Goal: Task Accomplishment & Management: Use online tool/utility

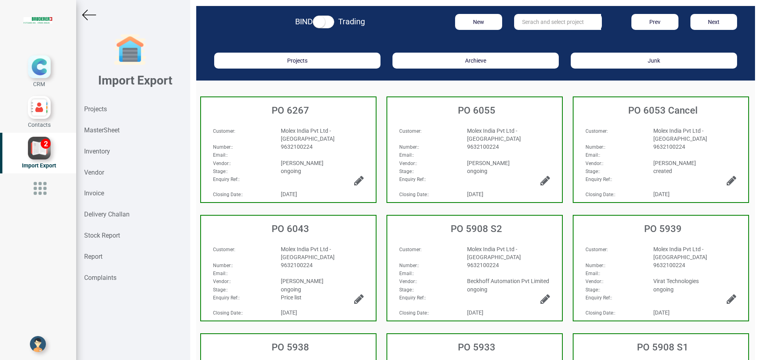
click at [541, 27] on input "text" at bounding box center [557, 22] width 87 height 16
click at [103, 151] on strong "Inventory" at bounding box center [97, 152] width 26 height 8
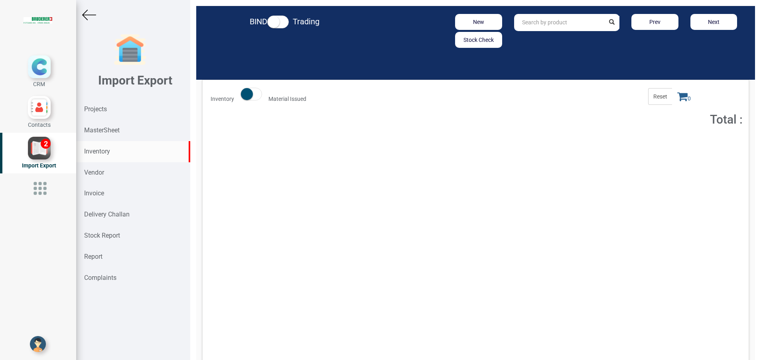
click at [533, 22] on input "text" at bounding box center [559, 22] width 91 height 17
click at [553, 31] on input "text" at bounding box center [559, 22] width 91 height 17
click at [574, 148] on div "Total : 111,895.01" at bounding box center [605, 144] width 86 height 8
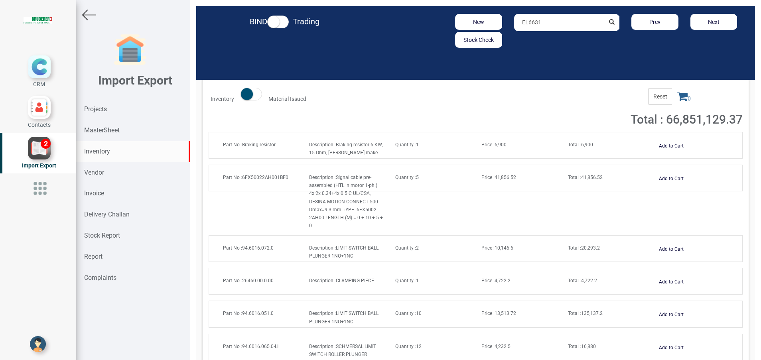
drag, startPoint x: 549, startPoint y: 24, endPoint x: 409, endPoint y: 31, distance: 140.5
click at [413, 29] on div "New Stock Check EL6631 Prev Next" at bounding box center [566, 31] width 364 height 34
paste input "C9900-K552"
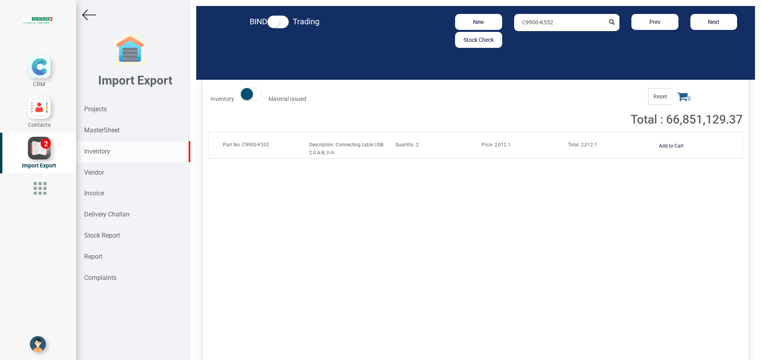
type input "C9900-K552"
click at [558, 20] on input "C9900-K552" at bounding box center [559, 22] width 91 height 17
click at [665, 147] on button "Add to Cart" at bounding box center [671, 146] width 34 height 12
click at [674, 103] on span "1" at bounding box center [684, 96] width 24 height 17
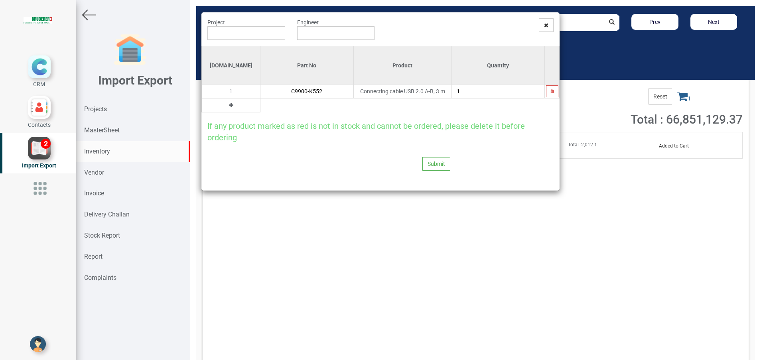
click at [229, 106] on icon at bounding box center [231, 105] width 4 height 6
click at [260, 104] on input "text" at bounding box center [306, 105] width 93 height 14
paste input "ZK1090-9191-0030"
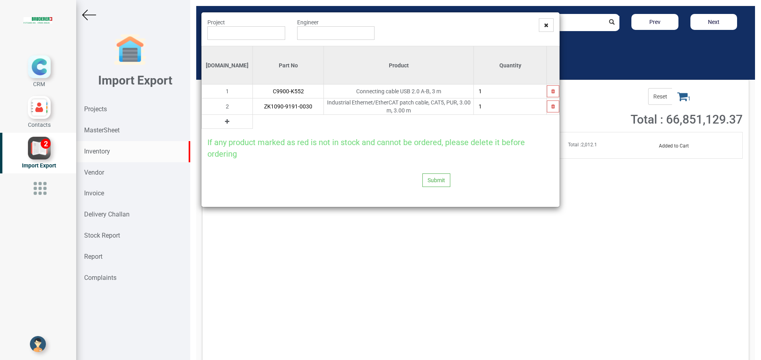
type input "ZK1090-9191-0030"
click at [258, 38] on input "text" at bounding box center [246, 33] width 78 height 14
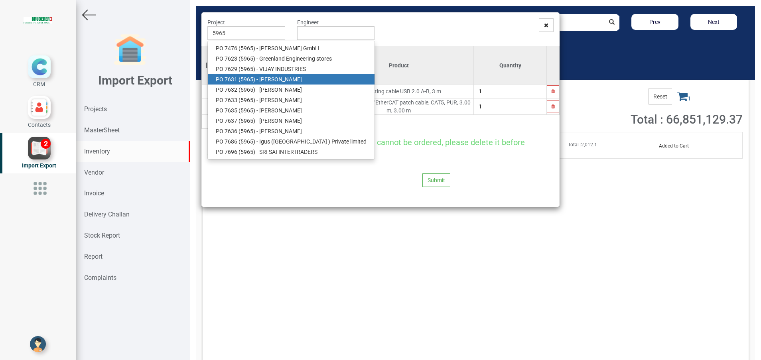
drag, startPoint x: 272, startPoint y: 77, endPoint x: 292, endPoint y: 63, distance: 24.9
click at [272, 77] on link "PO 7631 ( 5965 ) - [PERSON_NAME]" at bounding box center [291, 79] width 167 height 10
type input "PO 7631 ( 5965 ) - [PERSON_NAME]"
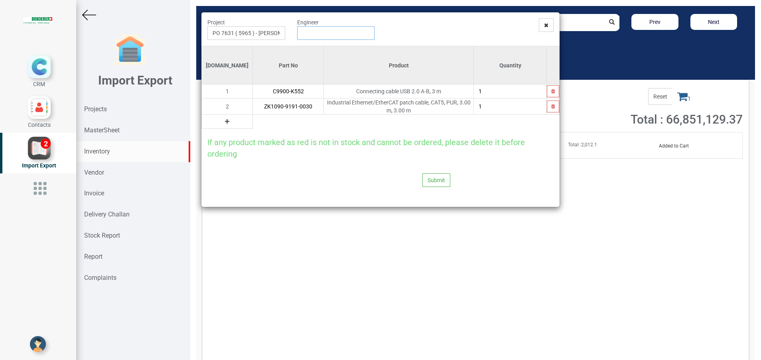
click at [317, 27] on input "text" at bounding box center [336, 33] width 78 height 14
click at [343, 53] on link "G opinath [PERSON_NAME]" at bounding box center [328, 48] width 63 height 10
type input "[PERSON_NAME]"
click at [433, 177] on button "Submit" at bounding box center [436, 180] width 28 height 14
click at [420, 157] on button "Yes" at bounding box center [420, 157] width 25 height 14
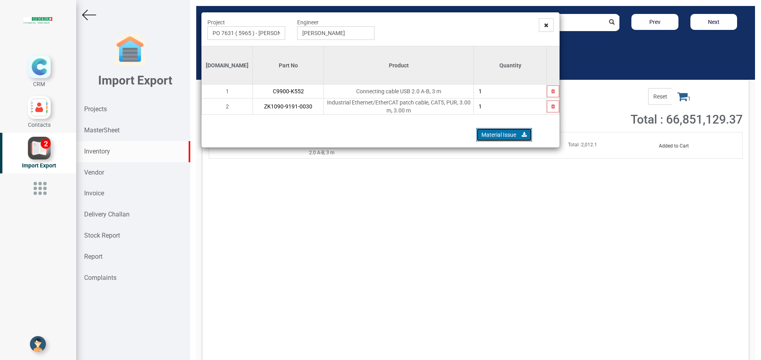
click at [483, 134] on link "Material Issue" at bounding box center [504, 135] width 56 height 14
click at [546, 28] on span at bounding box center [546, 25] width 15 height 14
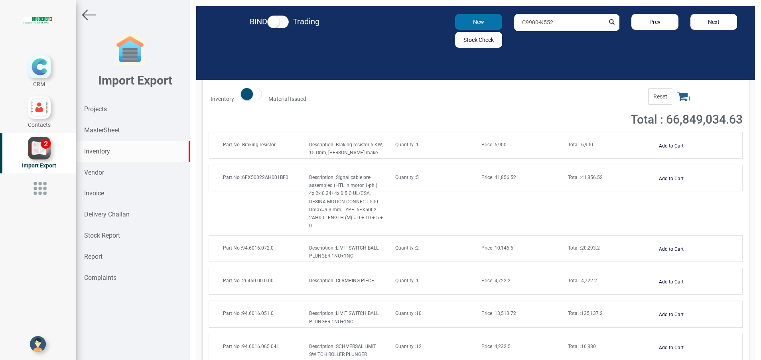
drag, startPoint x: 553, startPoint y: 27, endPoint x: 458, endPoint y: 24, distance: 94.6
click at [458, 24] on div "New Stock Check C9900-K552 Prev Next" at bounding box center [566, 31] width 364 height 34
click at [559, 25] on input "94.0103.144" at bounding box center [559, 22] width 91 height 17
click at [537, 43] on link "94.0103.144 .0" at bounding box center [545, 39] width 63 height 10
type input "94.0103.144.0"
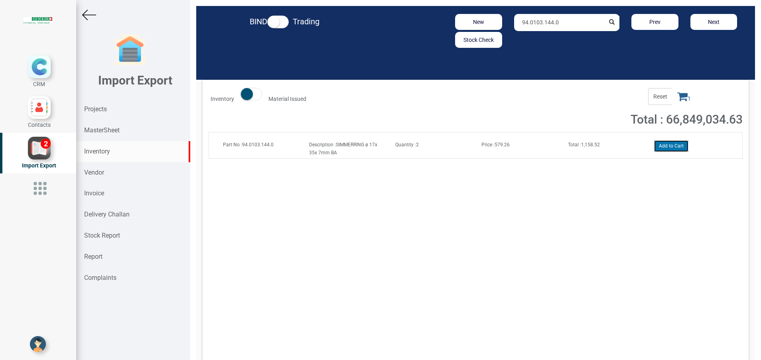
click at [656, 146] on button "Add to Cart" at bounding box center [671, 146] width 34 height 12
click at [677, 100] on icon at bounding box center [682, 96] width 10 height 11
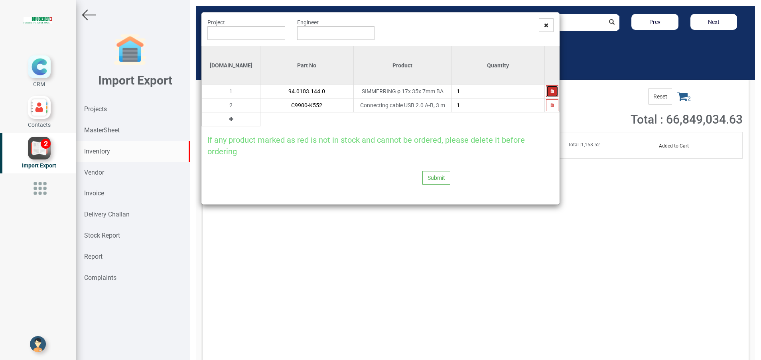
drag, startPoint x: 552, startPoint y: 93, endPoint x: 524, endPoint y: 199, distance: 109.6
click at [531, 184] on div "Project Engineer Si.No Part No Product Quantity 1 94.0103.144.0 SIMMERRING ø 17…" at bounding box center [380, 108] width 358 height 192
click at [550, 103] on icon "button" at bounding box center [552, 105] width 4 height 5
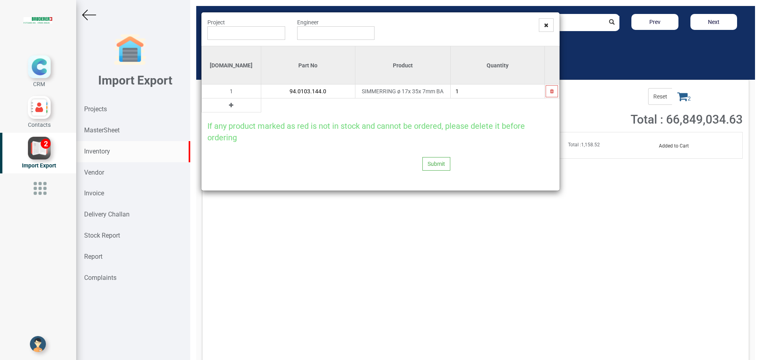
click at [226, 108] on button at bounding box center [230, 105] width 9 height 9
click at [266, 107] on input "text" at bounding box center [308, 105] width 94 height 14
click at [459, 96] on input "1" at bounding box center [498, 92] width 94 height 14
type input "2"
click at [275, 102] on input "text" at bounding box center [308, 105] width 94 height 14
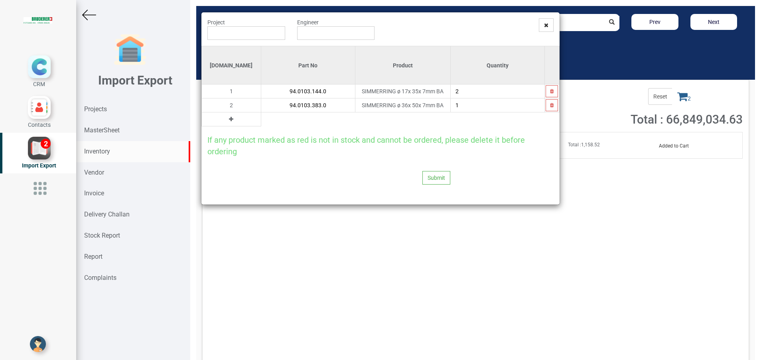
type input "94.0103.383.0"
click at [229, 121] on icon at bounding box center [231, 119] width 4 height 6
click at [284, 118] on input "text" at bounding box center [308, 119] width 94 height 14
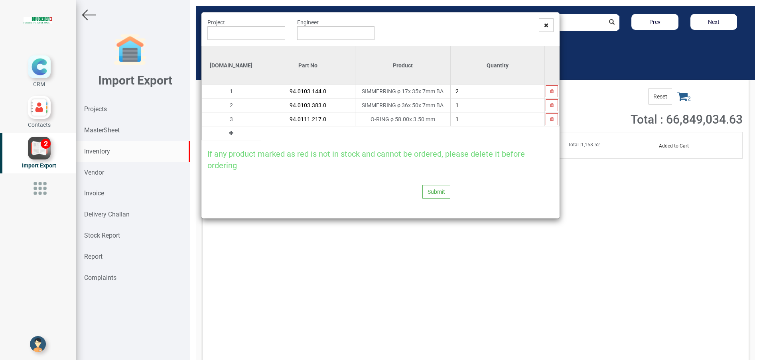
type input "94.0111.217.0"
click at [229, 135] on icon at bounding box center [231, 133] width 4 height 6
click at [261, 136] on input "text" at bounding box center [308, 133] width 94 height 14
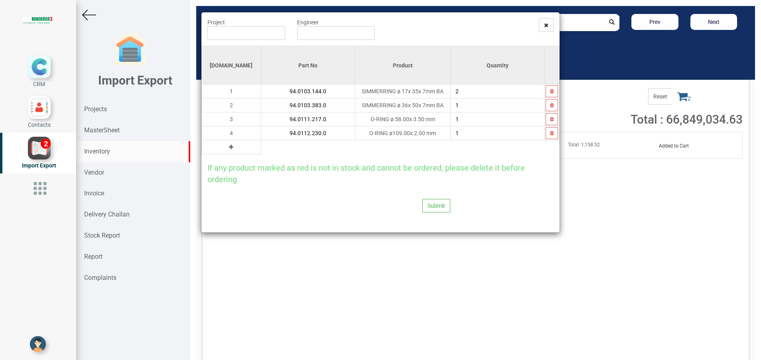
type input "94.0112.230.0"
click at [229, 148] on icon at bounding box center [231, 147] width 4 height 6
click at [261, 144] on input "text" at bounding box center [308, 147] width 94 height 14
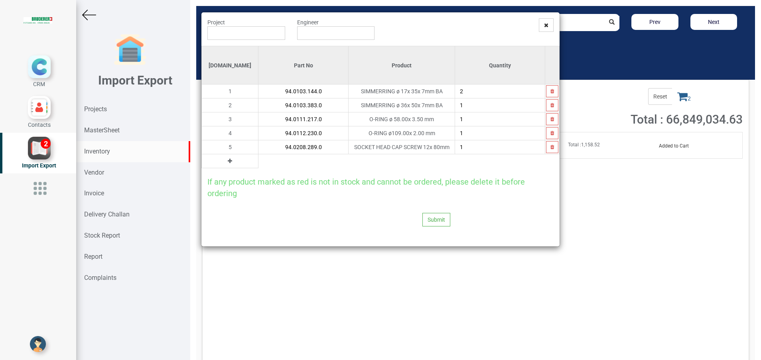
type input "94.0208.289.0"
type input "3"
click at [228, 161] on icon at bounding box center [230, 161] width 4 height 6
click at [228, 162] on td "6" at bounding box center [230, 161] width 57 height 14
click at [274, 163] on input "text" at bounding box center [303, 161] width 90 height 14
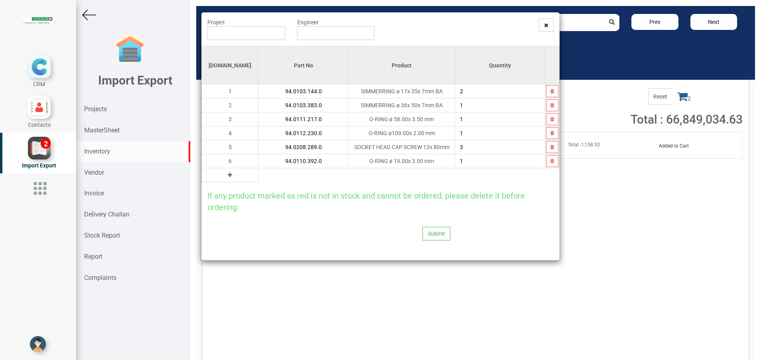
type input "94.0110.392.0"
click at [228, 175] on icon at bounding box center [230, 175] width 4 height 6
click at [258, 175] on input "text" at bounding box center [303, 175] width 90 height 14
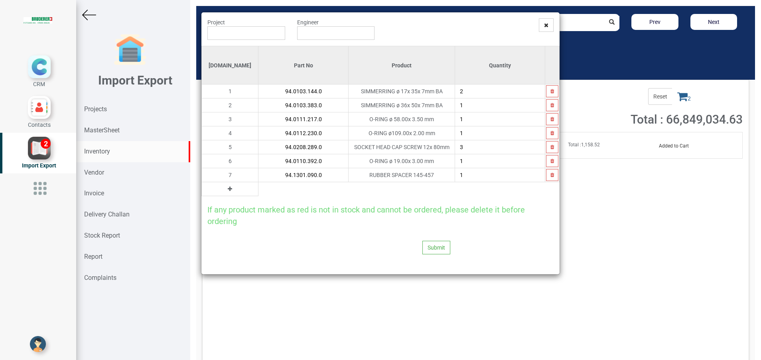
type input "94.1301.090.0"
type input "4"
click at [228, 187] on icon at bounding box center [230, 189] width 4 height 6
click at [258, 191] on input "text" at bounding box center [303, 189] width 90 height 14
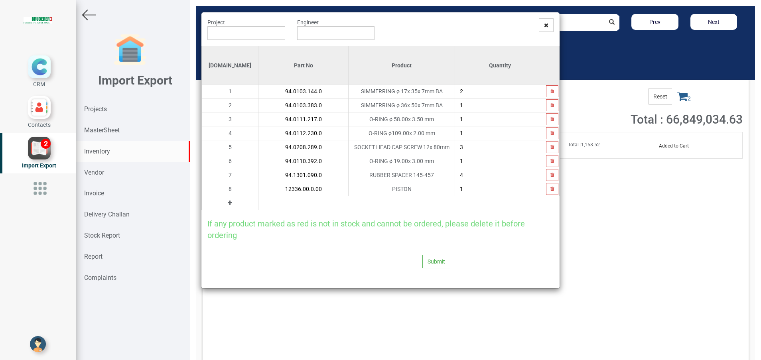
type input "12336.00.0.00"
click at [225, 203] on button at bounding box center [229, 203] width 9 height 9
click at [258, 208] on input "text" at bounding box center [303, 203] width 90 height 14
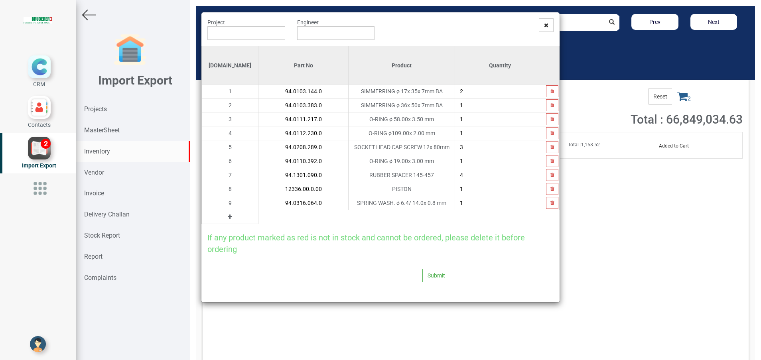
type input "94.0316.064.0"
type input "8"
click at [228, 217] on icon at bounding box center [230, 217] width 4 height 6
click at [258, 221] on input "text" at bounding box center [303, 217] width 90 height 14
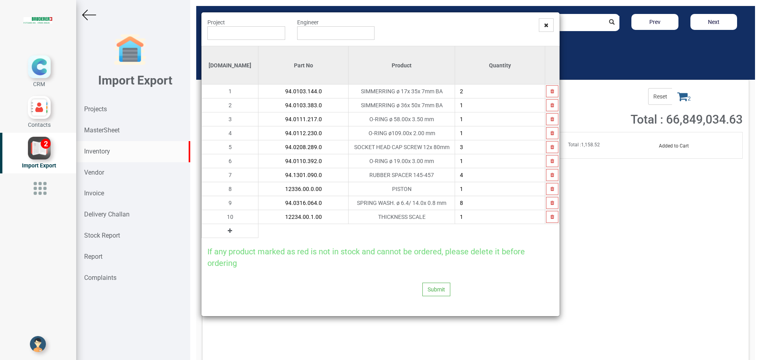
type input "12234.00.1.00"
click at [228, 232] on icon at bounding box center [230, 231] width 4 height 6
click at [258, 230] on input "text" at bounding box center [303, 231] width 90 height 14
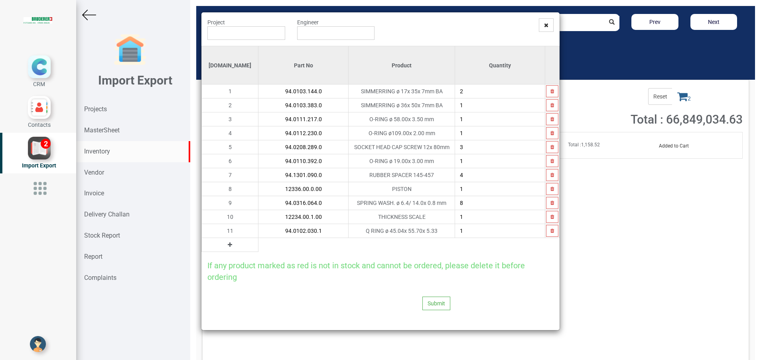
type input "94.0102.030.1"
click at [228, 244] on icon at bounding box center [230, 245] width 4 height 6
click at [258, 244] on input "text" at bounding box center [303, 245] width 90 height 14
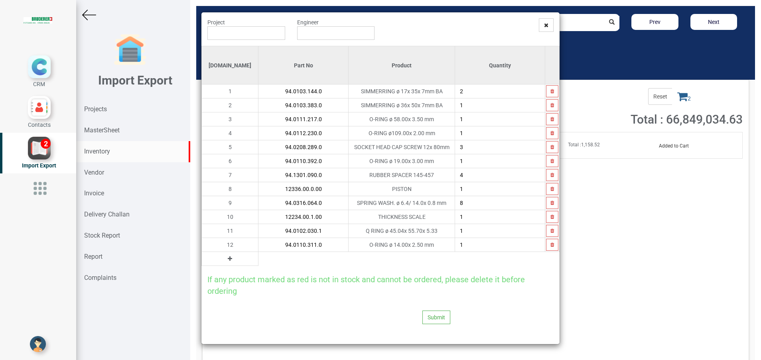
type input "94.0110.311.0"
click at [225, 259] on button at bounding box center [229, 258] width 9 height 9
click at [258, 260] on input "text" at bounding box center [303, 259] width 90 height 14
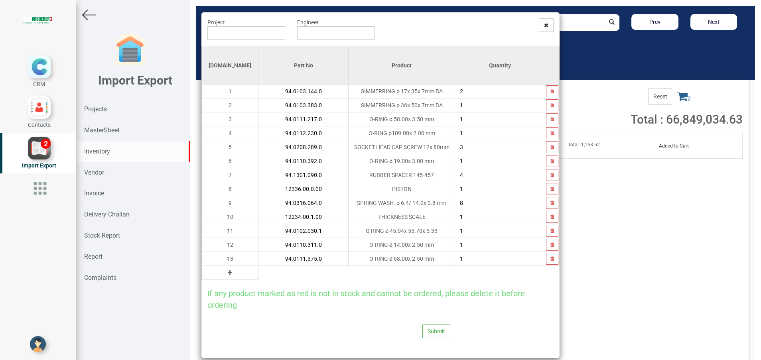
type input "94.0111.375.0"
click at [228, 274] on icon at bounding box center [230, 273] width 4 height 6
click at [258, 274] on input "text" at bounding box center [303, 273] width 90 height 14
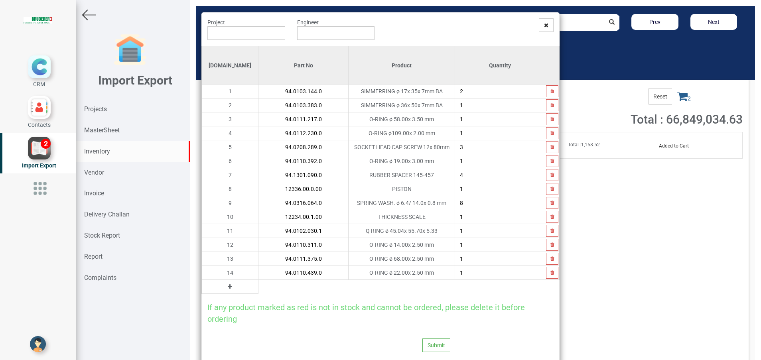
type input "94.0110.439.0"
click at [228, 286] on icon at bounding box center [230, 287] width 4 height 6
click at [258, 286] on input "text" at bounding box center [303, 287] width 90 height 14
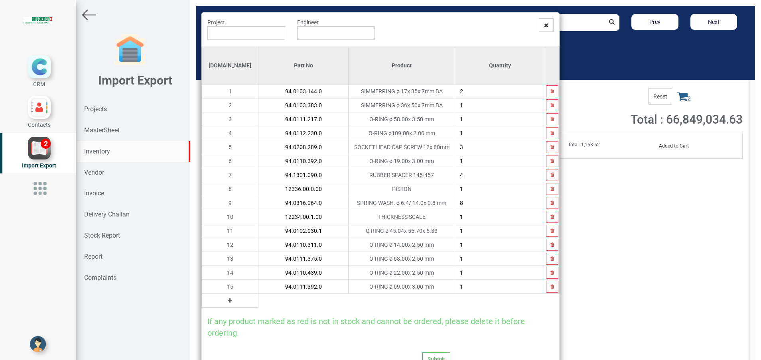
type input "94.0111.392.0"
click at [228, 301] on icon at bounding box center [230, 301] width 4 height 6
click at [258, 302] on input "text" at bounding box center [303, 301] width 90 height 14
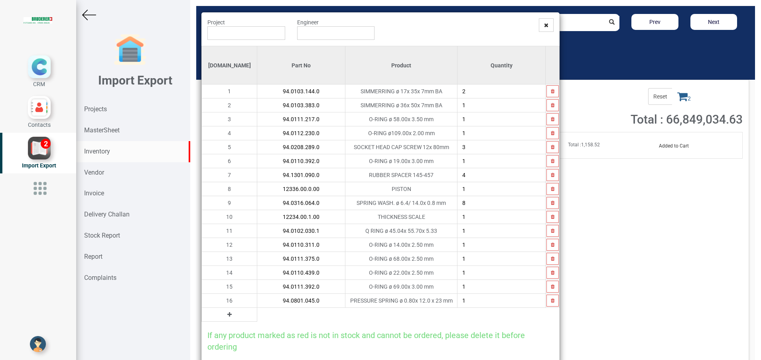
type input "94.0801.045.0"
click at [225, 317] on button at bounding box center [229, 314] width 9 height 9
click at [257, 316] on input "text" at bounding box center [301, 315] width 88 height 14
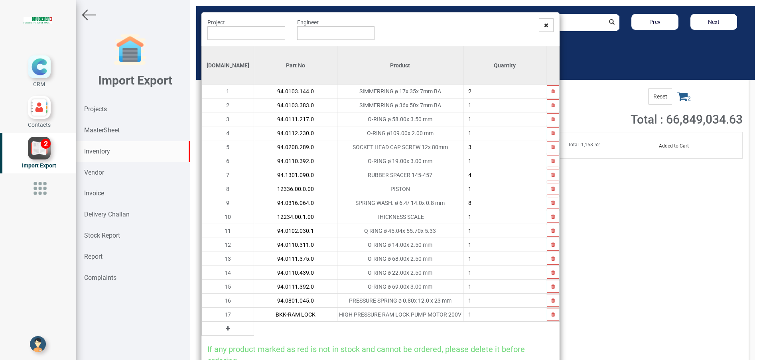
type input "BKK-RAM LOCK"
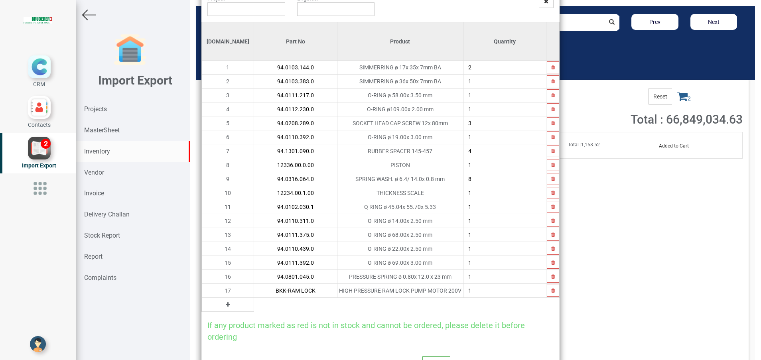
scroll to position [31, 0]
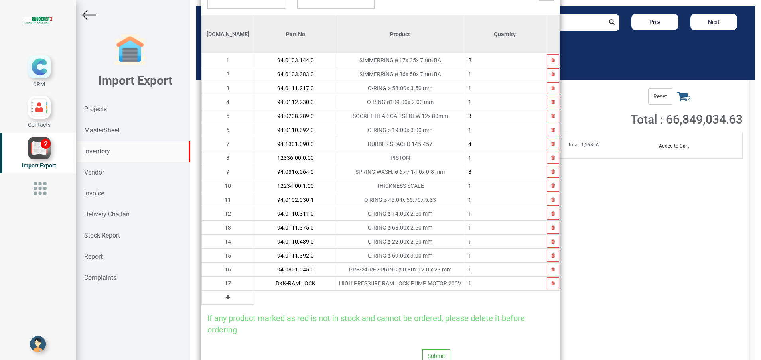
click at [226, 295] on icon at bounding box center [228, 298] width 4 height 6
click at [254, 301] on input "text" at bounding box center [295, 298] width 83 height 14
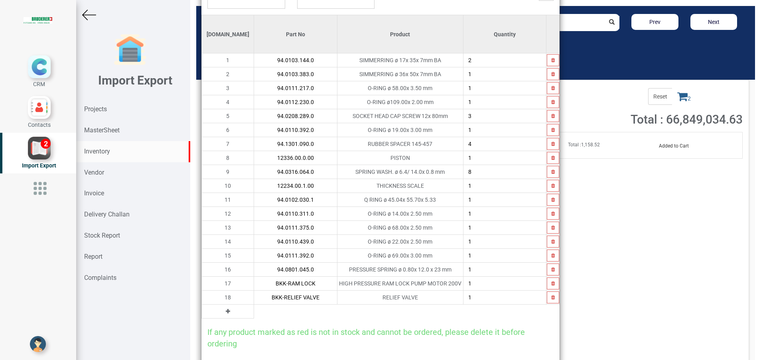
type input "BKK-RELIEF VALVE"
click at [226, 312] on icon at bounding box center [228, 312] width 4 height 6
click at [254, 313] on input "text" at bounding box center [295, 312] width 83 height 14
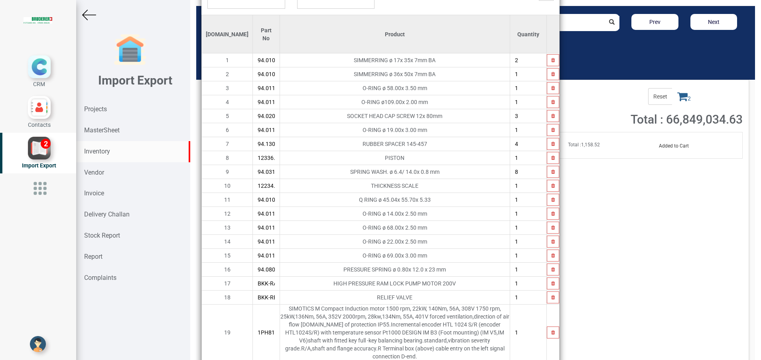
type input "1PH8137-1HF00-1GB2"
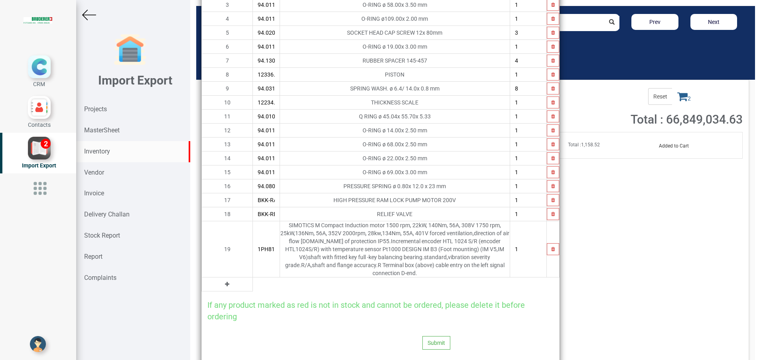
scroll to position [128, 0]
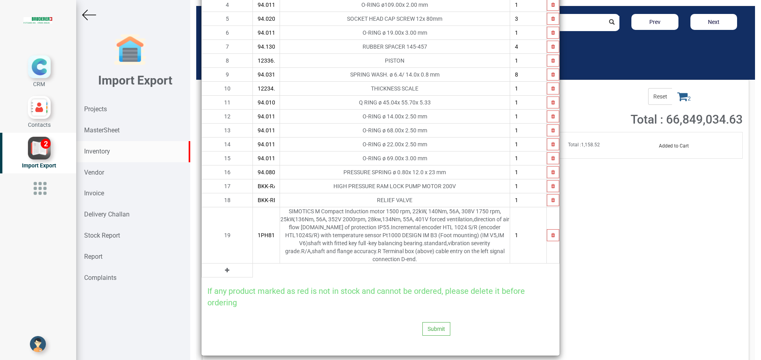
click at [225, 268] on icon at bounding box center [227, 271] width 4 height 6
click at [242, 270] on div "Project Engineer Si.No Part No Product Quantity 1 94.0103.144.0 SIMMERRING ø 17…" at bounding box center [380, 120] width 358 height 472
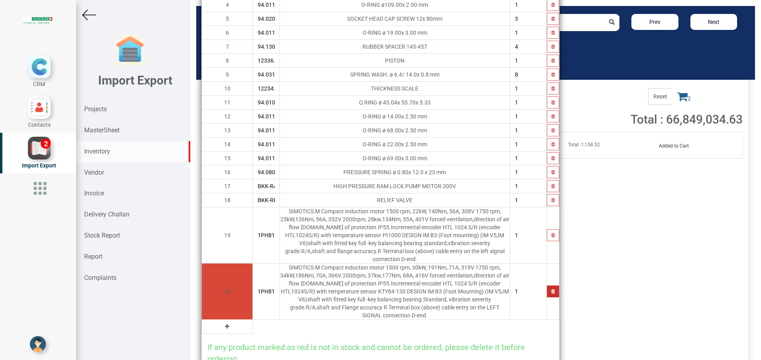
type input "1PH8163-1HF10-1GB1"
click at [551, 289] on icon "button" at bounding box center [553, 291] width 4 height 5
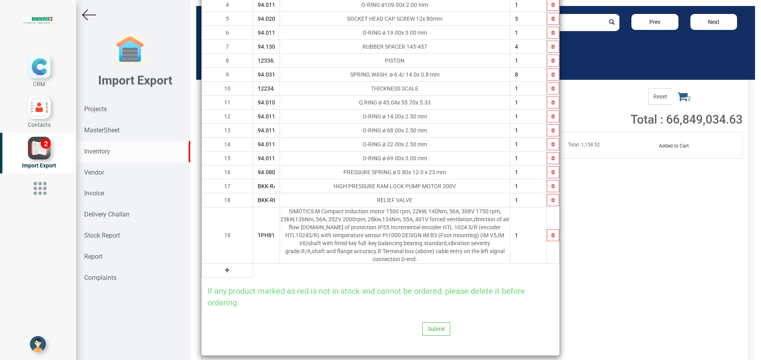
click at [225, 268] on icon at bounding box center [227, 271] width 4 height 6
click at [280, 264] on td at bounding box center [395, 271] width 230 height 14
click at [253, 264] on input "text" at bounding box center [266, 271] width 27 height 14
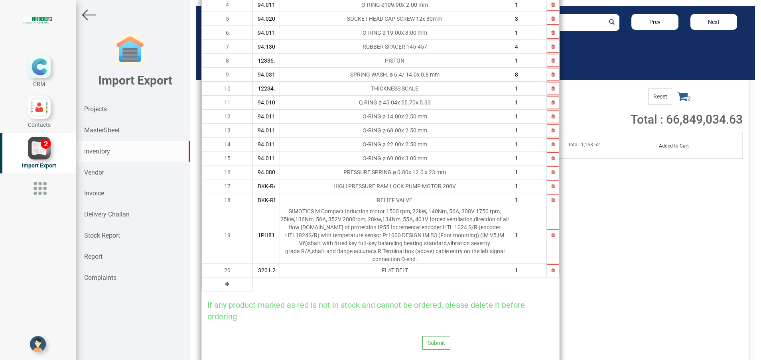
type input "94.3201.255.1"
click at [222, 280] on button at bounding box center [226, 284] width 9 height 9
click at [253, 278] on input "text" at bounding box center [266, 285] width 27 height 14
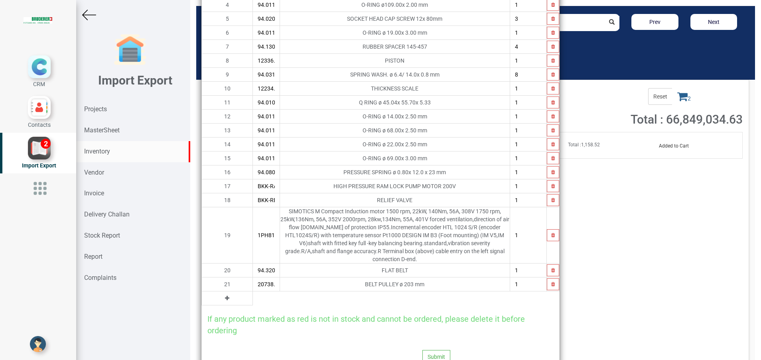
type input "20738.10.0.00"
click at [225, 295] on icon at bounding box center [227, 298] width 4 height 6
click at [253, 291] on input "text" at bounding box center [266, 298] width 27 height 14
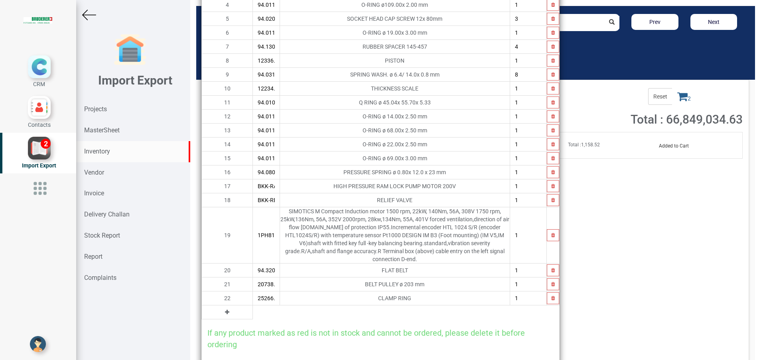
type input "25266.01.0.00"
click at [222, 308] on button at bounding box center [226, 312] width 9 height 9
click at [253, 307] on input "text" at bounding box center [266, 312] width 27 height 14
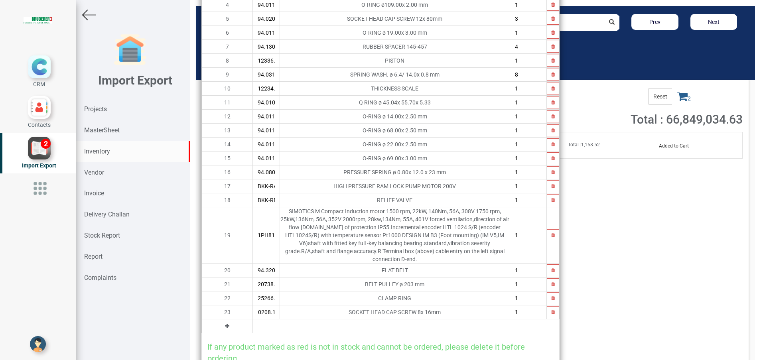
type input "94.0208.195.0"
type input "10"
click at [225, 323] on icon at bounding box center [227, 326] width 4 height 6
click at [253, 319] on input "text" at bounding box center [266, 326] width 27 height 14
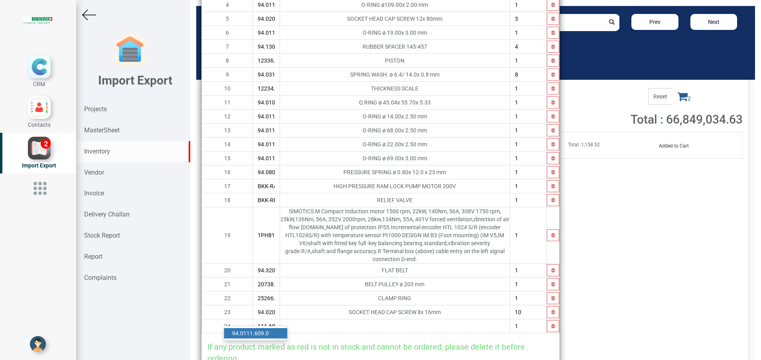
scroll to position [0, 8]
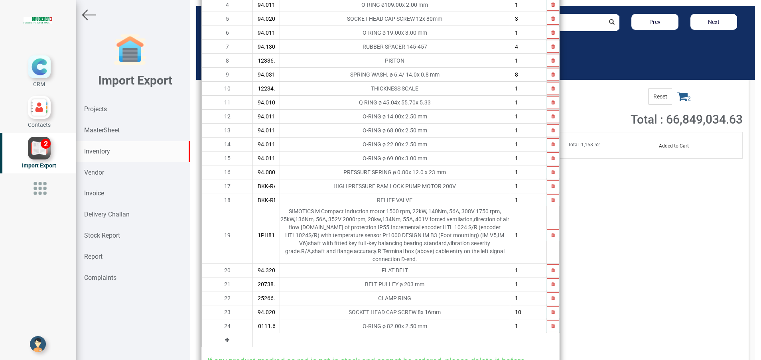
type input "94.0111.609.0"
type input "4"
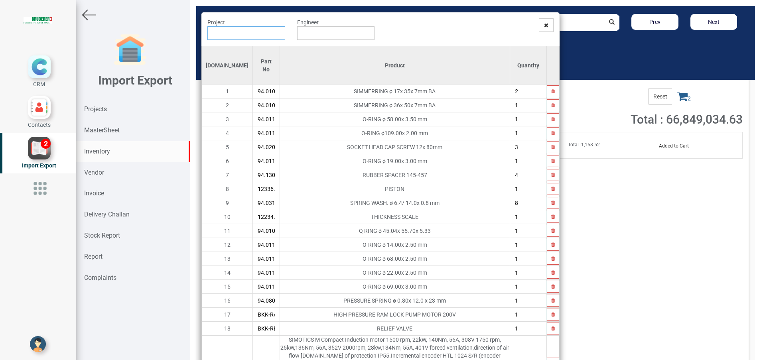
click at [251, 31] on input "text" at bounding box center [246, 33] width 78 height 14
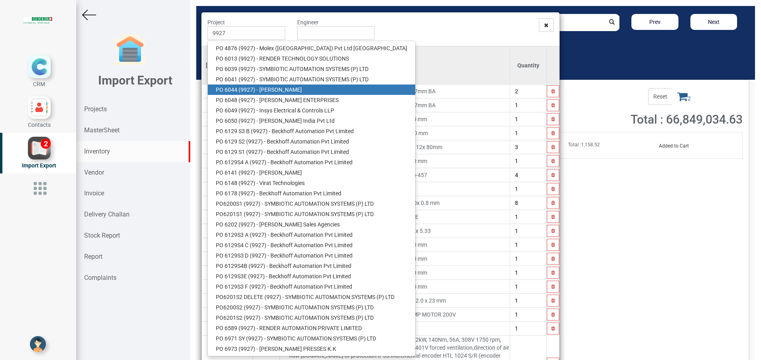
click at [278, 91] on link "PO 6044 ( 9927 ) - BRUDERER AG" at bounding box center [311, 90] width 207 height 10
type input "PO 6044 ( 9927 ) - BRUDERER AG"
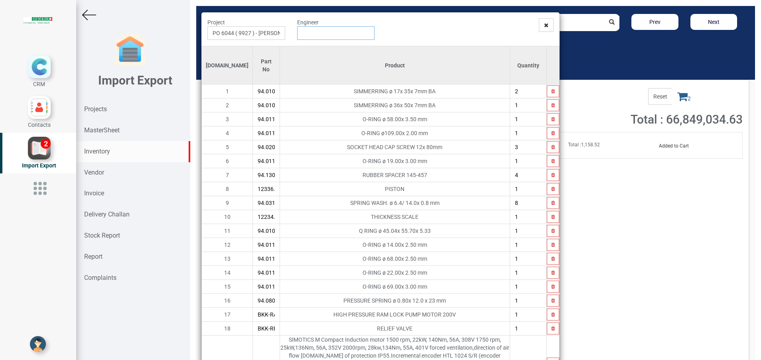
click at [318, 37] on input "text" at bounding box center [336, 33] width 78 height 14
click at [314, 48] on link "G opinath [PERSON_NAME]" at bounding box center [328, 48] width 63 height 10
type input "[PERSON_NAME]"
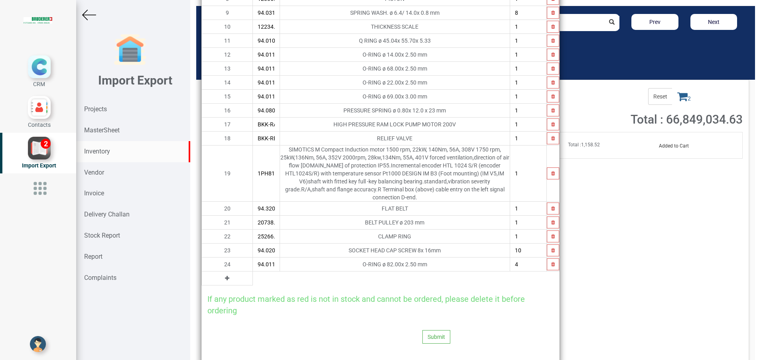
scroll to position [198, 0]
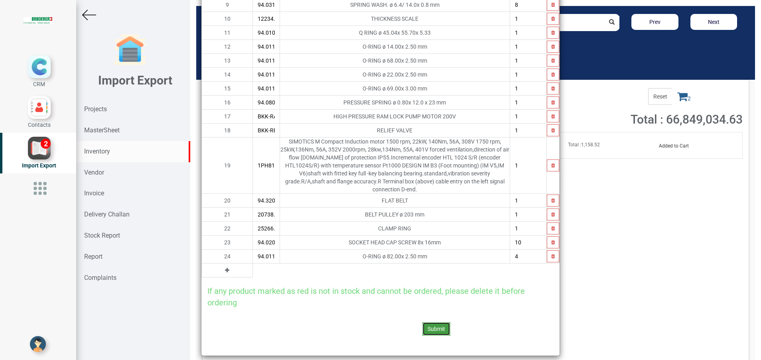
click at [435, 322] on button "Submit" at bounding box center [436, 329] width 28 height 14
click at [416, 298] on button "Yes" at bounding box center [415, 300] width 25 height 14
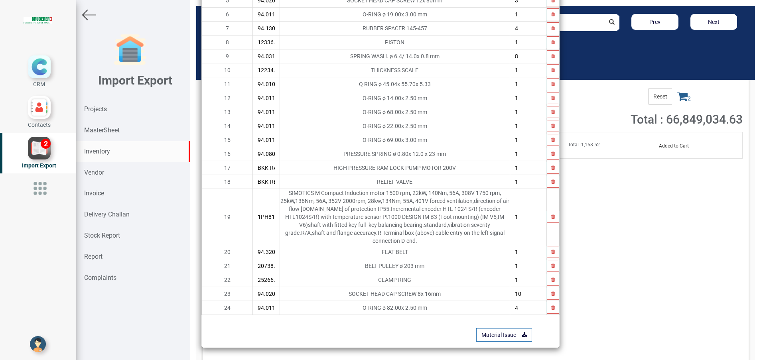
scroll to position [139, 0]
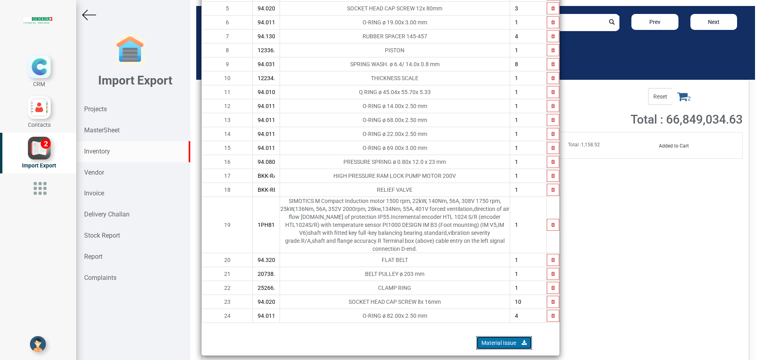
click at [493, 336] on link "Material Issue" at bounding box center [504, 343] width 56 height 14
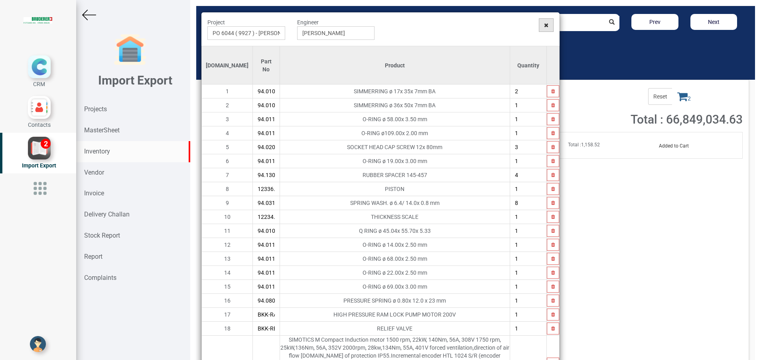
click at [544, 27] on icon at bounding box center [546, 25] width 4 height 6
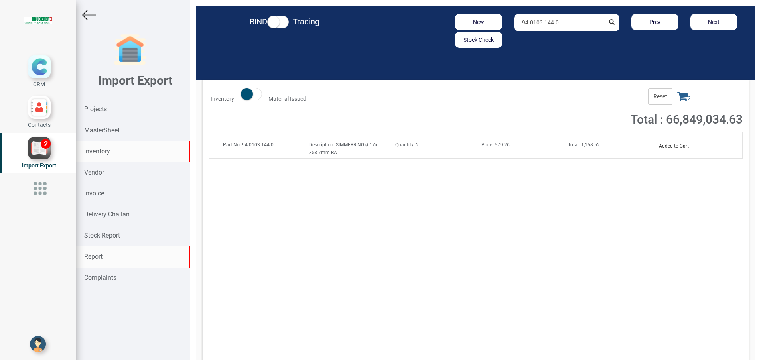
click at [95, 259] on strong "Report" at bounding box center [93, 257] width 18 height 8
select select
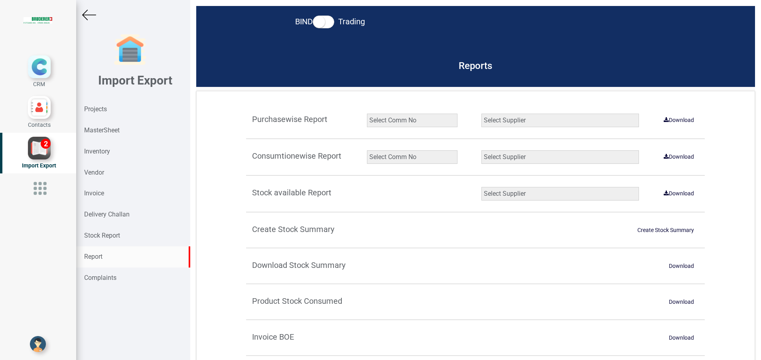
click at [382, 157] on select "Select Comm No 9872 2135R RU1506 11025-1298 5534R 5948 11051-1150 1932 2135 202…" at bounding box center [412, 157] width 91 height 14
select select "string:9927"
click at [367, 150] on select "Select Comm No 9872 2135R RU1506 11025-1298 5534R 5948 11051-1150 1932 2135 202…" at bounding box center [412, 157] width 91 height 14
click at [526, 156] on select "Select Supplier All Supplier XNG Automation solutions BRUDERER AG Beckhoff Auto…" at bounding box center [559, 157] width 157 height 14
select select "string:all"
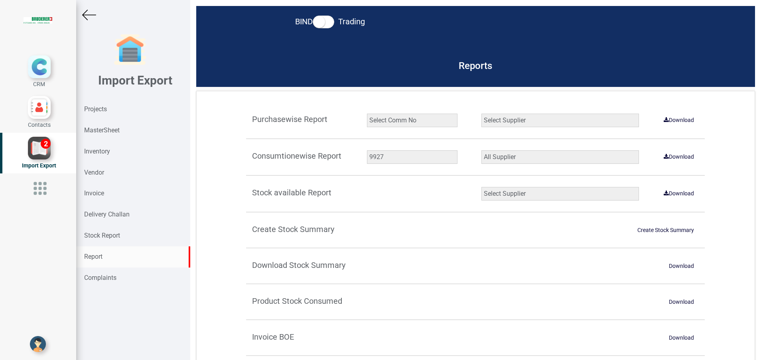
click at [481, 150] on select "Select Supplier All Supplier XNG Automation solutions BRUDERER AG Beckhoff Auto…" at bounding box center [559, 157] width 157 height 14
click at [664, 157] on link "Download" at bounding box center [679, 156] width 40 height 13
click at [104, 155] on div "Inventory" at bounding box center [133, 151] width 114 height 21
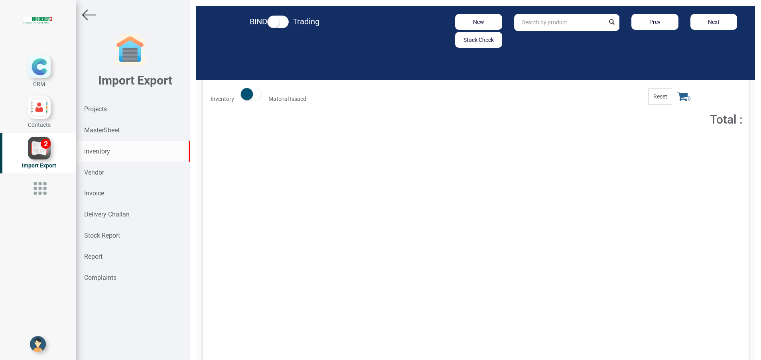
click at [561, 21] on input "text" at bounding box center [559, 22] width 91 height 17
click at [537, 41] on link "45217 .00.4.00" at bounding box center [545, 39] width 63 height 10
type input "45217.00.4.00"
drag, startPoint x: 658, startPoint y: 144, endPoint x: 659, endPoint y: 140, distance: 4.1
click at [659, 144] on button "Add to Cart" at bounding box center [671, 146] width 34 height 12
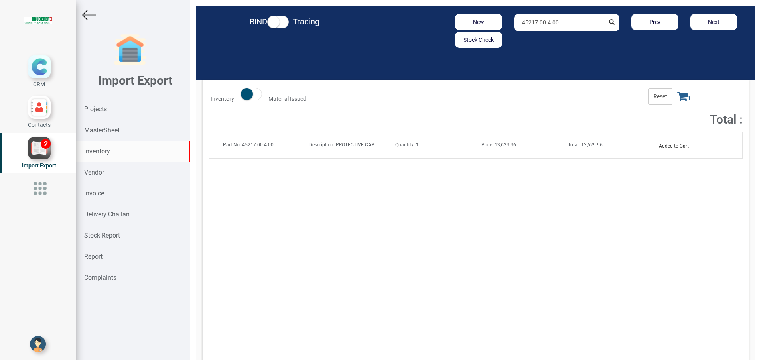
click at [677, 96] on icon at bounding box center [682, 96] width 10 height 11
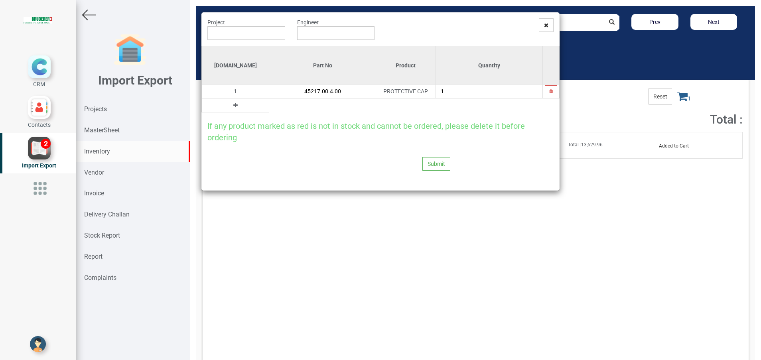
click at [231, 101] on button at bounding box center [235, 105] width 9 height 9
click at [269, 106] on input "text" at bounding box center [322, 105] width 106 height 14
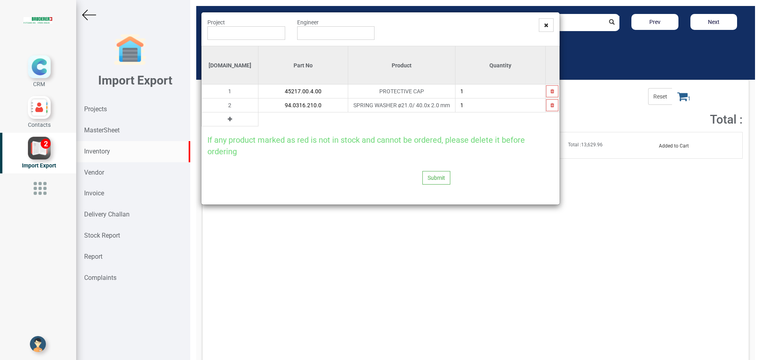
type input "94.0316.210.0"
type input "8"
click at [228, 120] on icon at bounding box center [230, 119] width 4 height 6
click at [274, 121] on input "text" at bounding box center [302, 119] width 89 height 14
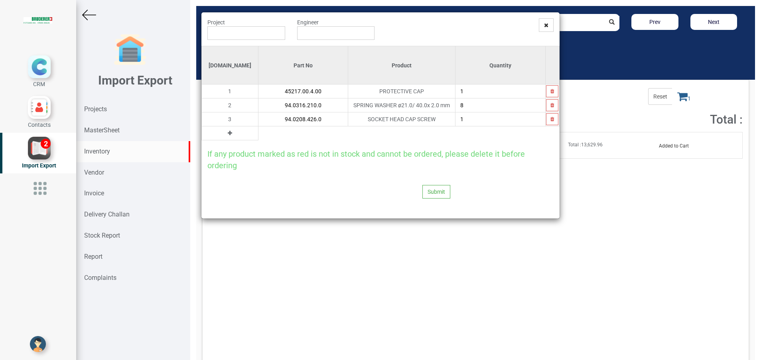
type input "94.0208.426.0"
type input "4"
click at [228, 134] on icon at bounding box center [230, 133] width 4 height 6
click at [258, 137] on input "text" at bounding box center [302, 133] width 89 height 14
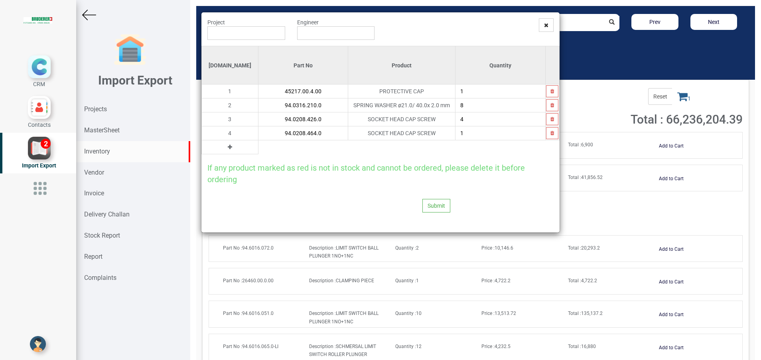
type input "94.0208.464.0"
type input "4"
click at [228, 149] on icon at bounding box center [230, 147] width 4 height 6
click at [260, 148] on input "text" at bounding box center [302, 147] width 89 height 14
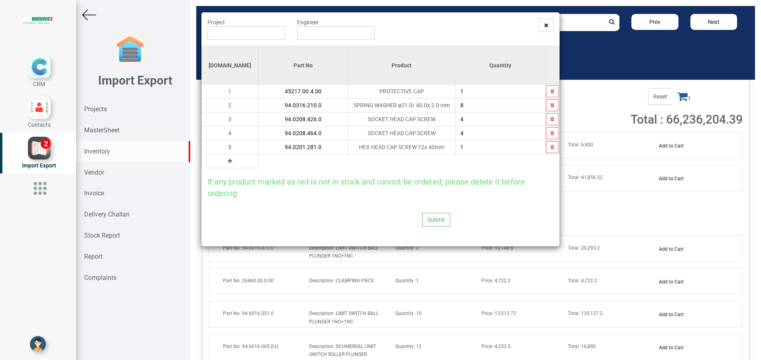
type input "94.0201.281.0"
type input "4"
click at [228, 159] on icon at bounding box center [230, 161] width 4 height 6
click at [258, 159] on input "text" at bounding box center [302, 161] width 89 height 14
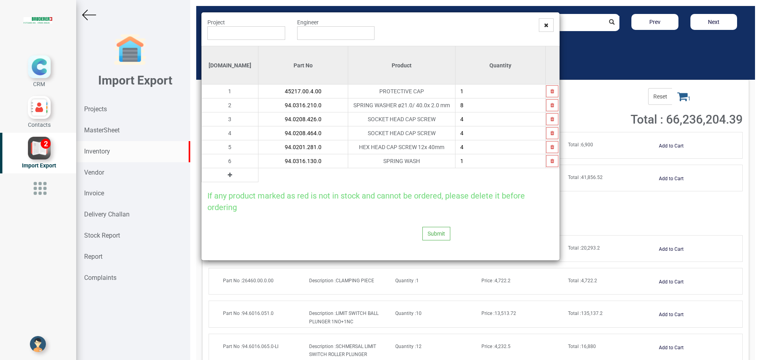
type input "94.0316.130.0"
type input "4"
click at [228, 175] on icon at bounding box center [230, 175] width 4 height 6
click at [258, 175] on input "text" at bounding box center [302, 175] width 89 height 14
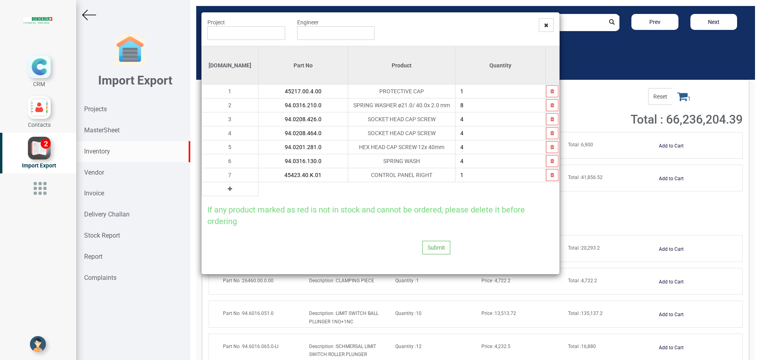
type input "45423.40.K.01"
click at [228, 191] on icon at bounding box center [230, 189] width 4 height 6
click at [258, 191] on input "text" at bounding box center [302, 189] width 89 height 14
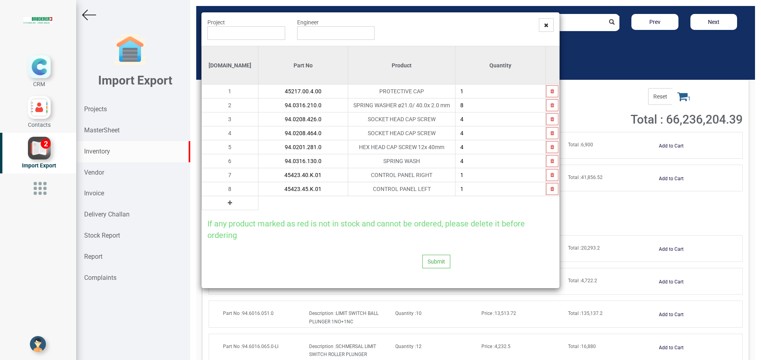
type input "45423.45.K.01"
click at [228, 202] on icon at bounding box center [230, 203] width 4 height 6
click at [258, 204] on input "text" at bounding box center [302, 203] width 89 height 14
click at [250, 31] on input "text" at bounding box center [246, 33] width 78 height 14
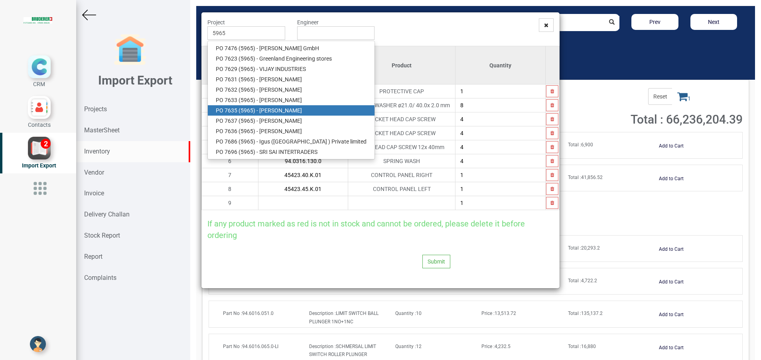
drag, startPoint x: 262, startPoint y: 108, endPoint x: 283, endPoint y: 77, distance: 36.7
click at [262, 108] on link "PO 7635 ( 5965 ) - BRUDERER AG" at bounding box center [291, 110] width 167 height 10
type input "PO 7635 ( 5965 ) - BRUDERER AG"
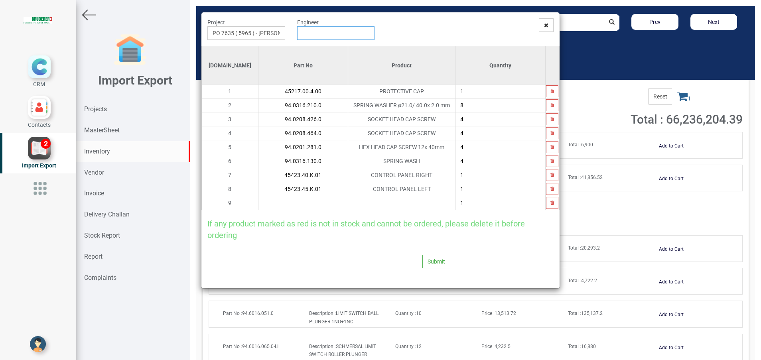
click at [306, 33] on input "text" at bounding box center [336, 33] width 78 height 14
click at [311, 45] on link "G opinath Anandan" at bounding box center [328, 48] width 63 height 10
type input "[PERSON_NAME]"
click at [262, 201] on input "text" at bounding box center [302, 203] width 89 height 14
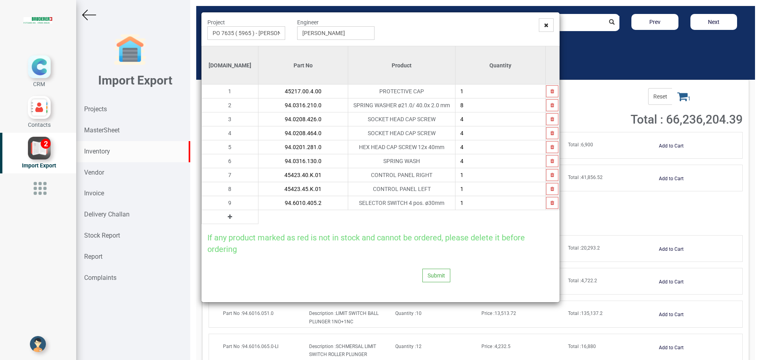
type input "94.6010.405.2"
click at [225, 220] on button at bounding box center [229, 217] width 9 height 9
click at [258, 219] on input "text" at bounding box center [302, 217] width 89 height 14
type input ","
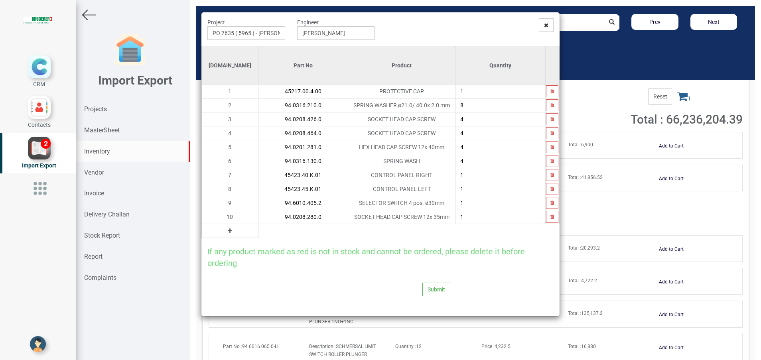
type input "94.0208.280.0"
type input "4"
click at [228, 232] on icon at bounding box center [230, 231] width 4 height 6
click at [258, 232] on input "text" at bounding box center [302, 231] width 89 height 14
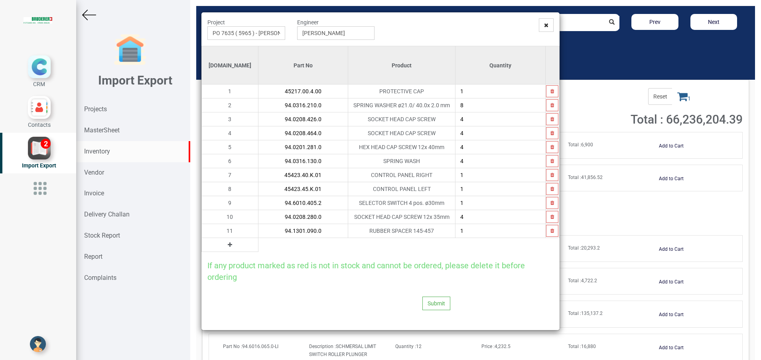
type input "94.1301.090.0"
type input "4"
click at [219, 244] on td at bounding box center [230, 245] width 57 height 14
click at [267, 242] on table "Si.No Part No Product Quantity 1 45217.00.4.00 PROTECTIVE CAP 1 2 94.0316.210.0…" at bounding box center [380, 149] width 358 height 206
click at [228, 246] on icon at bounding box center [230, 245] width 4 height 6
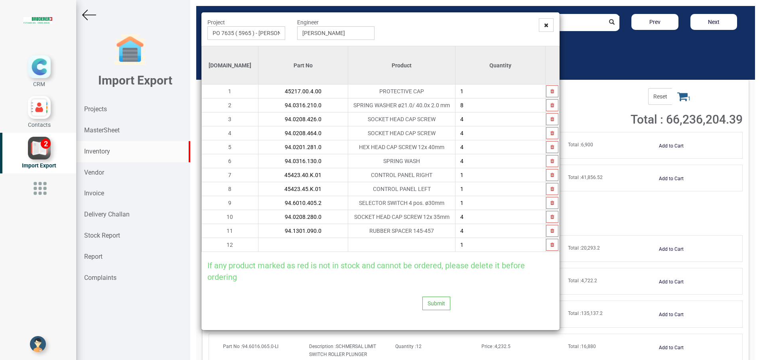
click at [258, 245] on input "text" at bounding box center [302, 245] width 89 height 14
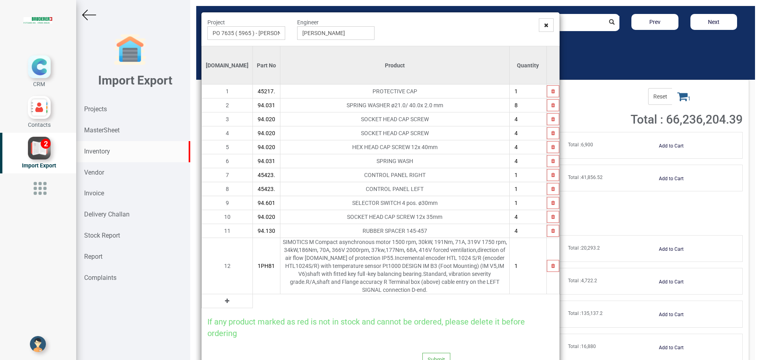
type input "1PH8163-1HF00-1GB2"
click at [225, 298] on icon at bounding box center [227, 301] width 4 height 6
click at [253, 295] on input "text" at bounding box center [266, 301] width 27 height 14
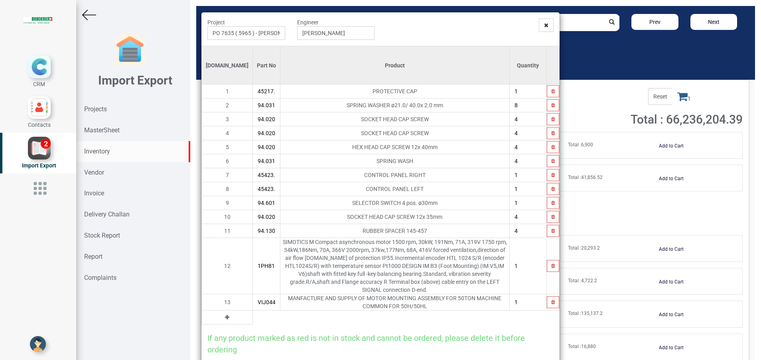
type input "VIJ044"
click at [225, 315] on icon at bounding box center [227, 318] width 4 height 6
click at [253, 311] on input "text" at bounding box center [266, 318] width 27 height 14
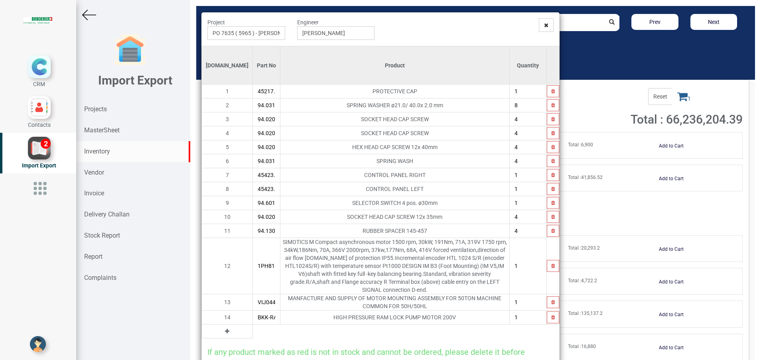
type input "BKK-RAM LOCK"
click at [225, 329] on icon at bounding box center [227, 332] width 4 height 6
click at [253, 325] on input "text" at bounding box center [266, 332] width 27 height 14
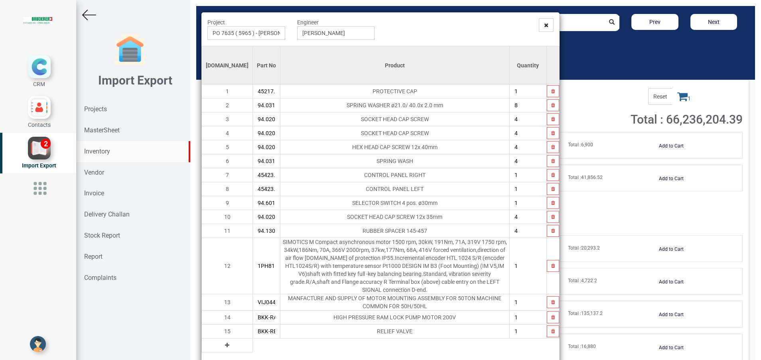
type input "BKK-RELIEF VALVE"
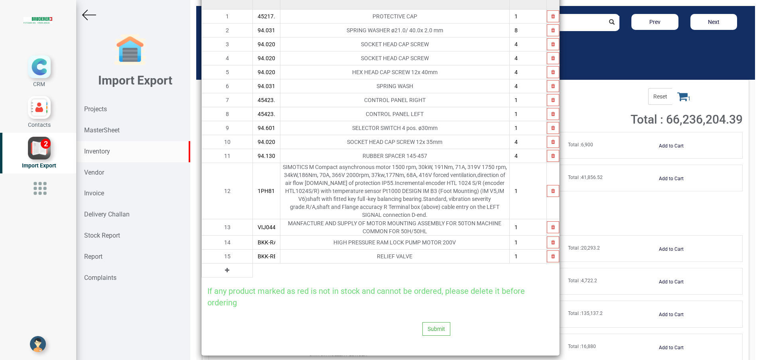
click at [222, 266] on button at bounding box center [226, 270] width 9 height 9
click at [280, 264] on td at bounding box center [394, 271] width 229 height 14
drag, startPoint x: 241, startPoint y: 259, endPoint x: 234, endPoint y: 263, distance: 7.7
click at [253, 264] on input "text" at bounding box center [266, 271] width 27 height 14
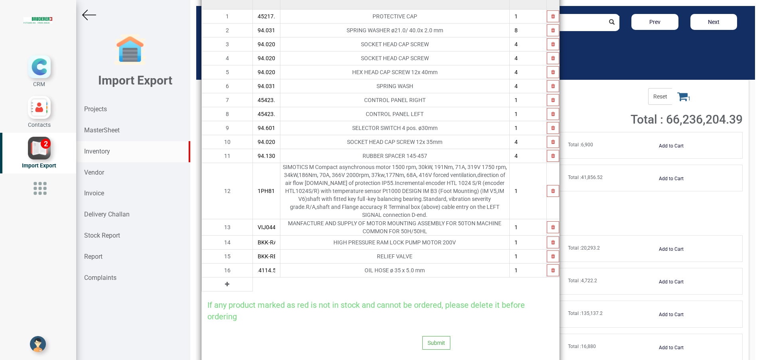
type input "94.4114.552.0"
type input "10"
click at [222, 280] on button at bounding box center [226, 284] width 9 height 9
click at [253, 278] on input "text" at bounding box center [266, 285] width 27 height 14
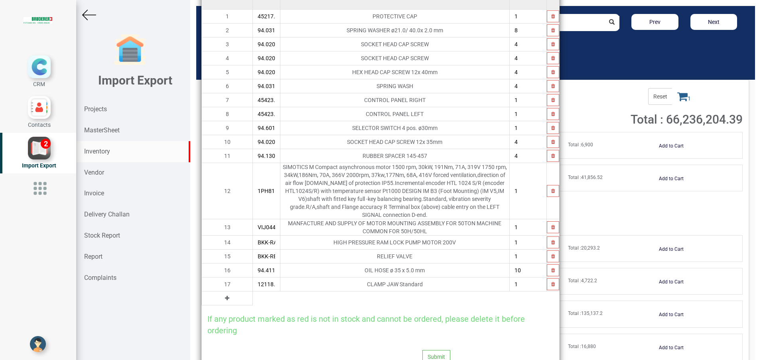
type input "12118.00.1.00"
type input "3"
type input "2"
type input "1"
click at [225, 295] on icon at bounding box center [227, 298] width 4 height 6
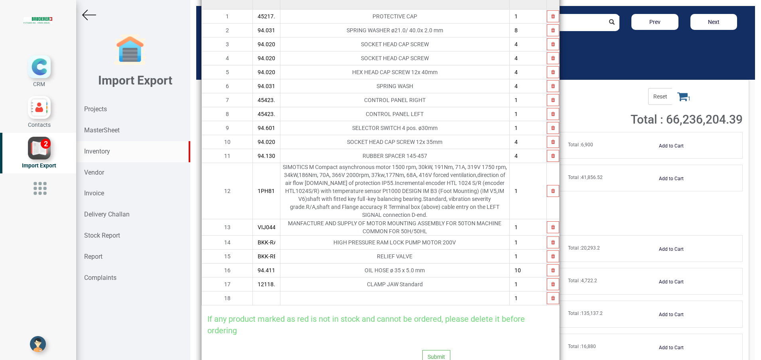
click at [218, 291] on td "18" at bounding box center [227, 298] width 51 height 14
click at [253, 291] on input "text" at bounding box center [266, 298] width 27 height 14
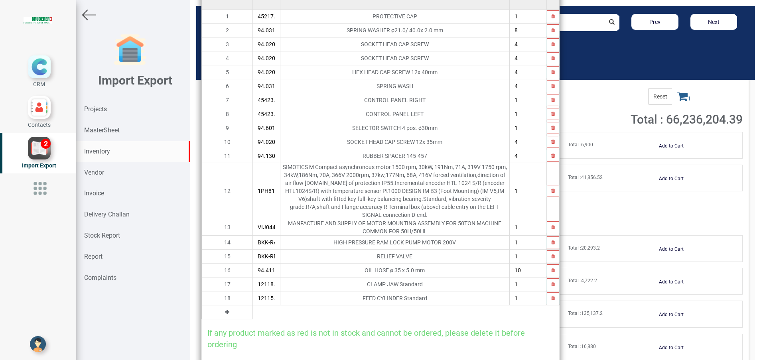
type input "12115.20.0.00"
type input "2"
click at [551, 296] on icon "button" at bounding box center [553, 298] width 4 height 5
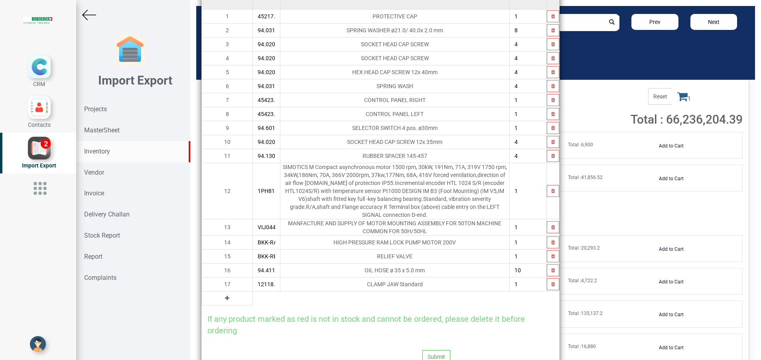
click at [225, 295] on icon at bounding box center [227, 298] width 4 height 6
click at [253, 291] on input "text" at bounding box center [266, 298] width 27 height 14
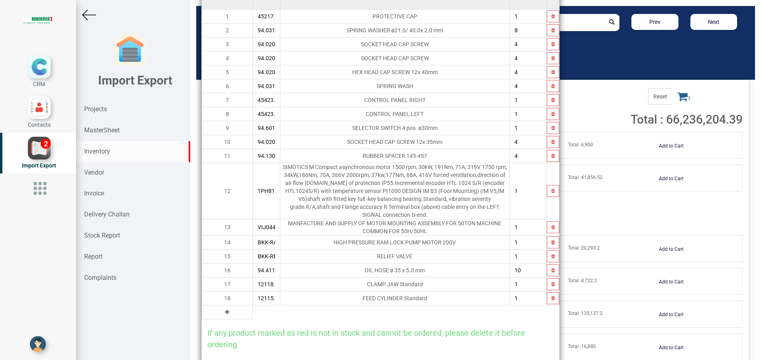
click at [253, 291] on input "12115.20.0.00" at bounding box center [266, 298] width 27 height 14
type input "12115.20.0.00"
type input "2"
type input "1"
click at [225, 309] on icon at bounding box center [227, 312] width 4 height 6
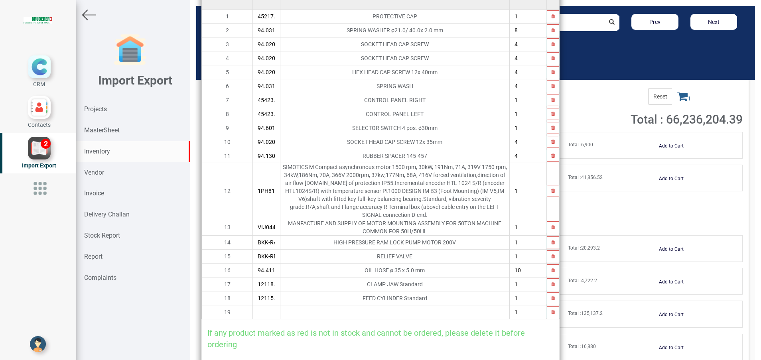
click at [253, 305] on input "text" at bounding box center [266, 312] width 27 height 14
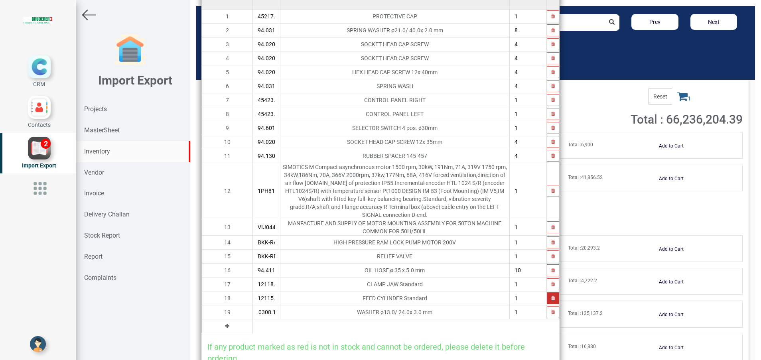
type input "94.0308.130.0"
click at [547, 294] on button "button" at bounding box center [553, 298] width 12 height 12
type input "94.0308.130.0"
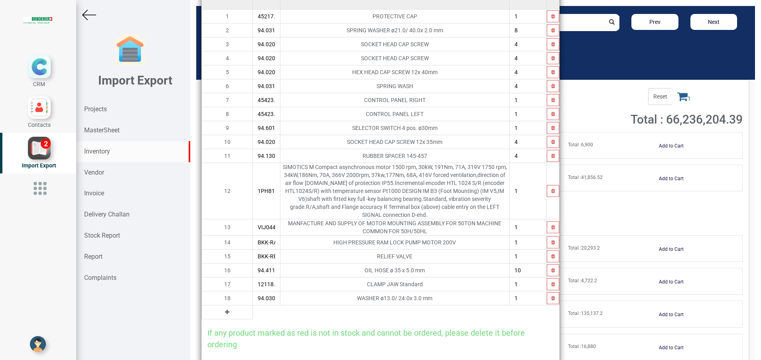
click at [225, 309] on icon at bounding box center [227, 312] width 4 height 6
click at [253, 305] on input "text" at bounding box center [266, 312] width 27 height 14
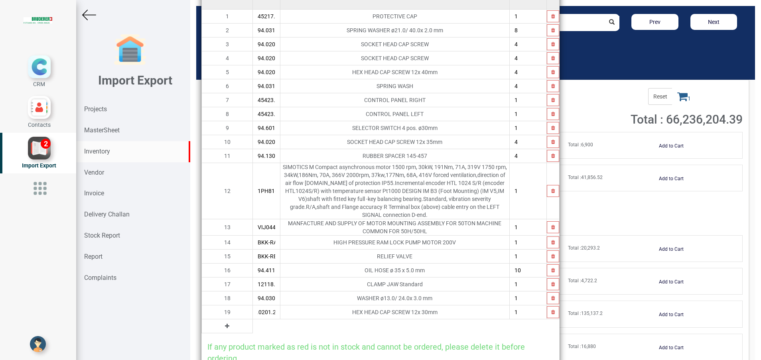
type input "94.0201.279.0"
type input "8"
click at [222, 322] on button at bounding box center [226, 326] width 9 height 9
click at [253, 319] on input "text" at bounding box center [266, 326] width 27 height 14
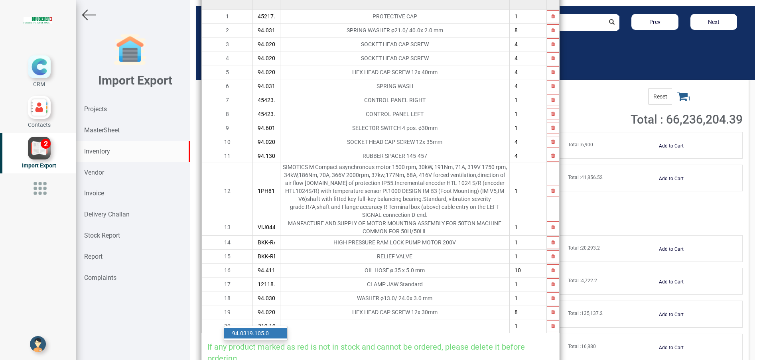
scroll to position [0, 7]
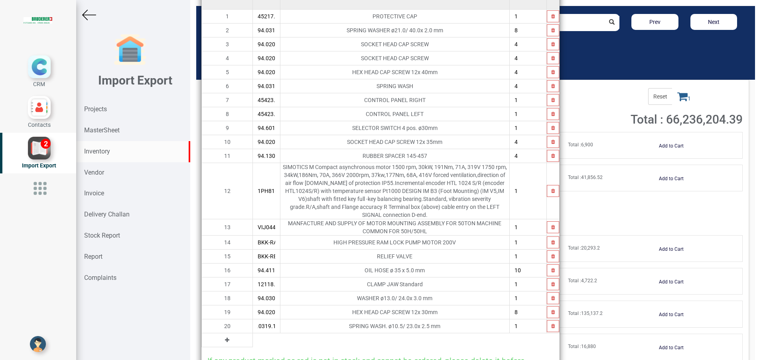
type input "94.0319.105.0"
type input "3"
click at [225, 337] on icon at bounding box center [227, 340] width 4 height 6
click at [253, 333] on input "text" at bounding box center [266, 340] width 27 height 14
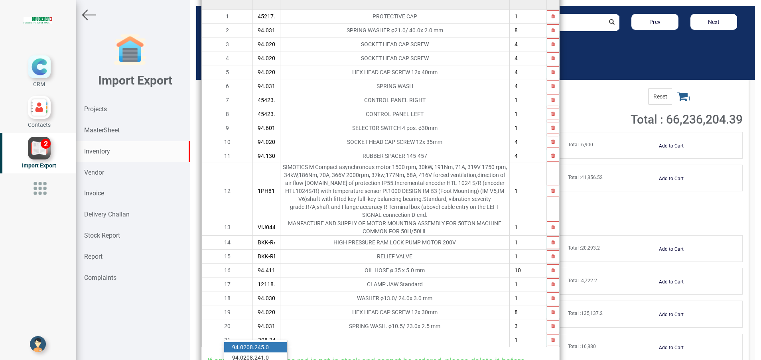
scroll to position [0, 7]
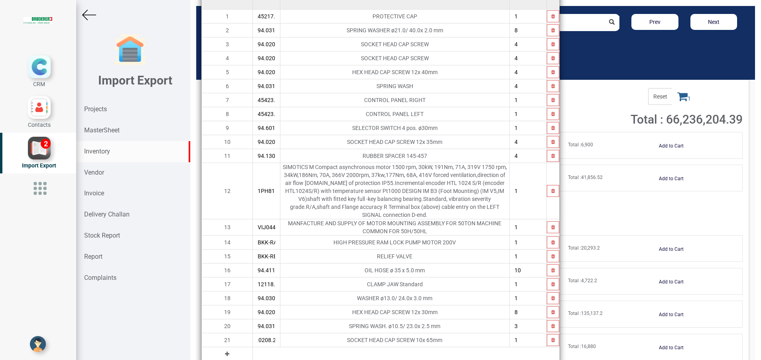
type input "94.0208.248.0"
type input "3"
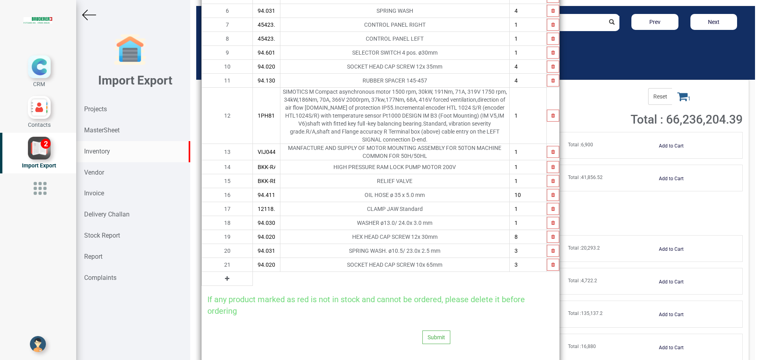
scroll to position [154, 0]
click at [225, 273] on icon at bounding box center [227, 276] width 4 height 6
click at [253, 270] on input "text" at bounding box center [266, 276] width 27 height 14
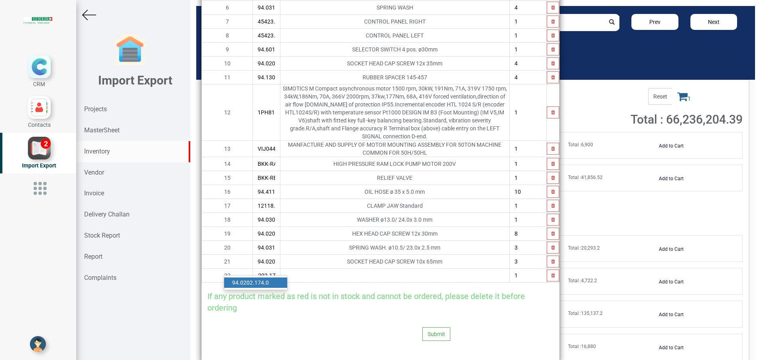
scroll to position [0, 7]
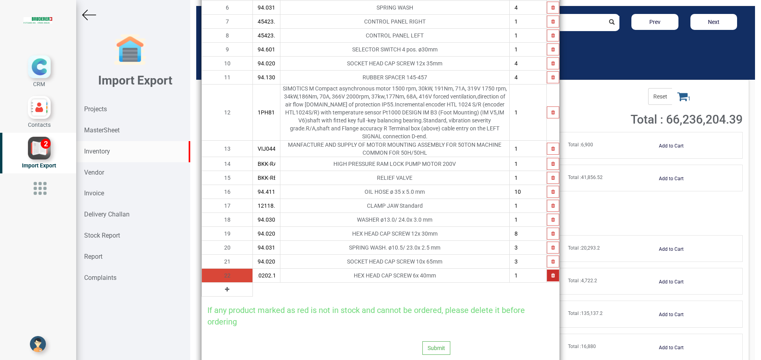
type input "94.0202.174.0"
click at [551, 273] on icon "button" at bounding box center [553, 275] width 4 height 5
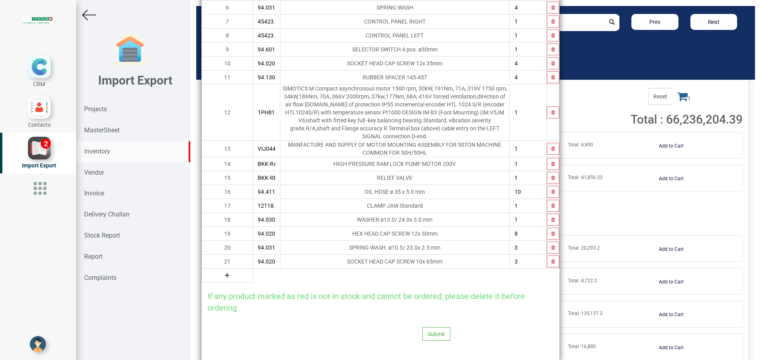
click at [225, 273] on icon at bounding box center [227, 276] width 4 height 6
click at [253, 270] on input "text" at bounding box center [266, 276] width 27 height 14
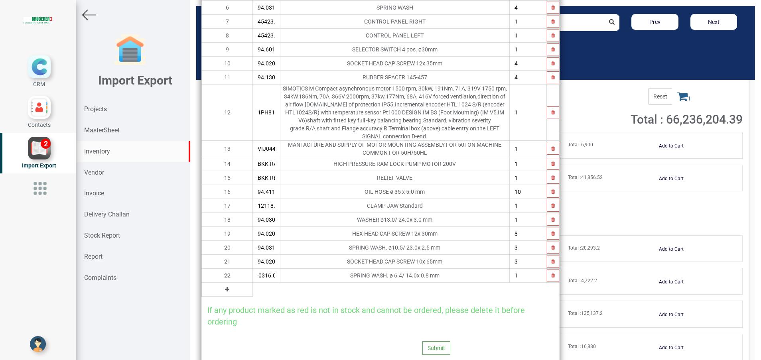
type input "94.0316.064.0"
type input "2"
click at [225, 287] on icon at bounding box center [227, 290] width 4 height 6
click at [253, 285] on input "text" at bounding box center [266, 290] width 27 height 14
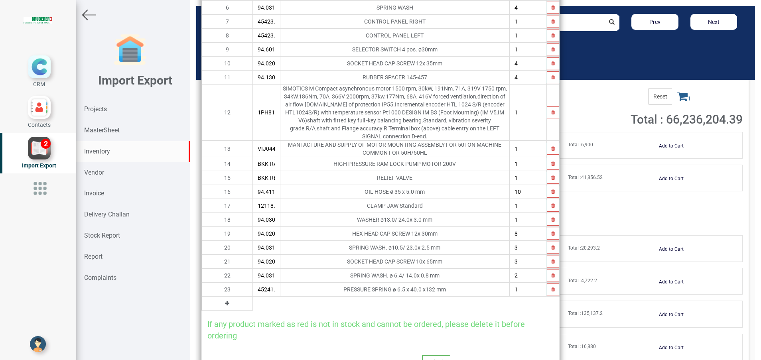
type input "45241.00.1.00"
type input "16"
click at [225, 301] on icon at bounding box center [227, 304] width 4 height 6
click at [253, 297] on input "text" at bounding box center [266, 304] width 27 height 14
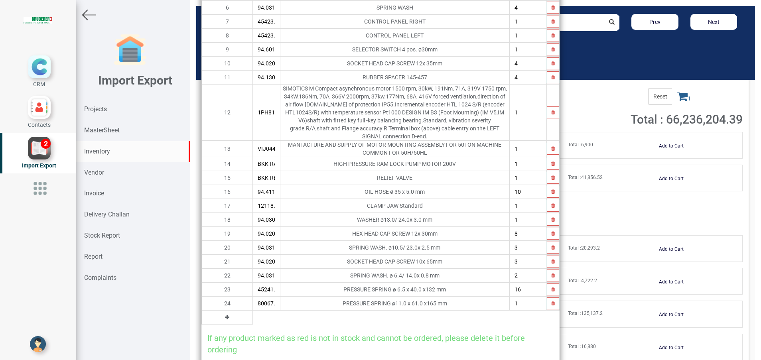
type input "80067.00.2.00"
type input "12"
click at [225, 315] on icon at bounding box center [227, 318] width 4 height 6
click at [253, 311] on input "text" at bounding box center [266, 318] width 27 height 14
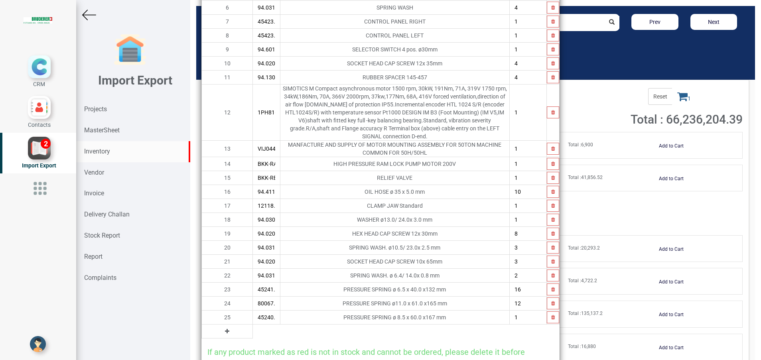
type input "45240.00.0.00"
type input "10"
click at [225, 329] on icon at bounding box center [227, 332] width 4 height 6
click at [253, 325] on input "text" at bounding box center [266, 332] width 27 height 14
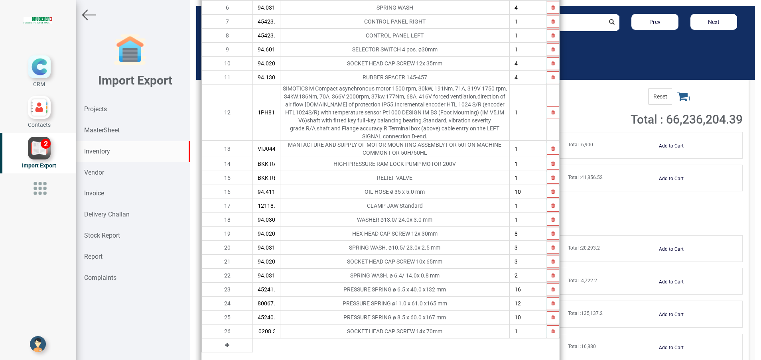
type input "94.0208.337.0"
type input "12"
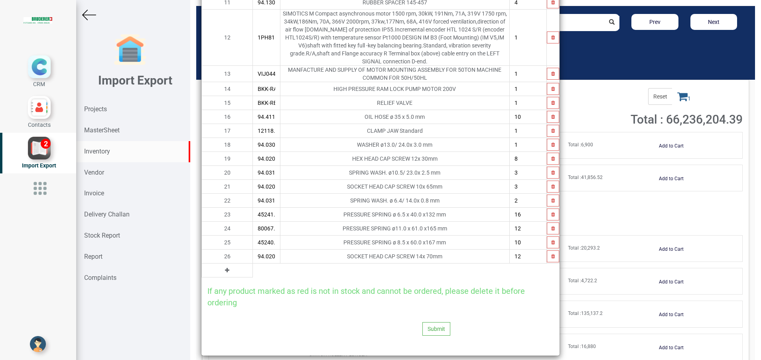
click at [225, 268] on icon at bounding box center [227, 271] width 4 height 6
click at [253, 264] on input "text" at bounding box center [266, 271] width 27 height 14
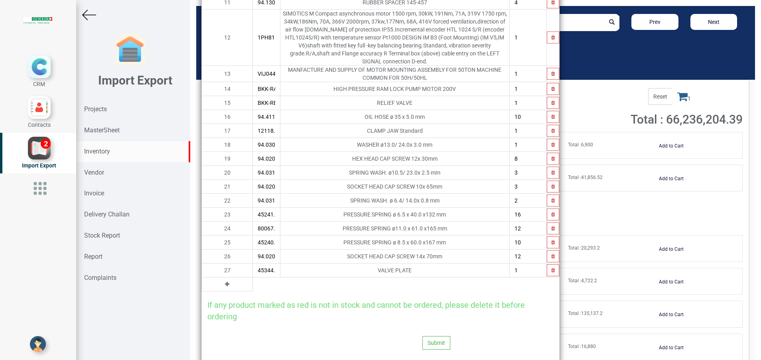
type input "45344.00.1.00"
type input "4"
click at [222, 280] on button at bounding box center [226, 284] width 9 height 9
click at [219, 278] on tr "28 1" at bounding box center [381, 285] width 358 height 14
click at [253, 278] on input "text" at bounding box center [266, 285] width 27 height 14
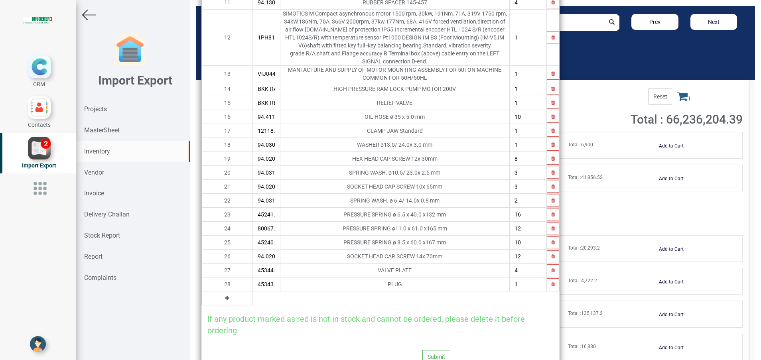
type input "45343.01.0.00"
type input "4"
click at [222, 294] on button at bounding box center [226, 298] width 9 height 9
click at [253, 291] on input "text" at bounding box center [266, 298] width 27 height 14
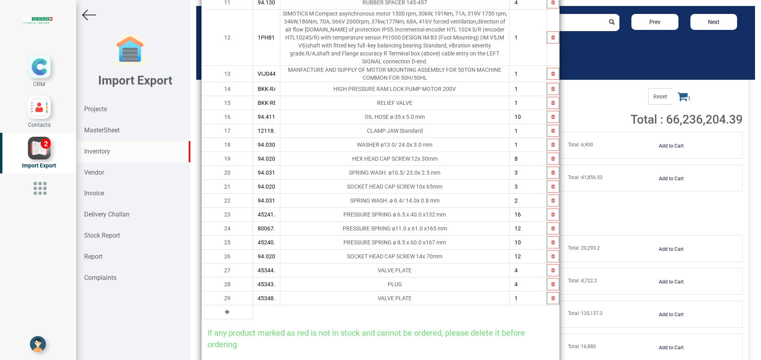
type input "45348.03.1.00"
type input "4"
click at [225, 309] on icon at bounding box center [227, 312] width 4 height 6
click at [253, 305] on input "text" at bounding box center [266, 312] width 27 height 14
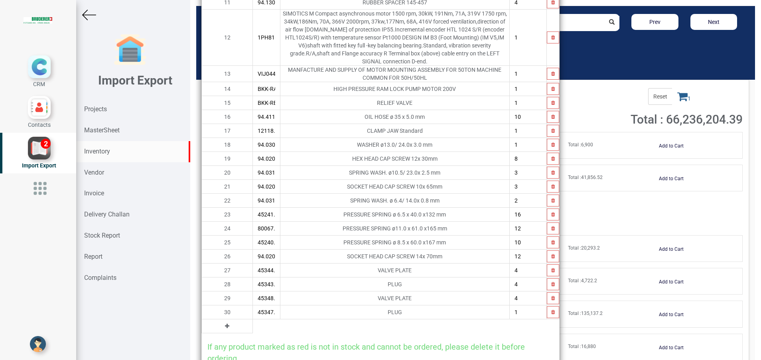
type input "45347.00.0.00"
type input "4"
click at [225, 323] on icon at bounding box center [227, 326] width 4 height 6
click at [253, 319] on input "text" at bounding box center [266, 326] width 27 height 14
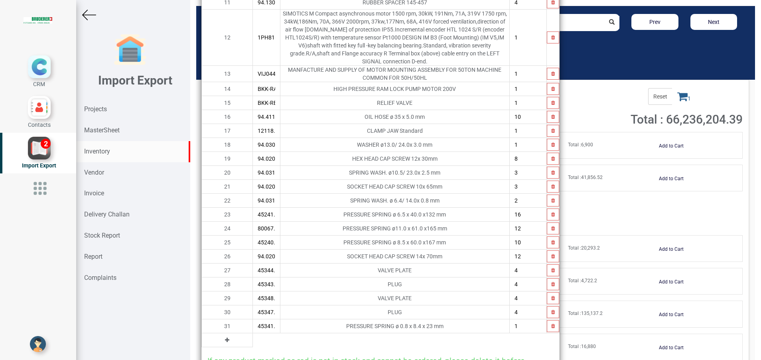
type input "45341.00.1.00"
type input "4"
click at [222, 336] on button at bounding box center [226, 340] width 9 height 9
click at [253, 333] on input "text" at bounding box center [266, 340] width 27 height 14
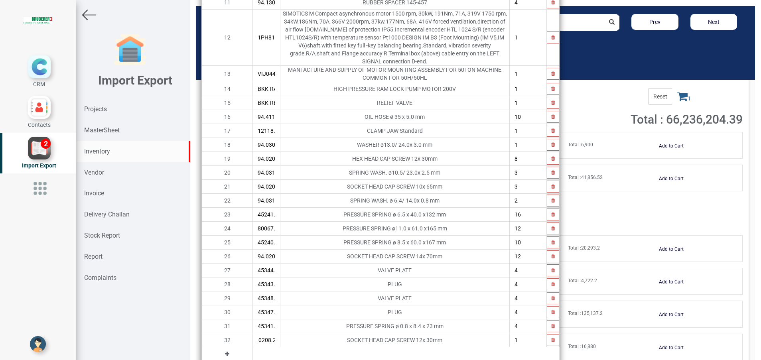
type input "94.0208.279.0"
type input "2"
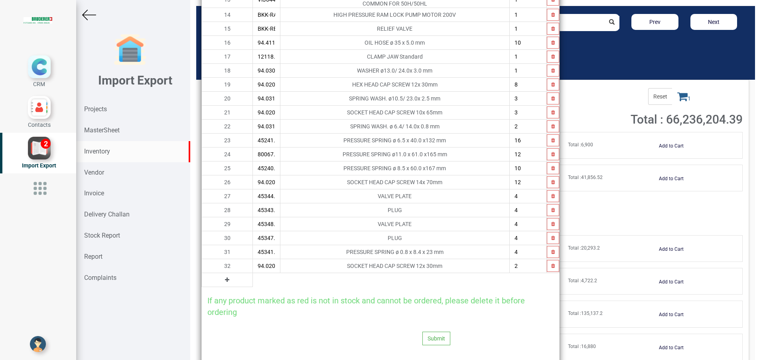
scroll to position [312, 0]
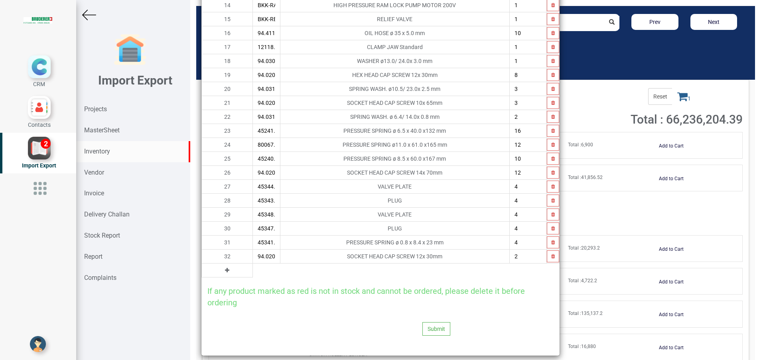
click at [225, 268] on icon at bounding box center [227, 271] width 4 height 6
click at [253, 265] on input "text" at bounding box center [266, 271] width 27 height 14
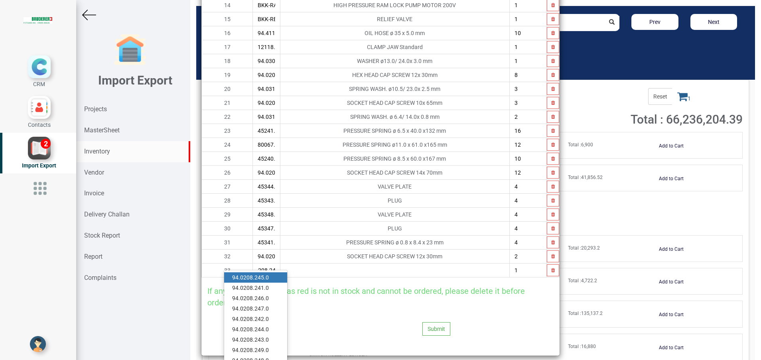
scroll to position [0, 7]
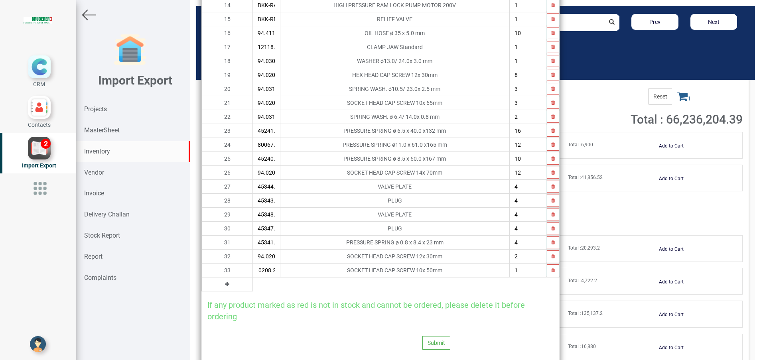
type input "94.0208.245.0"
type input "9"
click at [225, 282] on icon at bounding box center [227, 285] width 4 height 6
click at [253, 278] on input "text" at bounding box center [266, 285] width 27 height 14
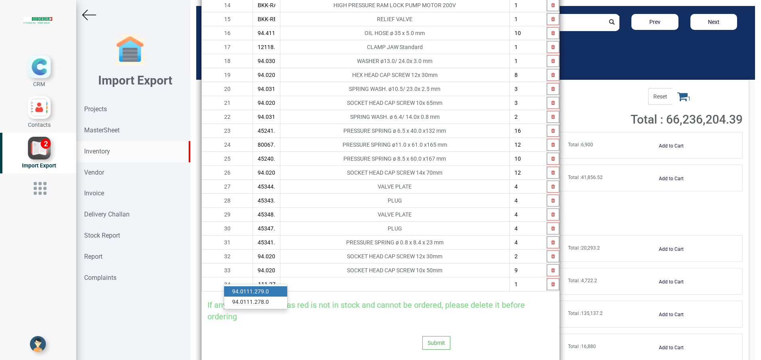
scroll to position [0, 7]
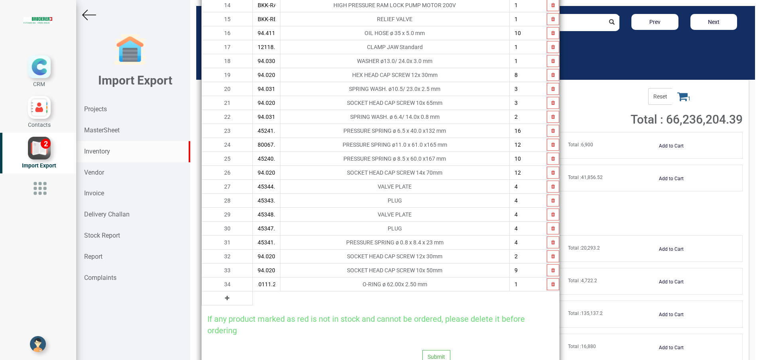
type input "94.0111.279.0"
type input "8"
click at [222, 294] on button at bounding box center [226, 298] width 9 height 9
click at [253, 292] on input "text" at bounding box center [266, 298] width 27 height 14
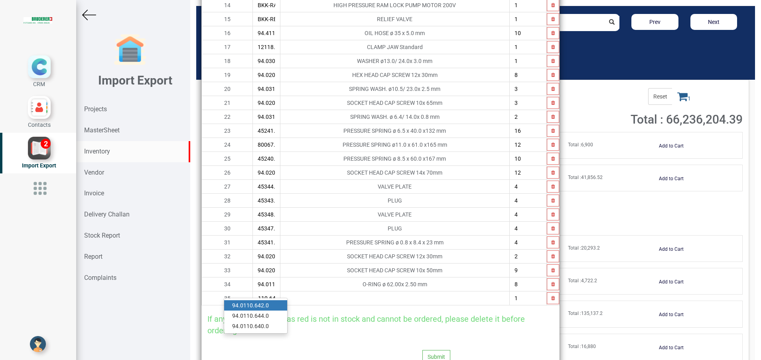
scroll to position [0, 7]
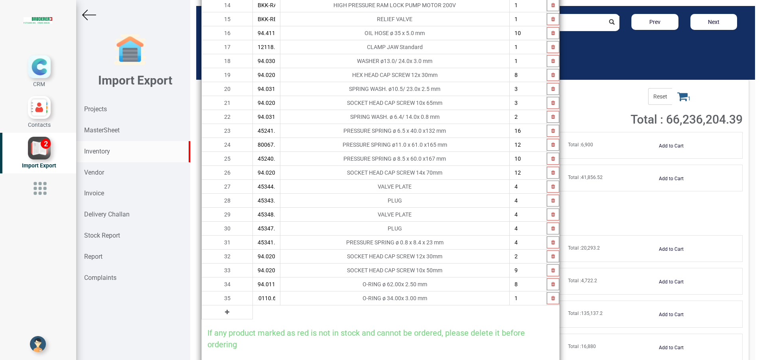
type input "94.0110.642.0"
type input "8"
click at [225, 309] on icon at bounding box center [227, 312] width 4 height 6
click at [253, 305] on input "text" at bounding box center [266, 312] width 27 height 14
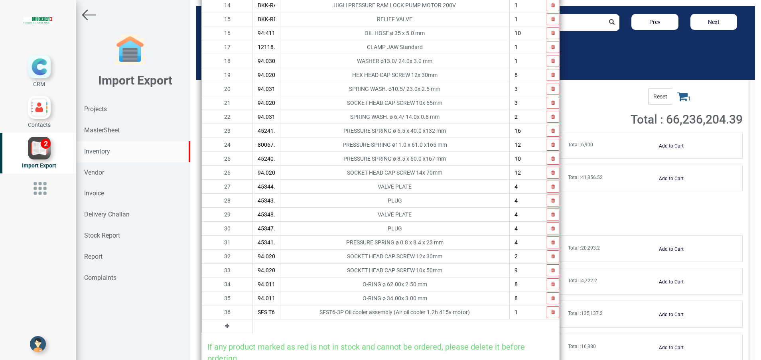
type input "SFS T6 3P"
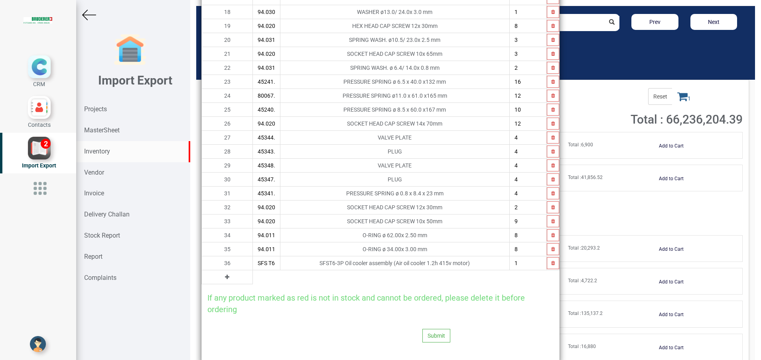
scroll to position [368, 0]
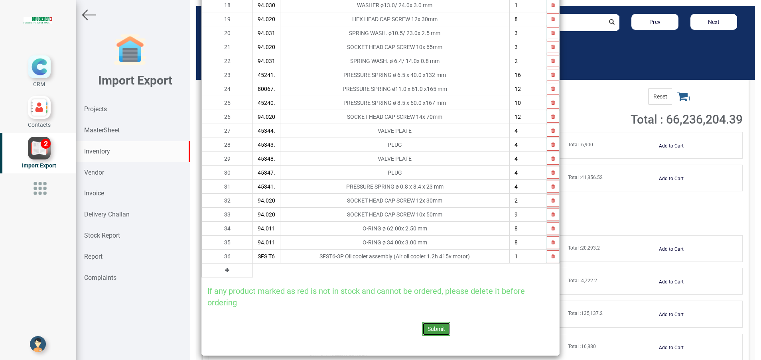
click at [431, 322] on button "Submit" at bounding box center [436, 329] width 28 height 14
click at [417, 297] on button "Yes" at bounding box center [415, 300] width 25 height 14
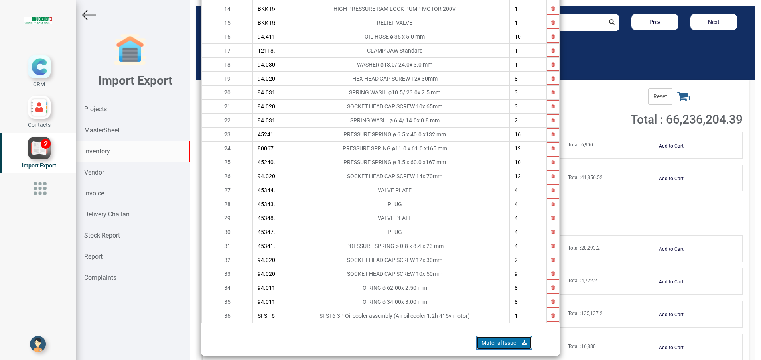
click at [484, 336] on link "Material Issue" at bounding box center [504, 343] width 56 height 14
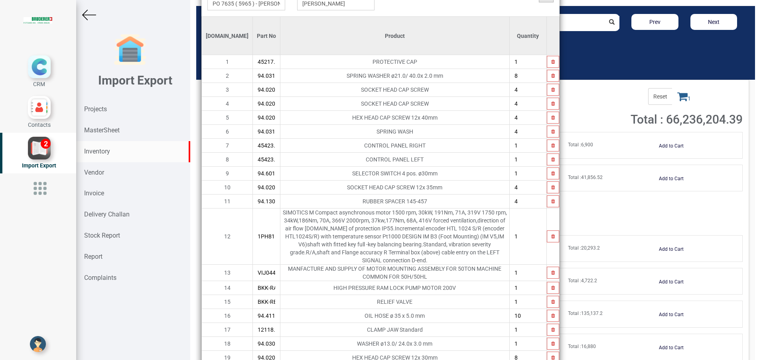
scroll to position [0, 0]
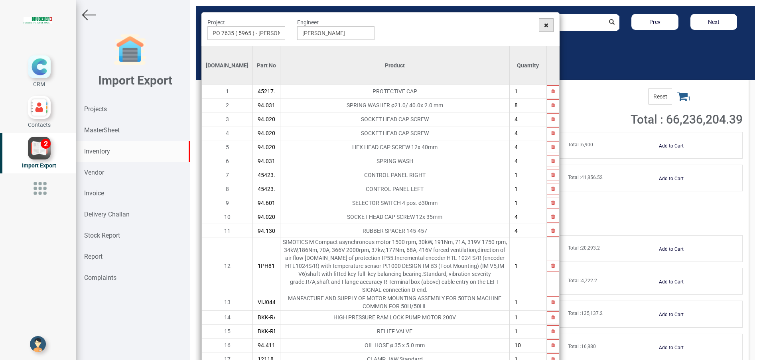
click at [544, 24] on icon at bounding box center [546, 25] width 4 height 6
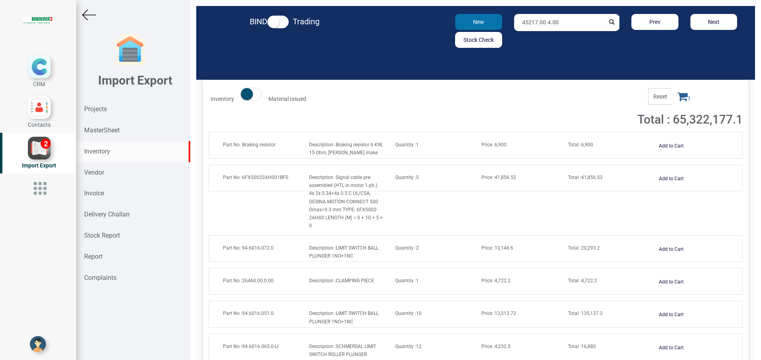
drag, startPoint x: 559, startPoint y: 25, endPoint x: 465, endPoint y: 25, distance: 94.9
click at [465, 25] on div "New Stock Check 45217.00.4.00 Prev Next" at bounding box center [566, 31] width 364 height 34
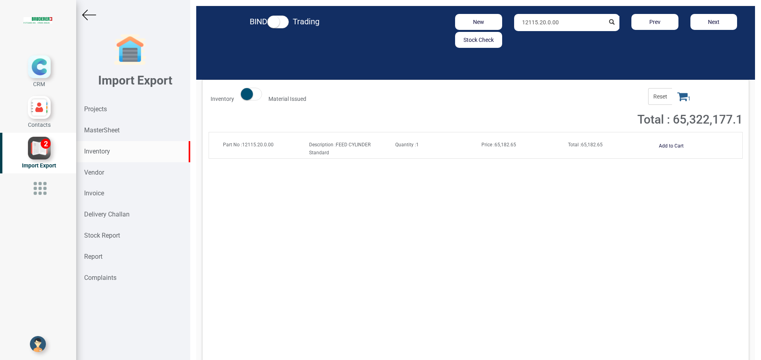
type input "12115.20.0.00"
click at [575, 143] on strong "Total :" at bounding box center [574, 145] width 13 height 6
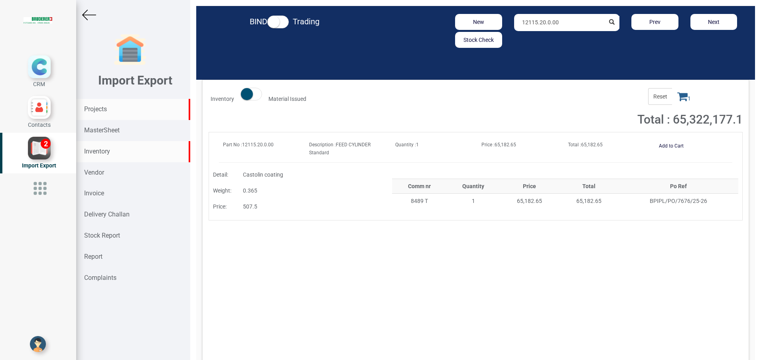
click at [99, 109] on strong "Projects" at bounding box center [95, 109] width 23 height 8
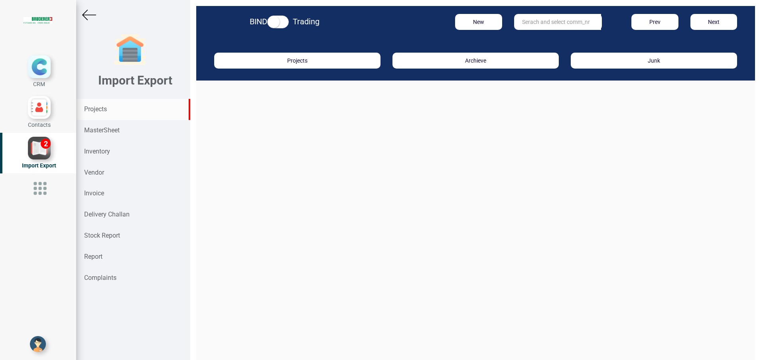
click at [540, 27] on input "text" at bounding box center [557, 22] width 87 height 16
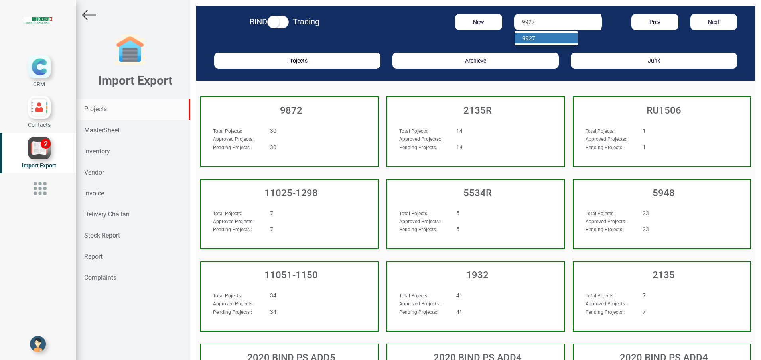
type input "9927"
click at [548, 35] on link "9927" at bounding box center [545, 38] width 63 height 10
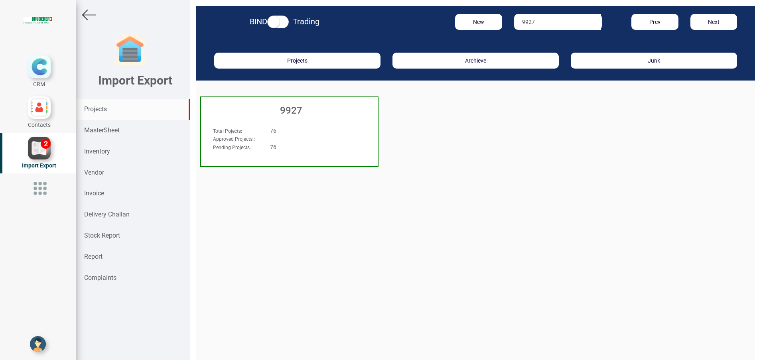
click at [302, 110] on h3 "9927" at bounding box center [291, 110] width 173 height 10
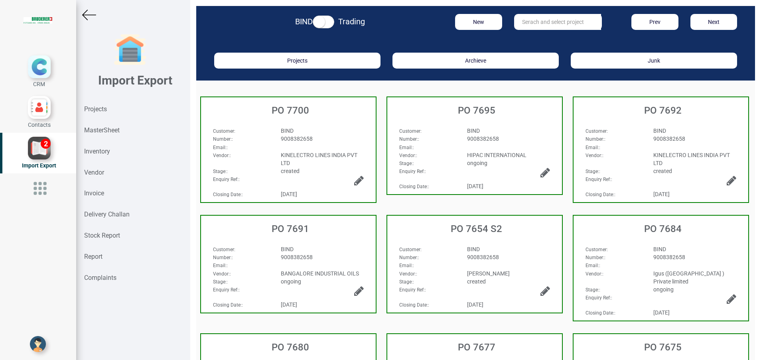
click at [524, 20] on input "text" at bounding box center [557, 22] width 87 height 16
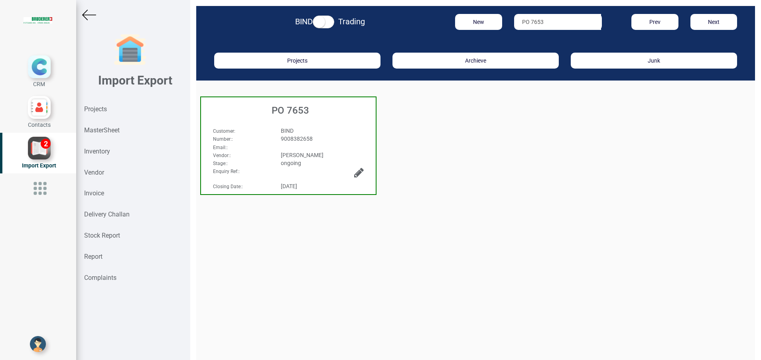
type input "PO 7653"
click at [298, 110] on h3 "PO 7653" at bounding box center [290, 110] width 171 height 10
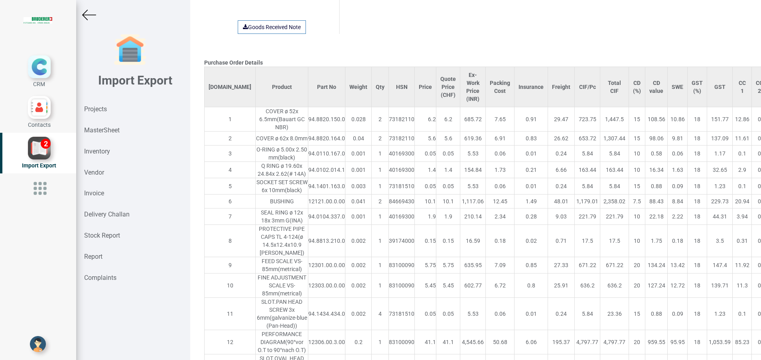
scroll to position [1318, 0]
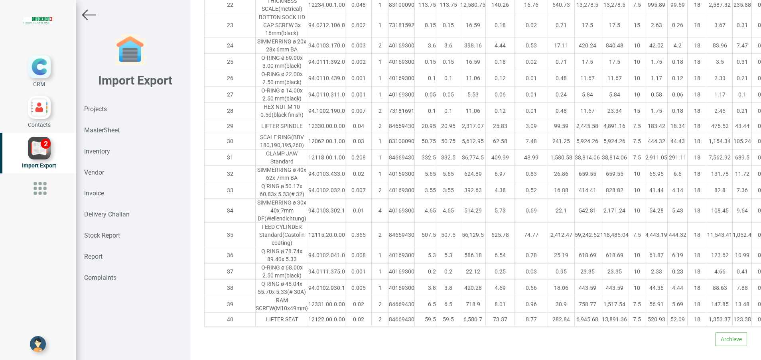
click at [90, 16] on img at bounding box center [89, 15] width 14 height 14
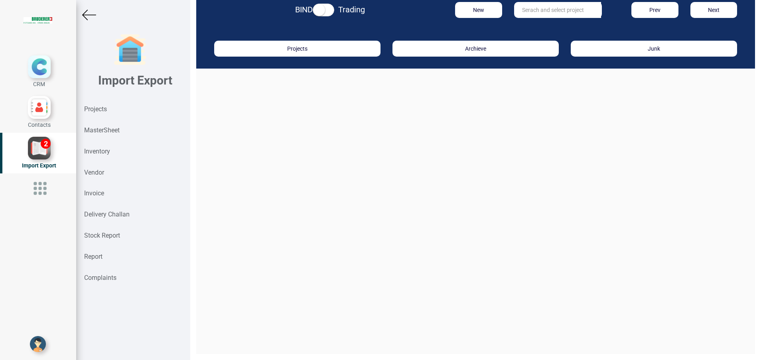
scroll to position [12, 0]
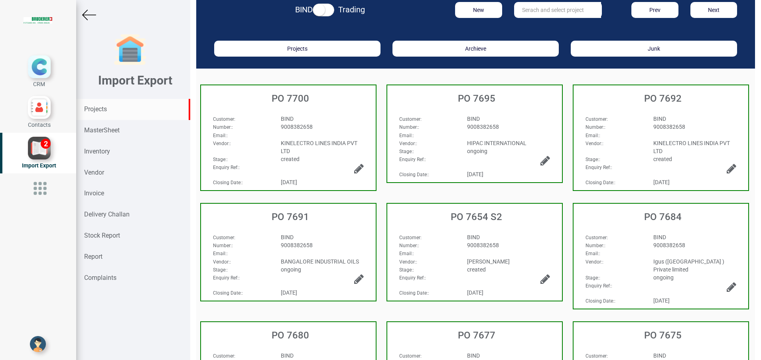
click at [107, 112] on strong "Projects" at bounding box center [95, 109] width 23 height 8
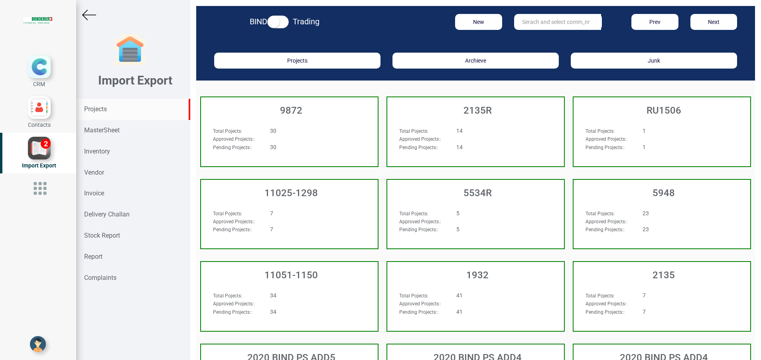
click at [537, 24] on input "text" at bounding box center [557, 22] width 87 height 16
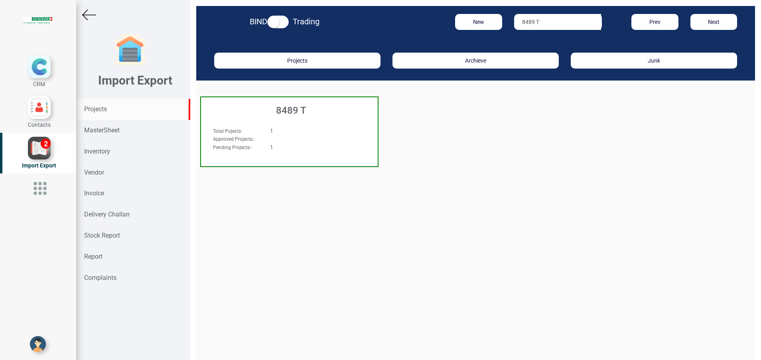
type input "8489 T"
click at [298, 113] on h3 "8489 T" at bounding box center [291, 110] width 173 height 10
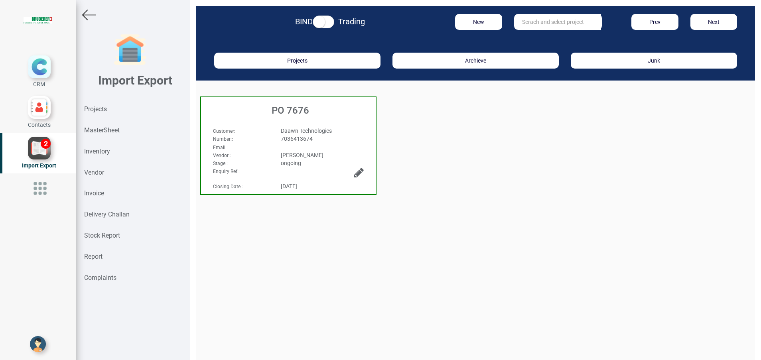
click at [293, 119] on div "PO 7676" at bounding box center [288, 108] width 175 height 22
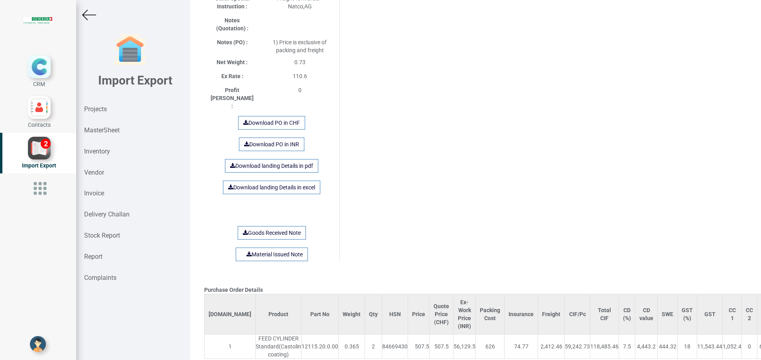
scroll to position [478, 0]
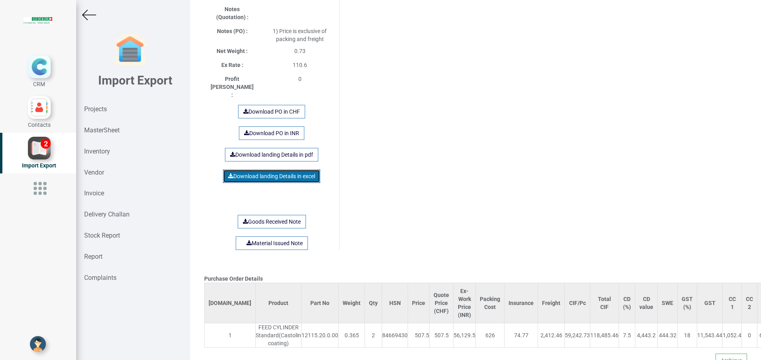
click at [295, 169] on link "Download landing Details in excel" at bounding box center [271, 176] width 97 height 14
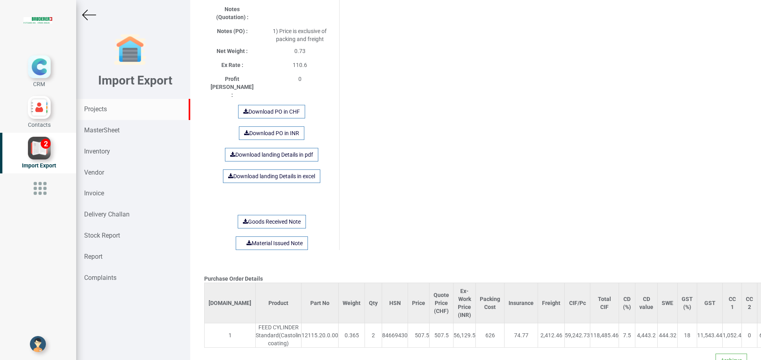
click at [107, 106] on strong "Projects" at bounding box center [95, 109] width 23 height 8
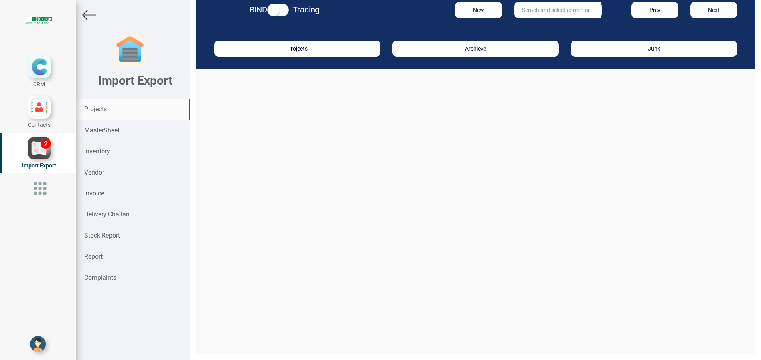
scroll to position [12, 0]
click at [525, 11] on input "text" at bounding box center [557, 10] width 87 height 16
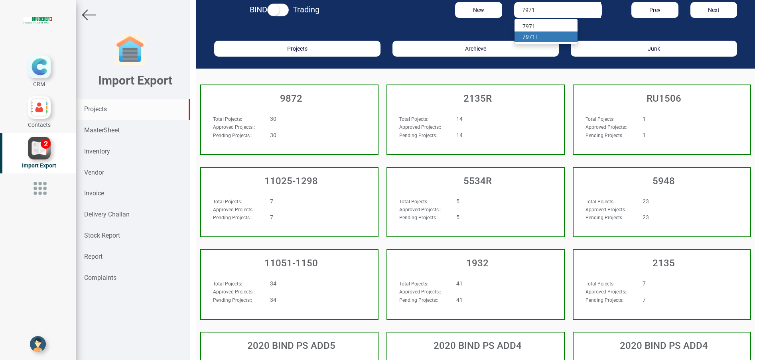
click at [532, 35] on link "7971 T" at bounding box center [545, 36] width 63 height 10
type input "7971T"
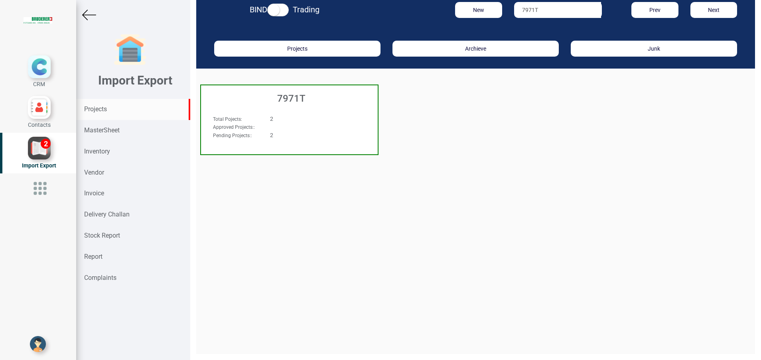
click at [309, 96] on h3 "7971T" at bounding box center [291, 98] width 173 height 10
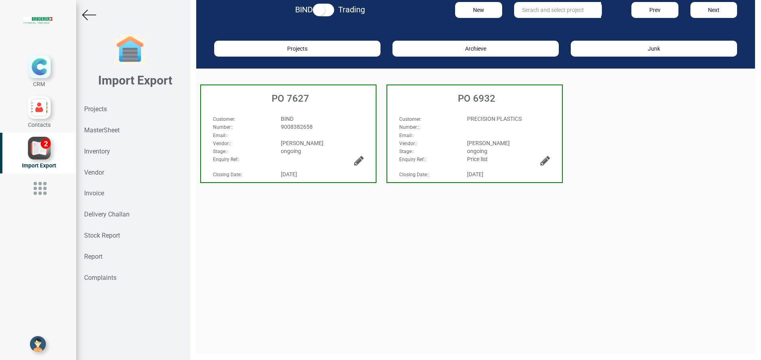
click at [270, 119] on div "Customer :" at bounding box center [241, 119] width 68 height 8
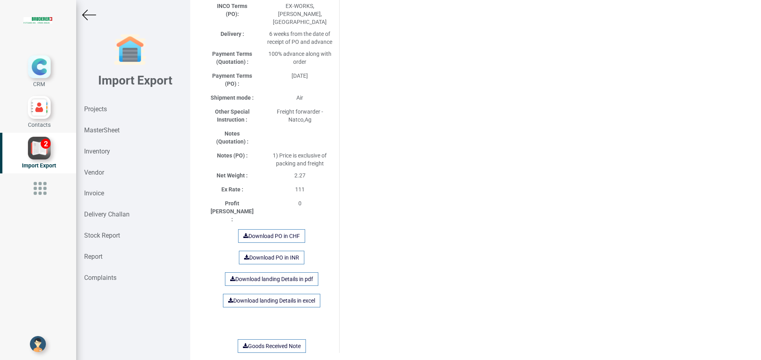
scroll to position [467, 0]
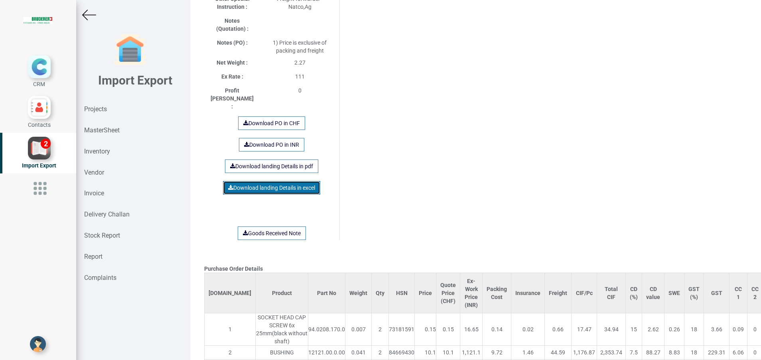
click at [248, 181] on link "Download landing Details in excel" at bounding box center [271, 188] width 97 height 14
click at [99, 257] on strong "Report" at bounding box center [93, 257] width 18 height 8
select select
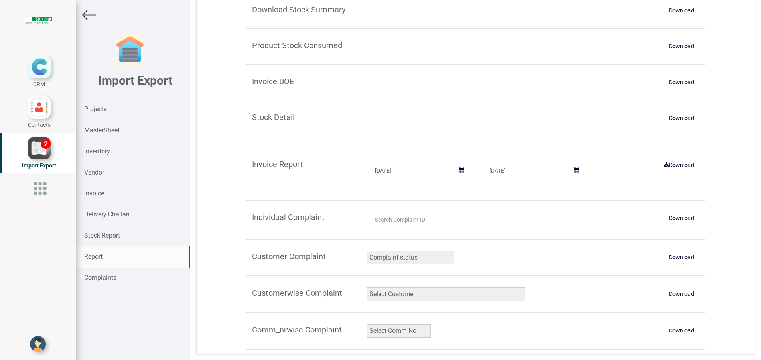
scroll to position [76, 0]
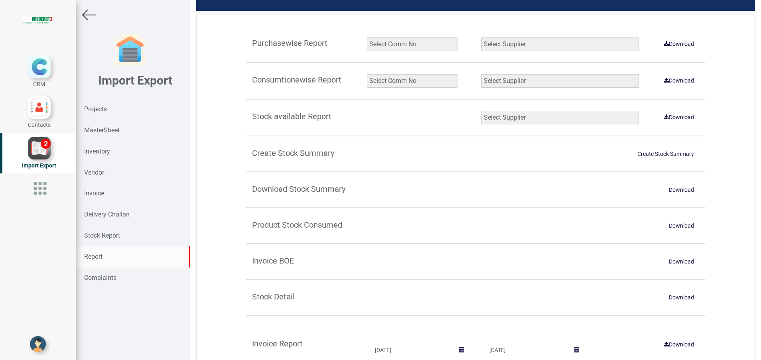
click at [412, 78] on select "Select Comm No 9872 2135R RU1506 11025-1298 5534R 5948 11051-1150 1932 2135 202…" at bounding box center [412, 81] width 91 height 14
click at [385, 81] on select "Select Comm No 9872 2135R RU1506 11025-1298 5534R 5948 11051-1150 1932 2135 202…" at bounding box center [412, 81] width 91 height 14
select select "string:8489 T"
click at [367, 74] on select "Select Comm No 9872 2135R RU1506 11025-1298 5534R 5948 11051-1150 1932 2135 202…" at bounding box center [412, 81] width 91 height 14
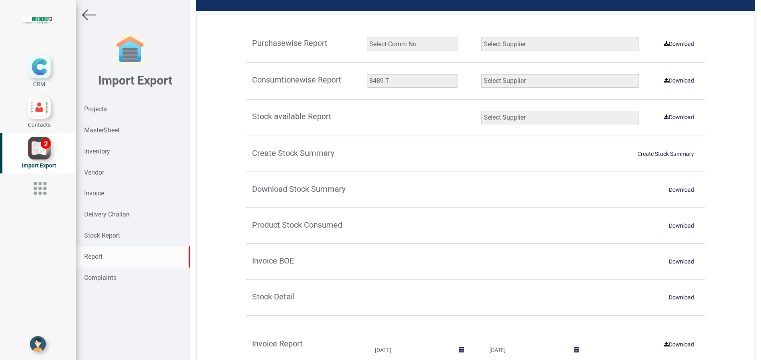
click at [505, 81] on select "Select Supplier All Supplier XNG Automation solutions BRUDERER AG Beckhoff Auto…" at bounding box center [559, 81] width 157 height 14
select select "string:all"
click at [481, 74] on select "Select Supplier All Supplier XNG Automation solutions BRUDERER AG Beckhoff Auto…" at bounding box center [559, 81] width 157 height 14
click at [683, 76] on link "Download" at bounding box center [679, 80] width 40 height 13
click at [395, 82] on select "Select Comm No 9872 2135R RU1506 11025-1298 5534R 5948 11051-1150 1932 2135 202…" at bounding box center [412, 81] width 91 height 14
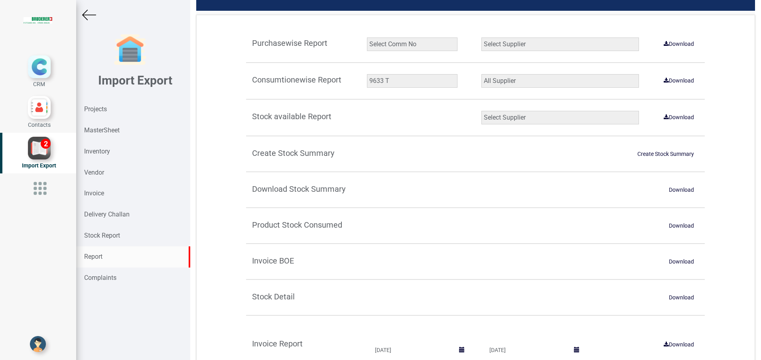
click at [402, 81] on select "Select Comm No 9872 2135R RU1506 11025-1298 5534R 5948 11051-1150 1932 2135 202…" at bounding box center [412, 81] width 91 height 14
click at [494, 85] on select "Select Supplier All Supplier XNG Automation solutions BRUDERER AG Beckhoff Auto…" at bounding box center [559, 81] width 157 height 14
click at [481, 74] on select "Select Supplier All Supplier XNG Automation solutions BRUDERER AG Beckhoff Auto…" at bounding box center [559, 81] width 157 height 14
click at [671, 84] on link "Download" at bounding box center [679, 80] width 40 height 13
click at [390, 81] on select "Select Comm No 9872 2135R RU1506 11025-1298 5534R 5948 11051-1150 1932 2135 202…" at bounding box center [412, 81] width 91 height 14
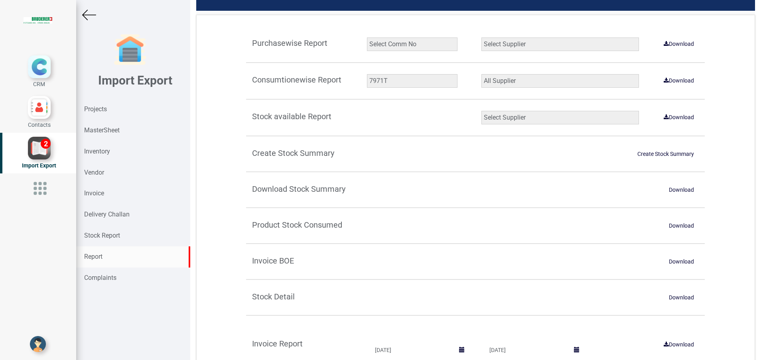
select select "string:9927"
click at [367, 74] on select "Select Comm No 9872 2135R RU1506 11025-1298 5534R 5948 11051-1150 1932 2135 202…" at bounding box center [412, 81] width 91 height 14
click at [685, 79] on link "Download" at bounding box center [679, 80] width 40 height 13
click at [104, 254] on div "Report" at bounding box center [133, 256] width 114 height 21
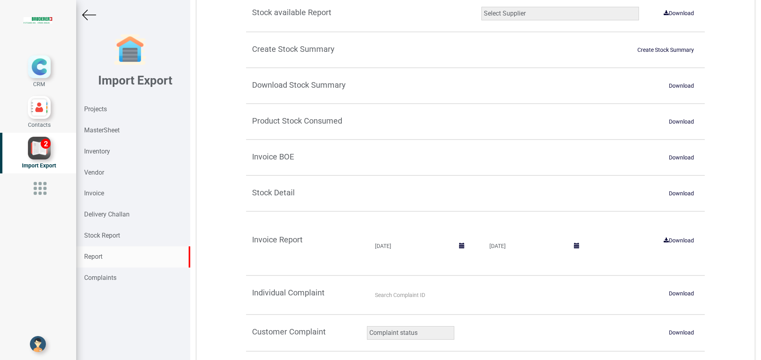
scroll to position [196, 0]
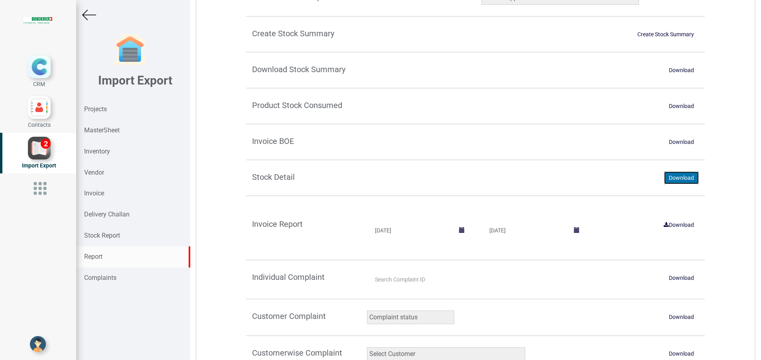
click at [670, 176] on link "Download" at bounding box center [681, 177] width 35 height 13
drag, startPoint x: 90, startPoint y: 108, endPoint x: 91, endPoint y: 112, distance: 4.0
click at [90, 108] on strong "Projects" at bounding box center [95, 109] width 23 height 8
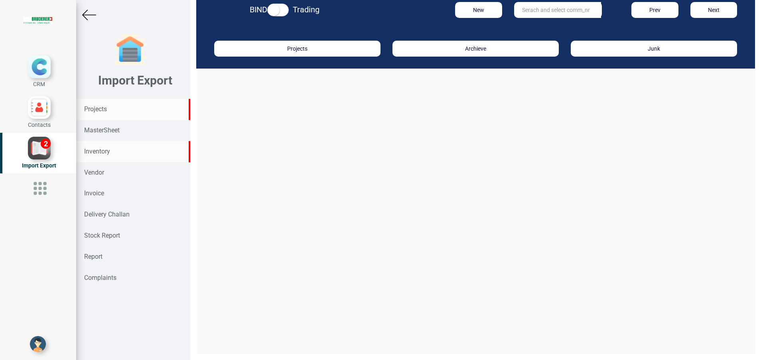
click at [101, 147] on div "Inventory" at bounding box center [133, 151] width 114 height 21
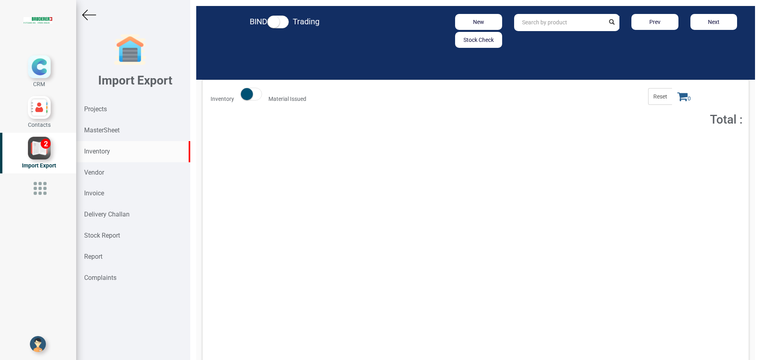
click at [555, 19] on input "text" at bounding box center [559, 22] width 91 height 17
click at [556, 38] on link "12115 .20.0.00" at bounding box center [545, 39] width 63 height 10
type input "12115.20.0.00"
click at [660, 149] on button "Add to Cart" at bounding box center [671, 146] width 34 height 12
click at [677, 101] on icon at bounding box center [682, 96] width 10 height 11
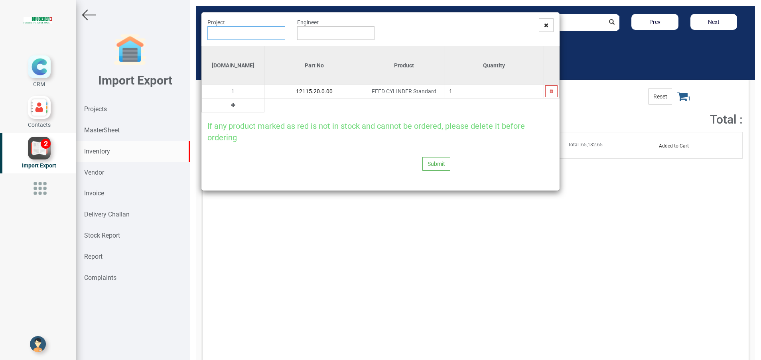
click at [262, 36] on input "text" at bounding box center [246, 33] width 78 height 14
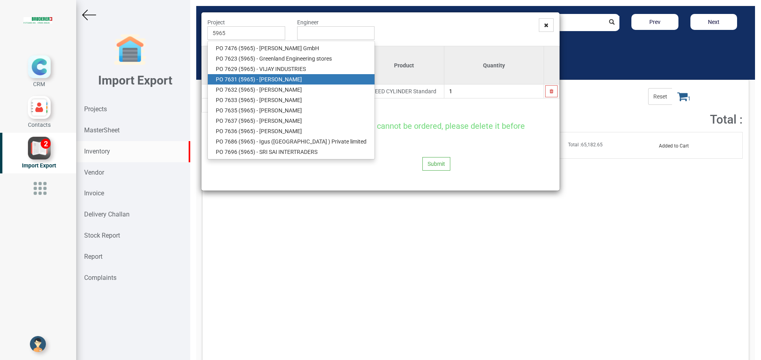
click at [277, 75] on link "PO 7631 ( 5965 ) - BRUDERER AG" at bounding box center [291, 79] width 167 height 10
type input "PO 7631 ( 5965 ) - BRUDERER AG"
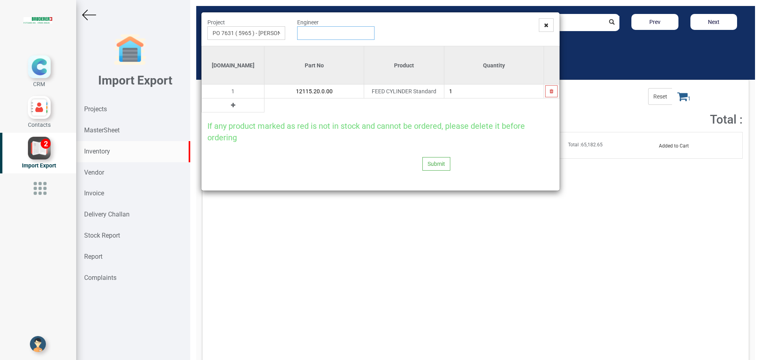
click at [320, 38] on input "text" at bounding box center [336, 33] width 78 height 14
click at [323, 48] on link "G opinath Anandan" at bounding box center [328, 48] width 63 height 10
type input "Gopinath Anandan"
click at [431, 162] on button "Submit" at bounding box center [436, 164] width 28 height 14
click at [415, 144] on button "Yes" at bounding box center [420, 143] width 25 height 14
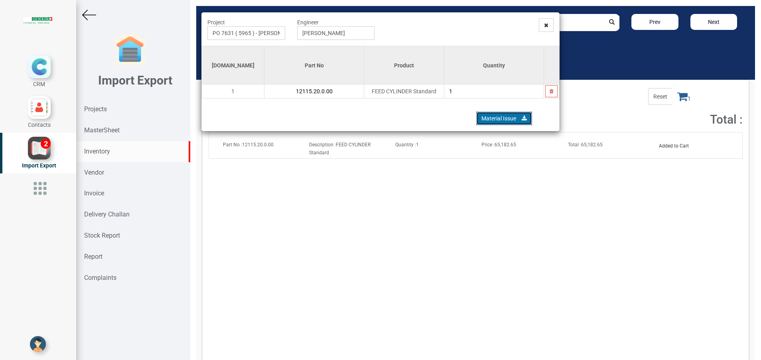
click at [485, 117] on link "Material Issue" at bounding box center [504, 119] width 56 height 14
click at [545, 27] on icon at bounding box center [546, 25] width 4 height 6
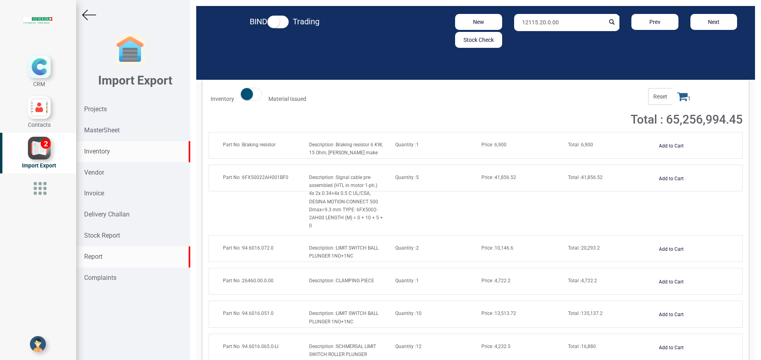
click at [98, 252] on div "Report" at bounding box center [133, 256] width 114 height 21
select select
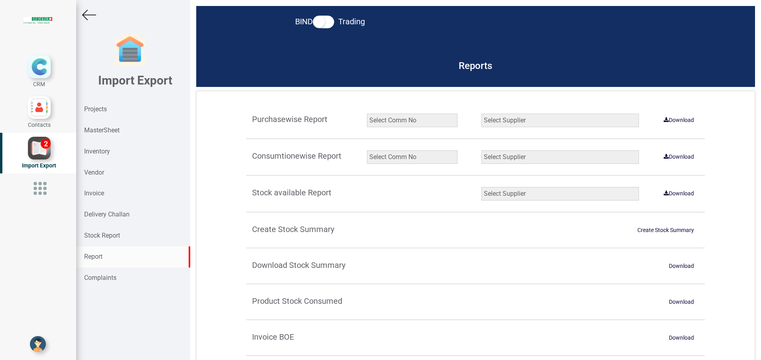
drag, startPoint x: 405, startPoint y: 161, endPoint x: 395, endPoint y: 165, distance: 10.5
click at [405, 161] on select "Select Comm No 9872 2135R RU1506 11025-1298 5534R 5948 11051-1150 1932 2135 202…" at bounding box center [412, 157] width 91 height 14
select select "string:5965"
click at [367, 150] on select "Select Comm No 9872 2135R RU1506 11025-1298 5534R 5948 11051-1150 1932 2135 202…" at bounding box center [412, 157] width 91 height 14
drag, startPoint x: 543, startPoint y: 160, endPoint x: 538, endPoint y: 161, distance: 5.3
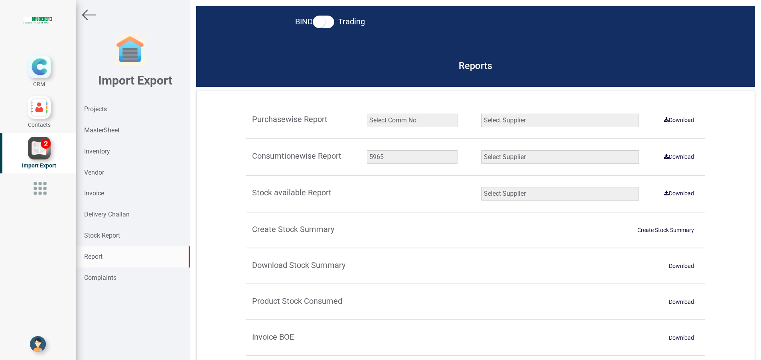
click at [543, 160] on select "Select Supplier All Supplier XNG Automation solutions BRUDERER AG Beckhoff Auto…" at bounding box center [559, 157] width 157 height 14
select select "string:all"
click at [481, 150] on select "Select Supplier All Supplier XNG Automation solutions BRUDERER AG Beckhoff Auto…" at bounding box center [559, 157] width 157 height 14
click at [679, 155] on link "Download" at bounding box center [679, 156] width 40 height 13
drag, startPoint x: 115, startPoint y: 252, endPoint x: 232, endPoint y: 209, distance: 124.0
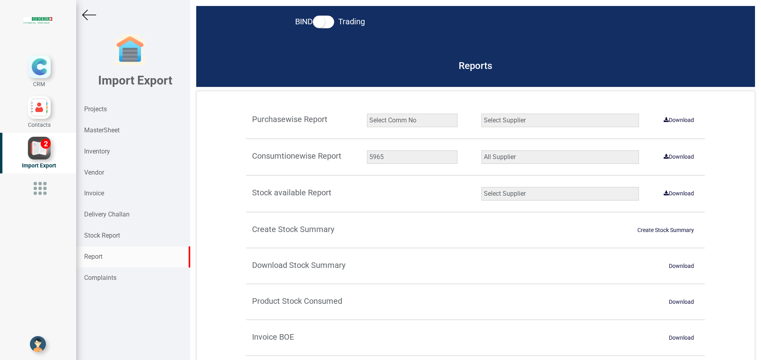
click at [115, 252] on div "Report" at bounding box center [133, 256] width 114 height 21
click at [405, 160] on select "Select Comm No 9872 2135R RU1506 11025-1298 5534R 5948 11051-1150 1932 2135 202…" at bounding box center [412, 157] width 91 height 14
select select "string:9927"
click at [367, 150] on select "Select Comm No 9872 2135R RU1506 11025-1298 5534R 5948 11051-1150 1932 2135 202…" at bounding box center [412, 157] width 91 height 14
click at [670, 152] on link "Download" at bounding box center [679, 156] width 40 height 13
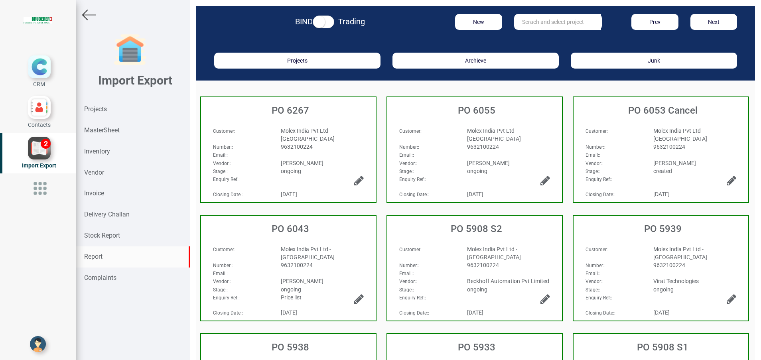
click at [110, 259] on div "Report" at bounding box center [133, 256] width 114 height 21
select select
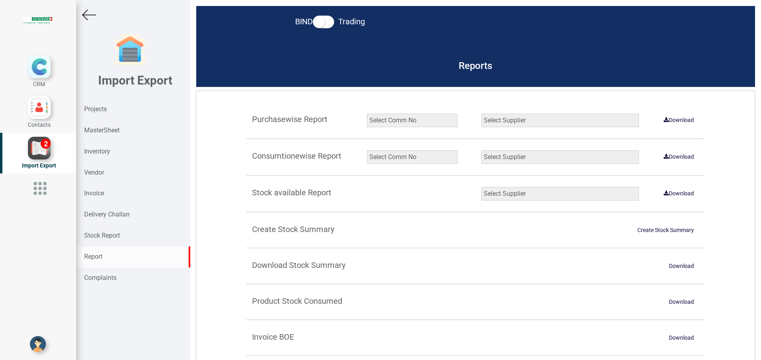
click at [415, 155] on select "Select Comm No 9872 2135R RU1506 11025-1298 5534R 5948 11051-1150 1932 2135 202…" at bounding box center [412, 157] width 91 height 14
select select "string:5965"
click at [367, 150] on select "Select Comm No 9872 2135R RU1506 11025-1298 5534R 5948 11051-1150 1932 2135 202…" at bounding box center [412, 157] width 91 height 14
click at [496, 158] on select "Select Supplier All Supplier XNG Automation solutions [PERSON_NAME] Beckhoff Au…" at bounding box center [559, 157] width 157 height 14
select select "string:all"
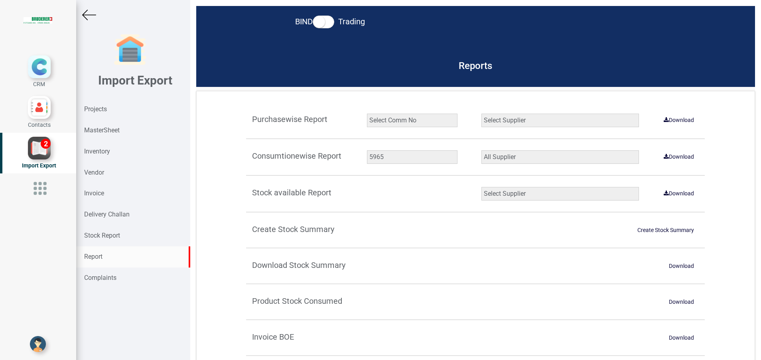
click at [481, 150] on select "Select Supplier All Supplier XNG Automation solutions [PERSON_NAME] Beckhoff Au…" at bounding box center [559, 157] width 157 height 14
click at [667, 159] on link "Download" at bounding box center [679, 156] width 40 height 13
click at [102, 152] on strong "Inventory" at bounding box center [97, 152] width 26 height 8
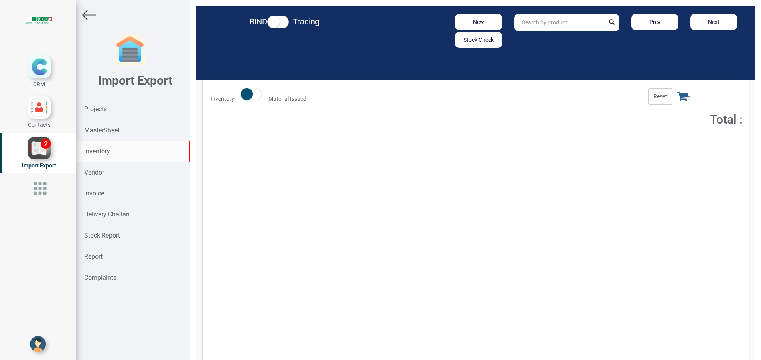
click at [522, 25] on input "text" at bounding box center [559, 22] width 91 height 17
click at [532, 38] on strong "6016.051" at bounding box center [542, 39] width 24 height 6
type input "94.6016.051.0"
click at [583, 147] on span "Total : 135,137.2" at bounding box center [585, 145] width 35 height 6
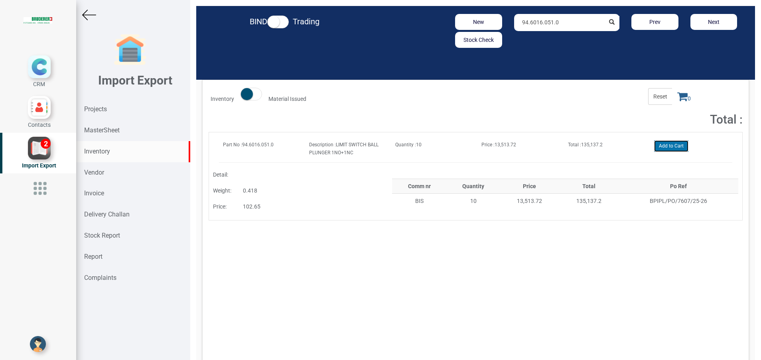
click at [673, 150] on button "Add to Cart" at bounding box center [671, 146] width 34 height 12
click at [676, 104] on span "1" at bounding box center [684, 96] width 24 height 17
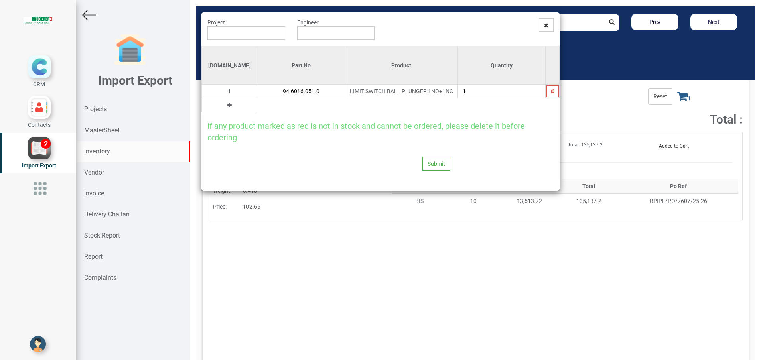
click at [470, 93] on input "1" at bounding box center [501, 92] width 87 height 14
type input "2"
click at [225, 108] on button at bounding box center [229, 105] width 9 height 9
click at [257, 109] on input "text" at bounding box center [300, 105] width 87 height 14
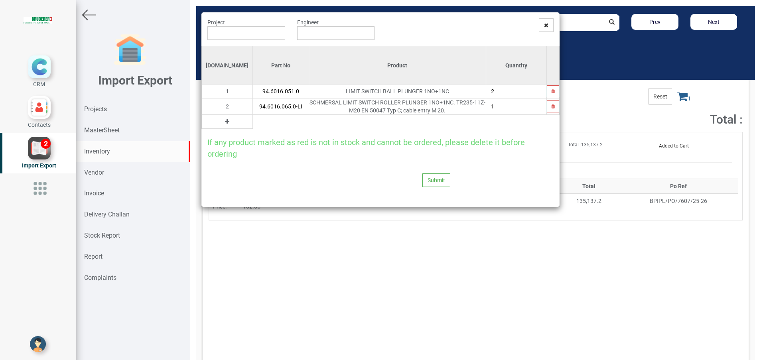
type input "94.6016.065.0-LI"
type input "4"
click at [222, 124] on button at bounding box center [226, 121] width 9 height 9
click at [253, 122] on input "text" at bounding box center [281, 122] width 56 height 14
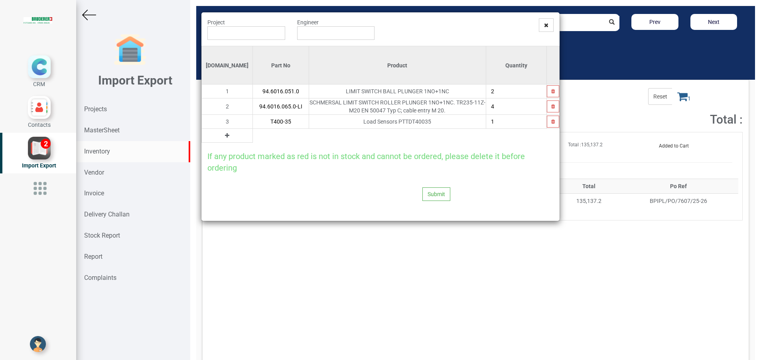
type input "T400-35"
type input "2"
drag, startPoint x: 232, startPoint y: 30, endPoint x: 229, endPoint y: 33, distance: 4.2
click at [232, 30] on input "text" at bounding box center [246, 33] width 78 height 14
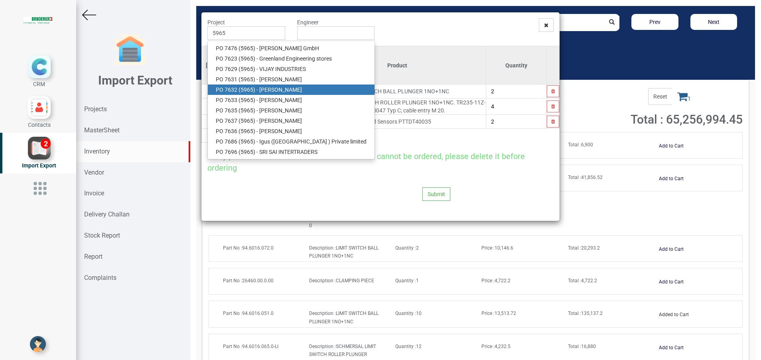
drag, startPoint x: 252, startPoint y: 92, endPoint x: 291, endPoint y: 72, distance: 43.9
click at [252, 92] on strong "5965" at bounding box center [246, 90] width 13 height 6
type input "PO 7632 ( 5965 ) - BRUDERER AG"
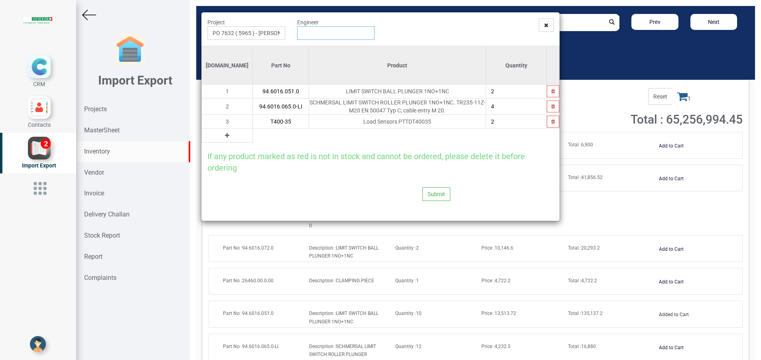
click at [328, 37] on input "text" at bounding box center [336, 33] width 78 height 14
click at [329, 45] on link "G opinath Anandan" at bounding box center [328, 48] width 63 height 10
type input "[PERSON_NAME]"
click at [426, 188] on button "Submit" at bounding box center [436, 194] width 28 height 14
click at [421, 175] on button "Yes" at bounding box center [420, 173] width 25 height 14
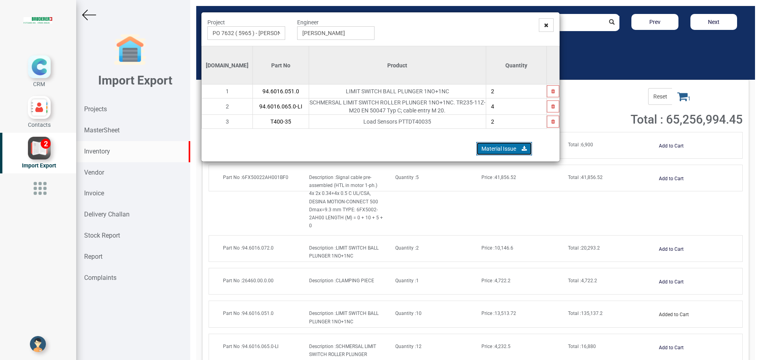
click at [490, 149] on link "Material Issue" at bounding box center [504, 149] width 56 height 14
click at [548, 28] on span at bounding box center [546, 25] width 15 height 14
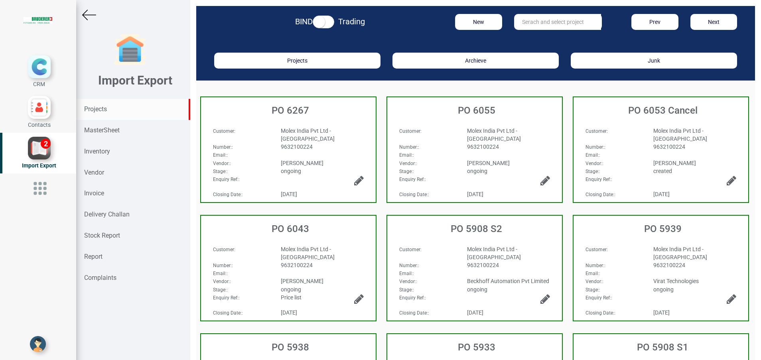
click at [90, 112] on strong "Projects" at bounding box center [95, 109] width 23 height 8
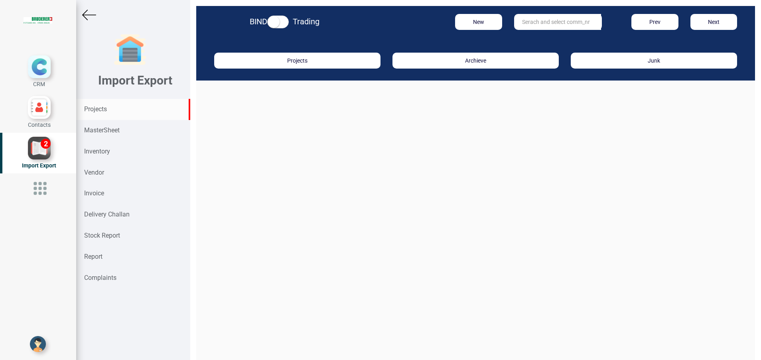
click at [526, 25] on input "text" at bounding box center [557, 22] width 87 height 16
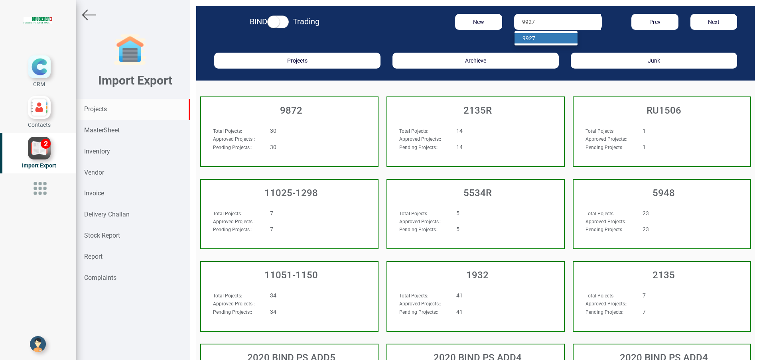
type input "9927"
click at [534, 37] on link "9927" at bounding box center [545, 38] width 63 height 10
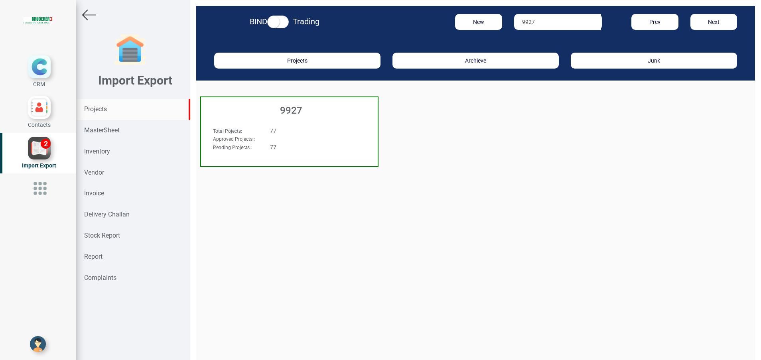
click at [304, 108] on h3 "9927" at bounding box center [291, 110] width 173 height 10
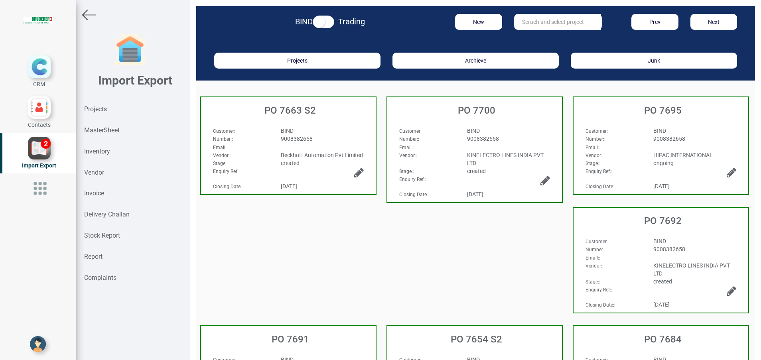
click at [544, 18] on input "text" at bounding box center [557, 22] width 87 height 16
click at [537, 35] on strong "7663" at bounding box center [536, 38] width 13 height 6
type input "PO 7663 S1"
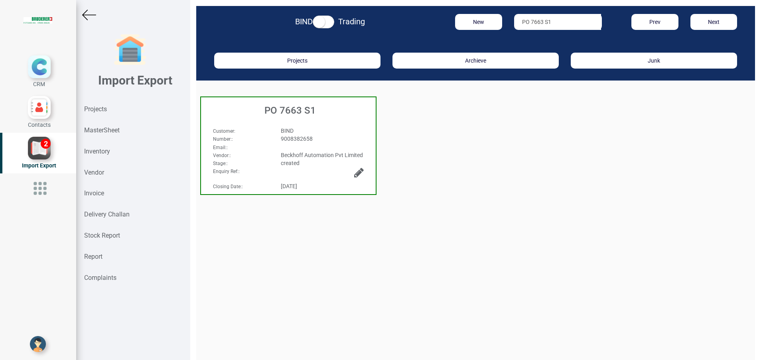
click at [283, 115] on h3 "PO 7663 S1" at bounding box center [290, 110] width 171 height 10
select select "INR"
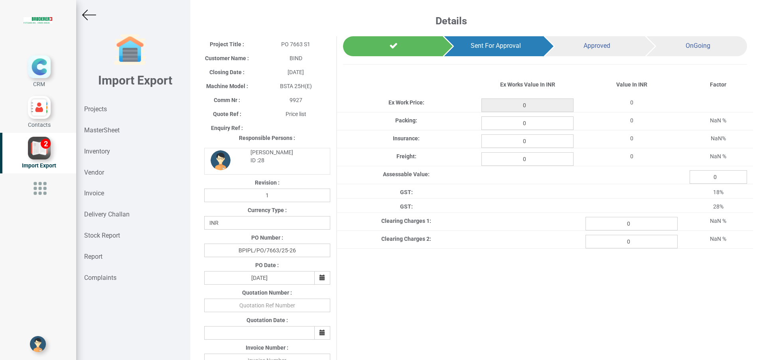
type input "335617"
click at [533, 122] on input "0" at bounding box center [527, 123] width 92 height 14
type input "3356.17"
click at [539, 165] on input "0" at bounding box center [527, 159] width 92 height 14
type input "831"
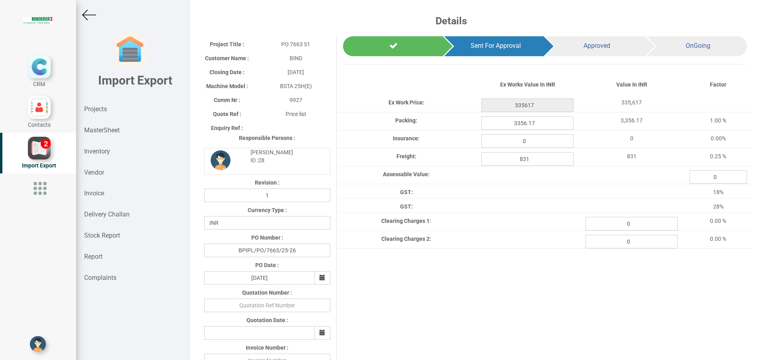
click at [521, 304] on div "Project Title : PO 7663 S1 Customer Name : BIND Closing Date : 2025-09-04 Machi…" at bounding box center [475, 322] width 555 height 573
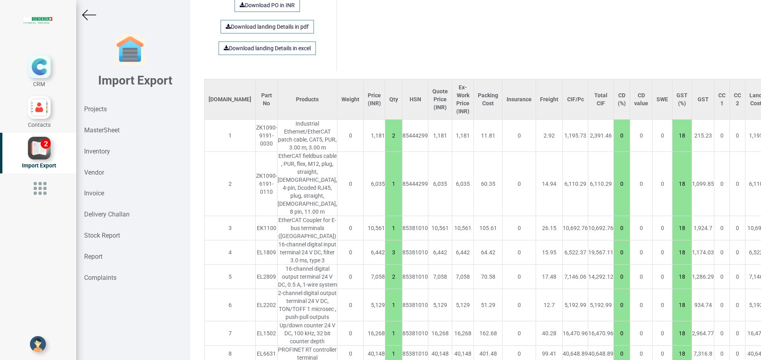
scroll to position [598, 0]
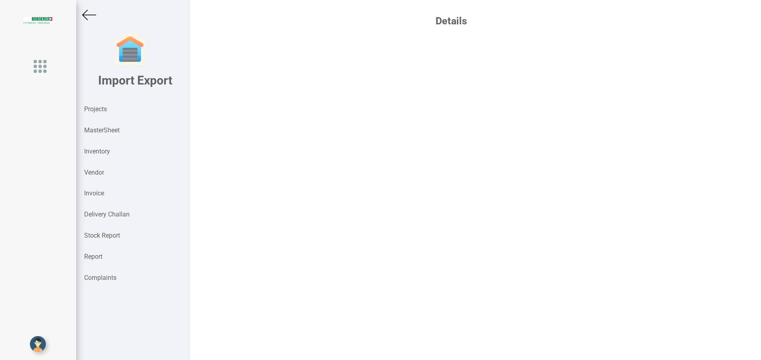
select select "INR"
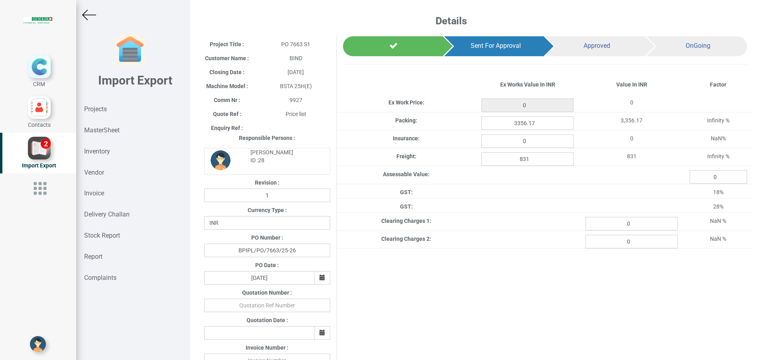
type input "335617"
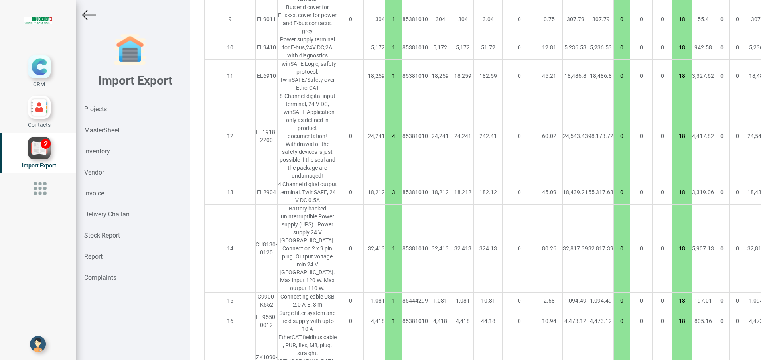
scroll to position [1150, 0]
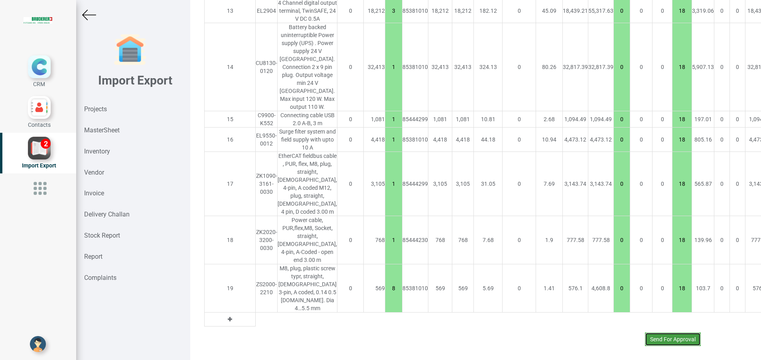
click at [658, 337] on button "Send For Approval" at bounding box center [673, 340] width 56 height 14
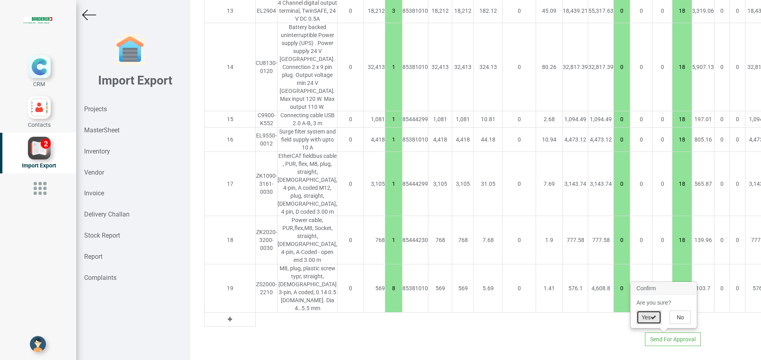
click at [647, 320] on button "Yes" at bounding box center [648, 318] width 25 height 14
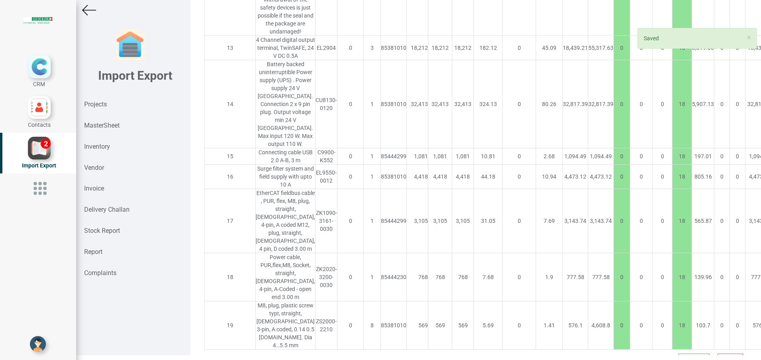
scroll to position [6, 0]
click at [678, 352] on button "Approve" at bounding box center [693, 359] width 31 height 14
click at [656, 308] on div "Yes" at bounding box center [666, 308] width 33 height 14
click at [660, 311] on button "Yes" at bounding box center [668, 308] width 25 height 14
select select "INR"
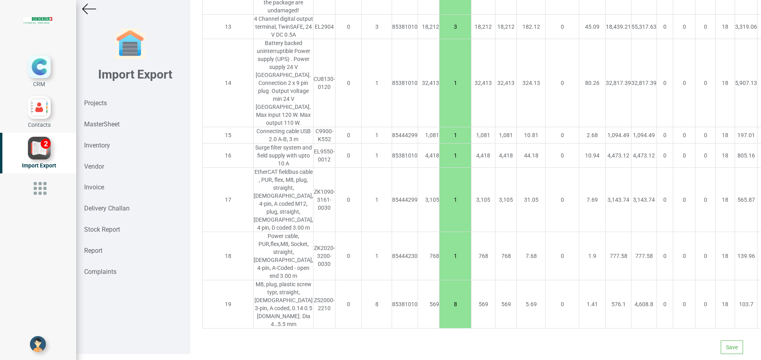
scroll to position [1153, 0]
click at [723, 341] on button "Save" at bounding box center [732, 348] width 22 height 14
click at [701, 315] on button "Yes" at bounding box center [707, 316] width 25 height 14
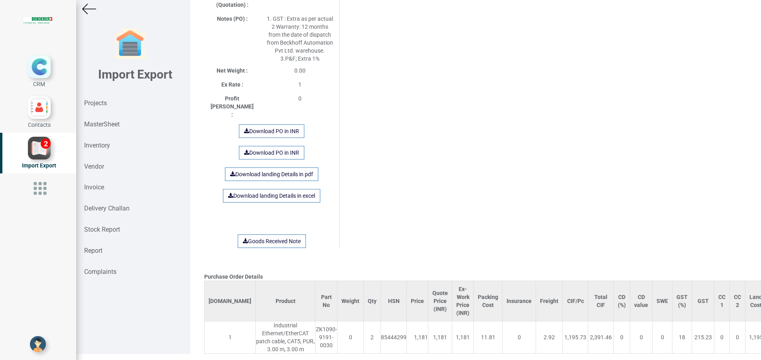
scroll to position [478, 0]
click at [253, 190] on link "Download landing Details in excel" at bounding box center [271, 196] width 97 height 14
click at [103, 103] on strong "Projects" at bounding box center [95, 103] width 23 height 8
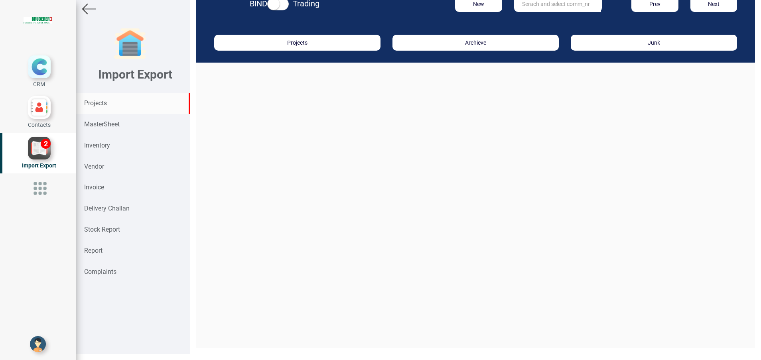
scroll to position [12, 0]
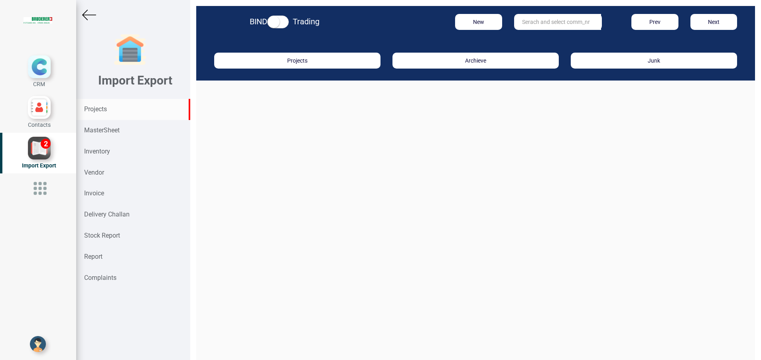
click at [525, 24] on input "text" at bounding box center [557, 22] width 87 height 16
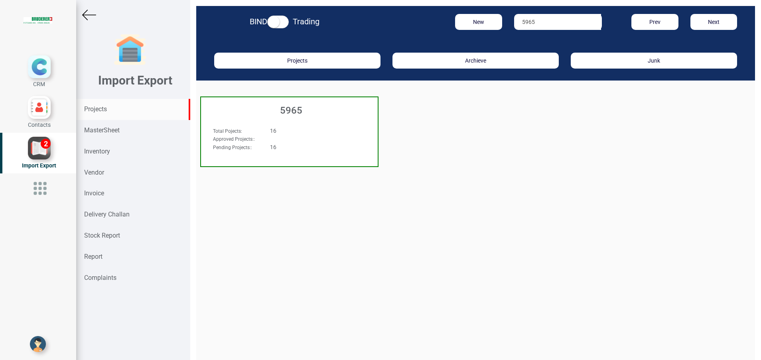
type input "5965"
click at [305, 111] on h3 "5965" at bounding box center [291, 110] width 173 height 10
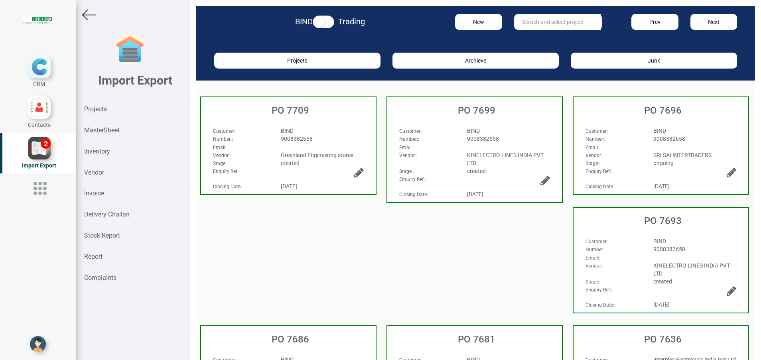
click at [526, 19] on input "text" at bounding box center [557, 22] width 87 height 16
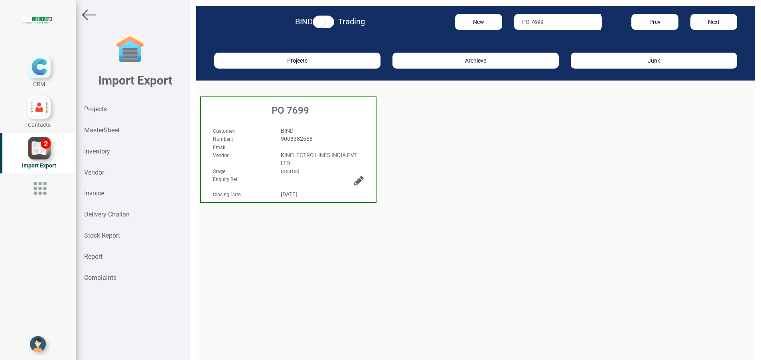
type input "PO 7699"
click at [285, 128] on span "BIND" at bounding box center [287, 131] width 13 height 6
select select "INR"
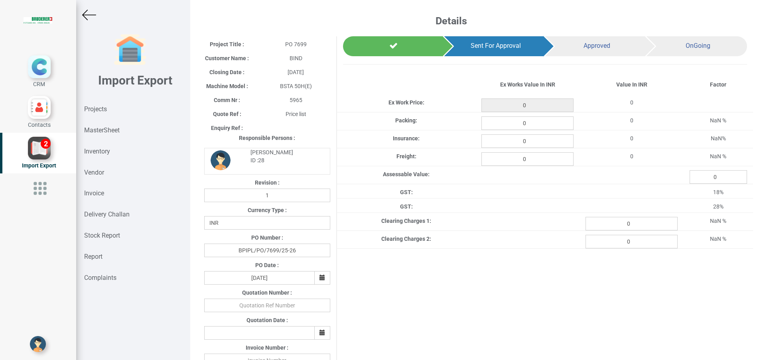
type input "352"
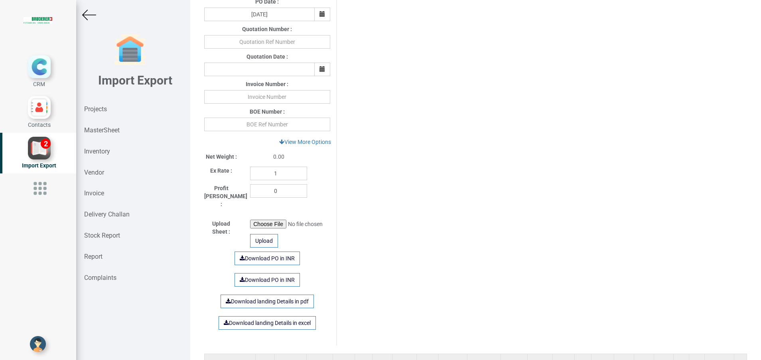
scroll to position [138, 0]
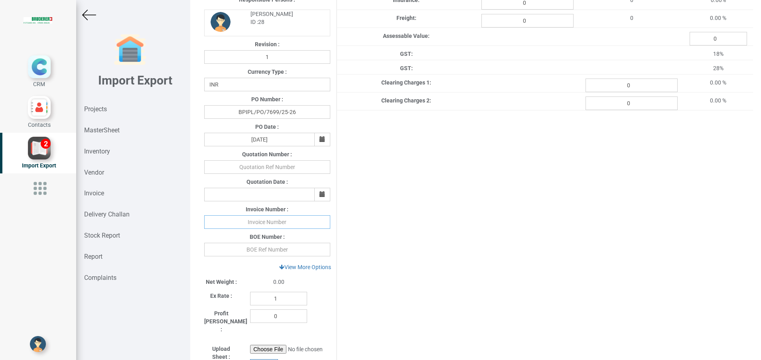
click at [262, 223] on input "text" at bounding box center [267, 222] width 126 height 14
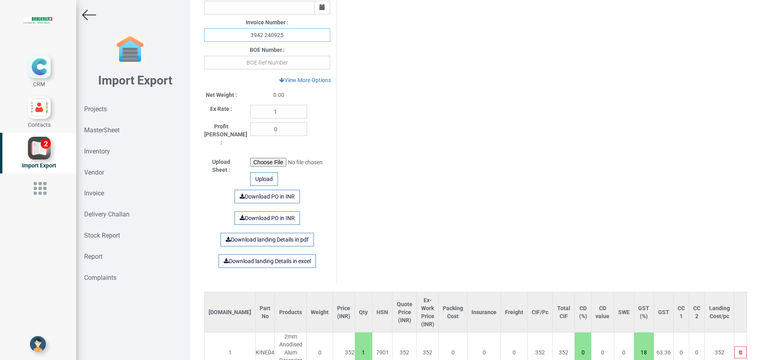
scroll to position [366, 0]
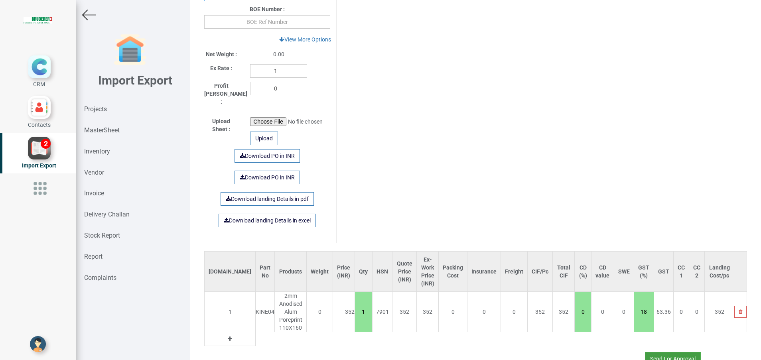
type input "3942 240925"
click at [659, 352] on button "Send For Approval" at bounding box center [673, 359] width 56 height 14
click at [644, 332] on button "Yes" at bounding box center [648, 329] width 25 height 14
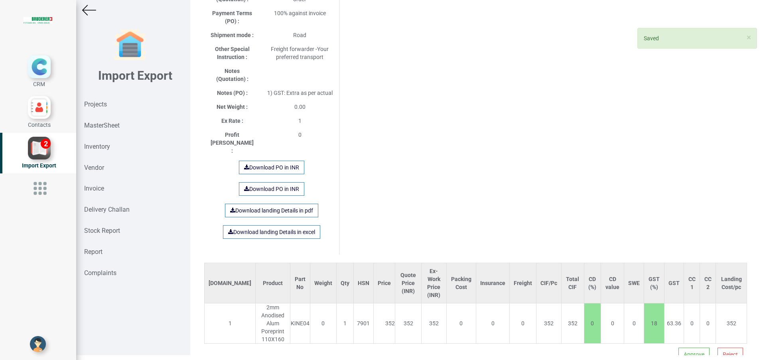
scroll to position [6, 0]
click at [681, 346] on button "Approve" at bounding box center [693, 353] width 31 height 14
click at [662, 307] on button "Yes" at bounding box center [668, 308] width 25 height 14
select select "INR"
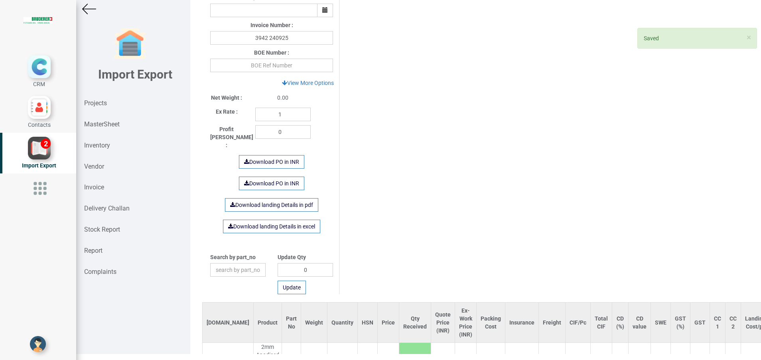
scroll to position [371, 0]
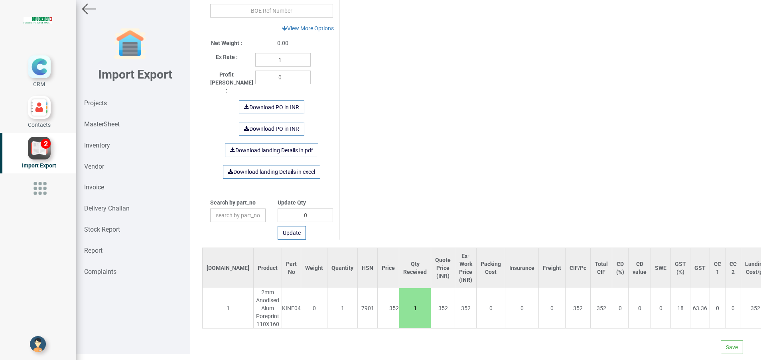
drag, startPoint x: 384, startPoint y: 309, endPoint x: 394, endPoint y: 307, distance: 10.4
click at [399, 307] on input "1" at bounding box center [414, 308] width 31 height 14
click at [723, 347] on button "Save" at bounding box center [732, 348] width 22 height 14
drag, startPoint x: 699, startPoint y: 327, endPoint x: 363, endPoint y: 204, distance: 357.1
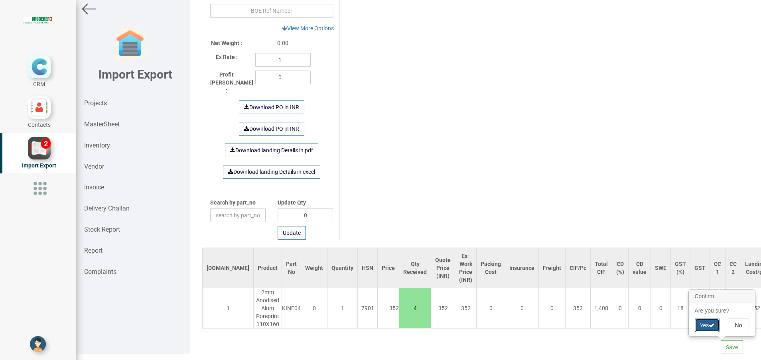
click at [361, 205] on body "CRM Contacts Import Export 2" at bounding box center [380, 174] width 761 height 360
drag, startPoint x: 376, startPoint y: 303, endPoint x: 391, endPoint y: 304, distance: 14.8
click at [399, 304] on input "4" at bounding box center [414, 308] width 31 height 14
type input "5"
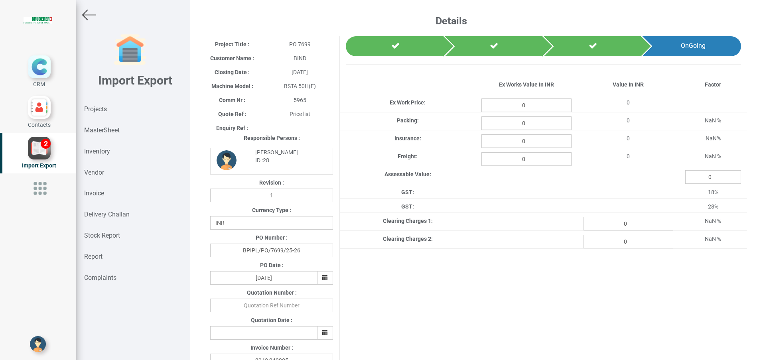
select select "INR"
type input "352"
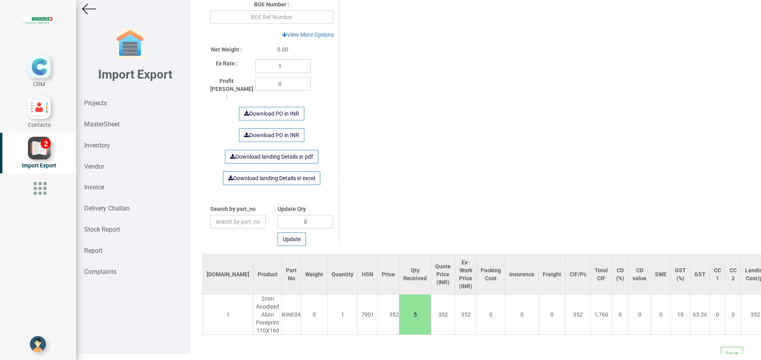
scroll to position [371, 0]
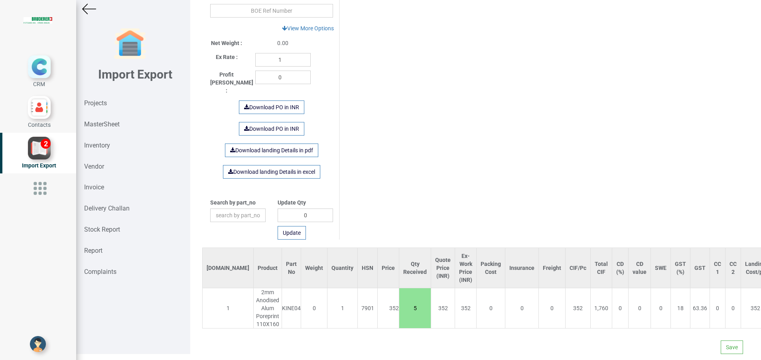
drag, startPoint x: 383, startPoint y: 308, endPoint x: 399, endPoint y: 311, distance: 15.7
click at [399, 311] on input "5" at bounding box center [414, 308] width 31 height 14
type input "1"
click at [721, 348] on button "Save" at bounding box center [732, 348] width 22 height 14
click at [708, 327] on button "Yes" at bounding box center [707, 326] width 25 height 14
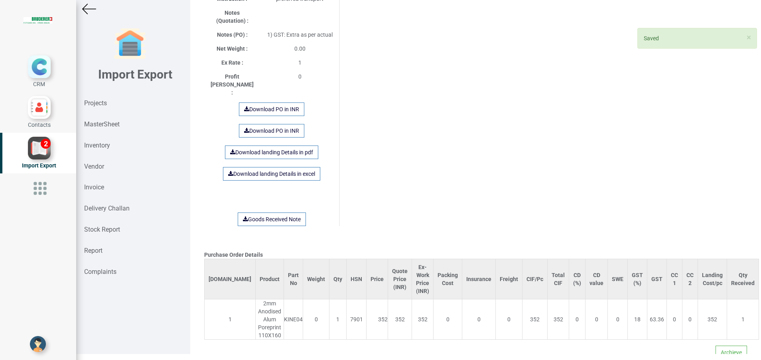
scroll to position [474, 0]
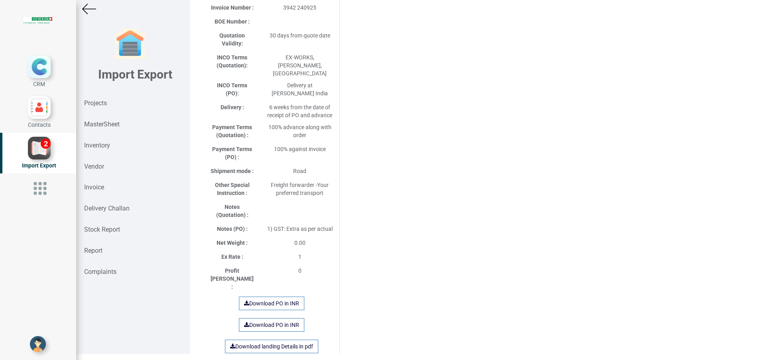
scroll to position [474, 0]
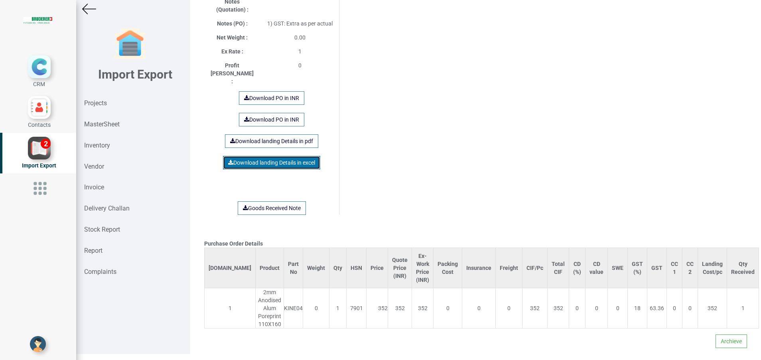
click at [266, 156] on link "Download landing Details in excel" at bounding box center [271, 163] width 97 height 14
drag, startPoint x: 365, startPoint y: 205, endPoint x: 387, endPoint y: 219, distance: 26.1
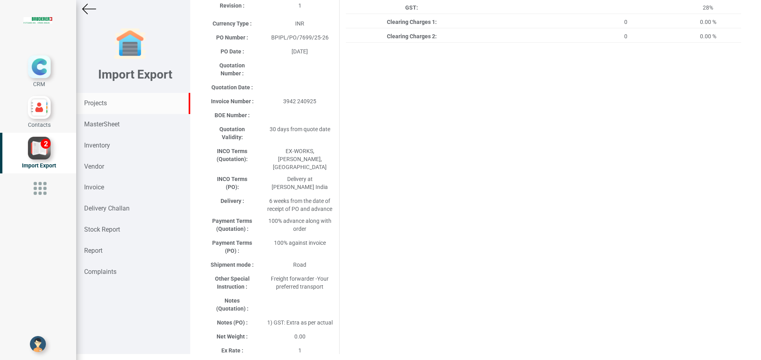
click at [95, 100] on strong "Projects" at bounding box center [95, 103] width 23 height 8
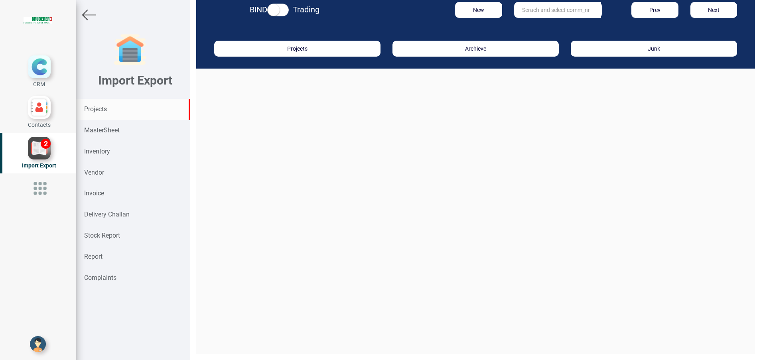
click at [558, 9] on input "text" at bounding box center [557, 10] width 87 height 16
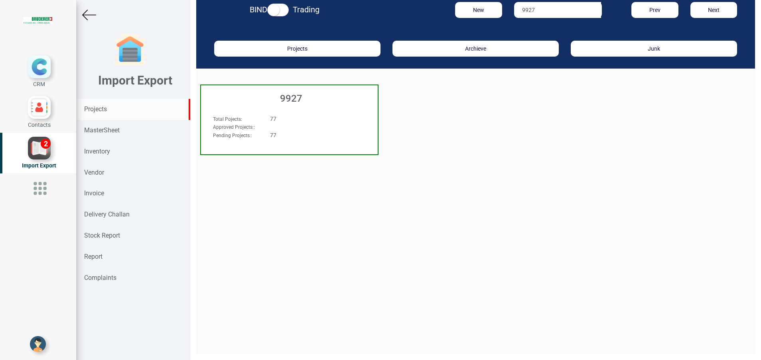
type input "9927"
click at [287, 100] on h3 "9927" at bounding box center [291, 98] width 173 height 10
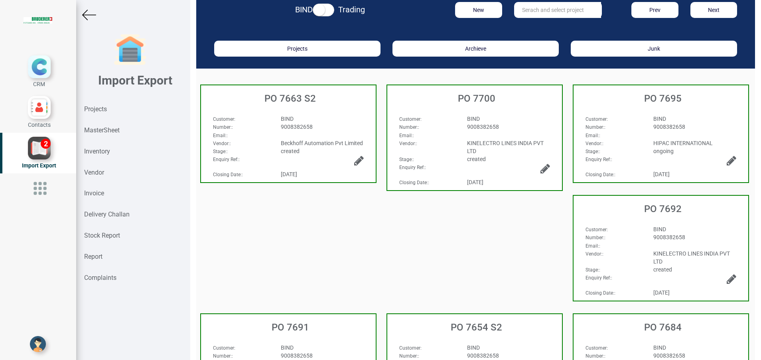
click at [482, 142] on span "KINELECTRO LINES INDIA PVT LTD" at bounding box center [505, 147] width 77 height 14
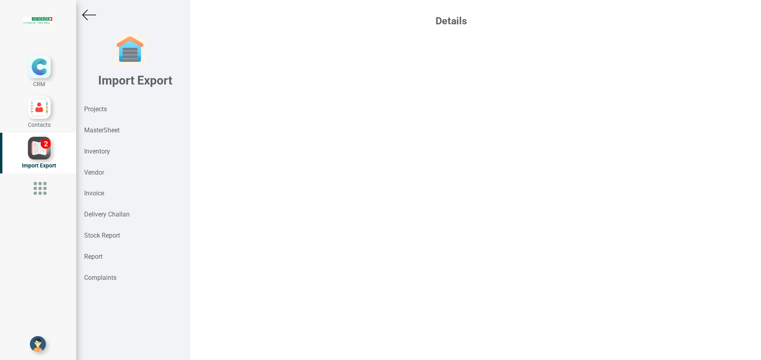
select select "INR"
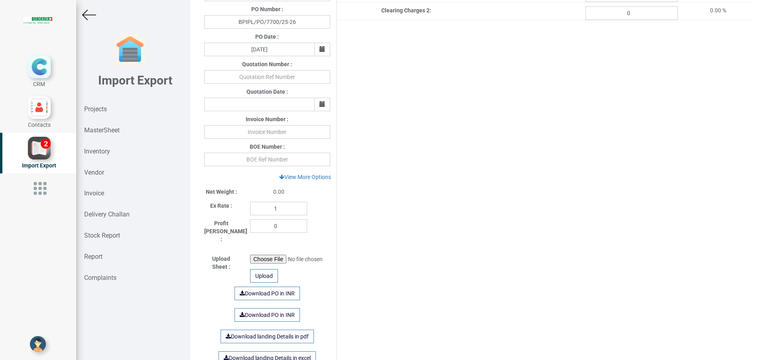
scroll to position [299, 0]
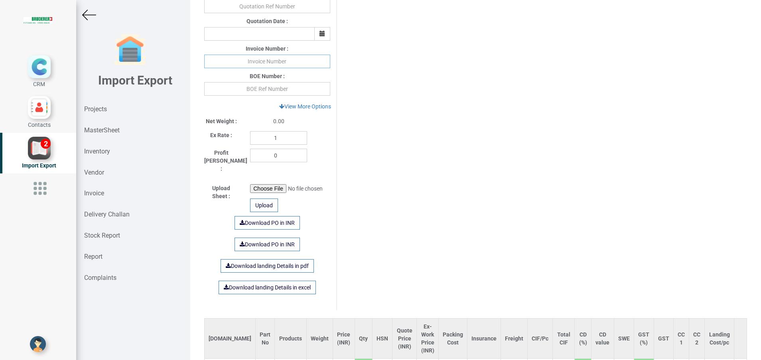
click at [268, 59] on input "text" at bounding box center [267, 62] width 126 height 14
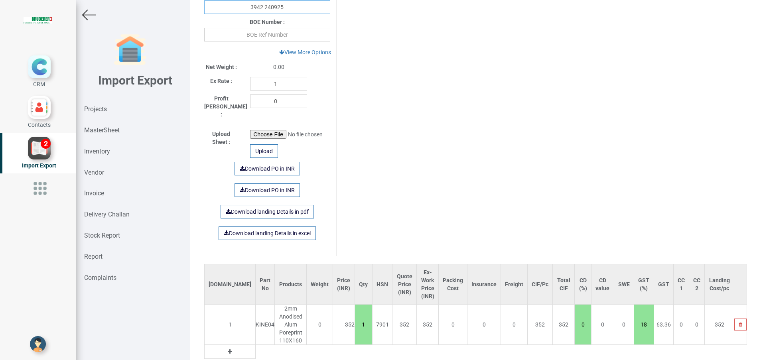
scroll to position [378, 0]
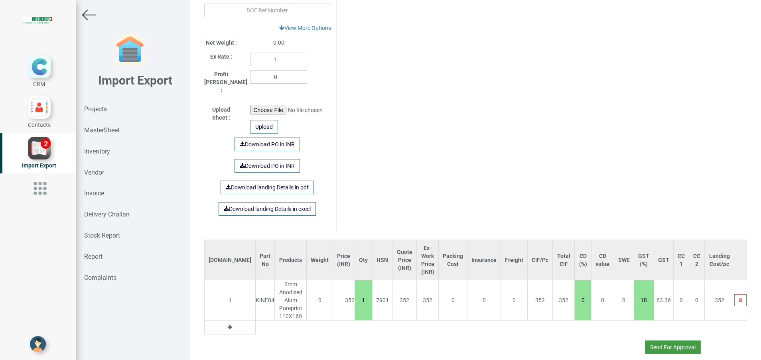
type input "3942 240925"
click at [645, 341] on button "Send For Approval" at bounding box center [673, 348] width 56 height 14
click at [640, 315] on button "Yes" at bounding box center [648, 318] width 25 height 14
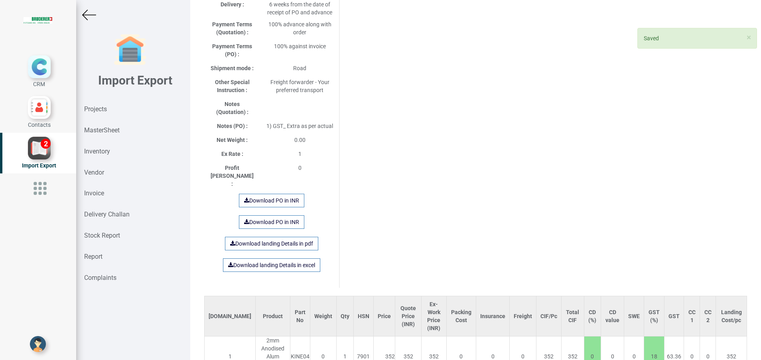
scroll to position [406, 0]
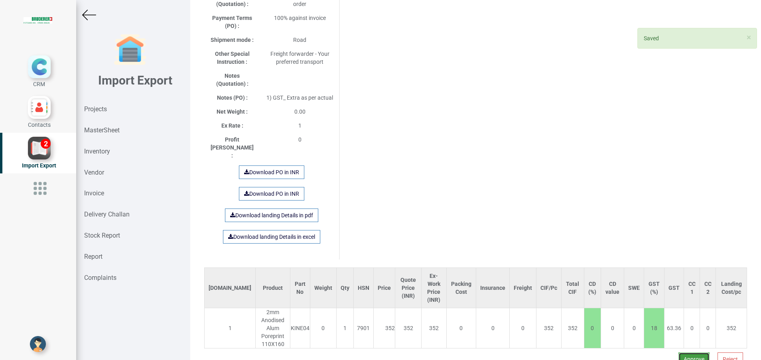
click at [681, 352] on button "Approve" at bounding box center [693, 359] width 31 height 14
click at [663, 312] on button "Yes" at bounding box center [668, 314] width 25 height 14
select select "INR"
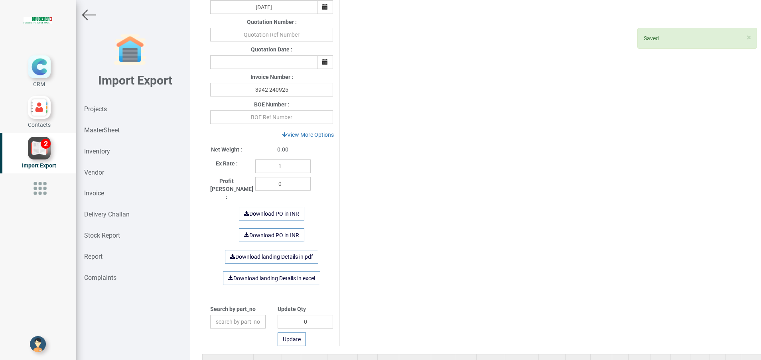
scroll to position [371, 0]
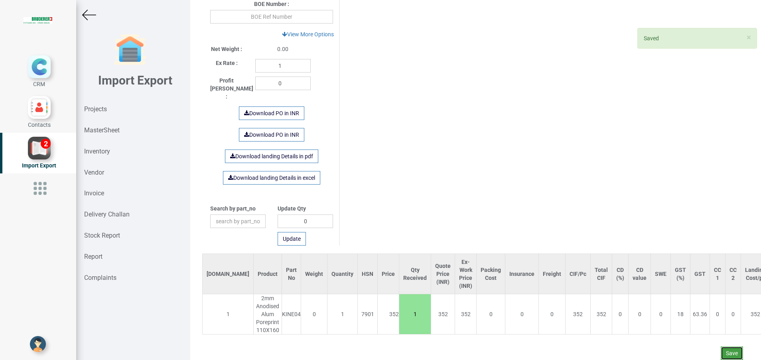
click at [721, 348] on button "Save" at bounding box center [732, 353] width 22 height 14
click at [709, 332] on button "Yes" at bounding box center [707, 332] width 25 height 14
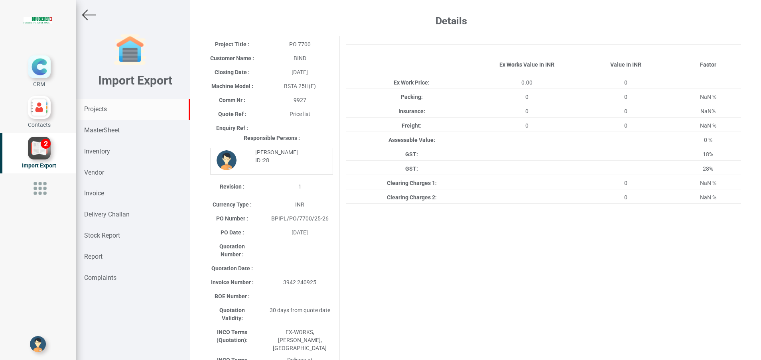
drag, startPoint x: 0, startPoint y: 0, endPoint x: 99, endPoint y: 107, distance: 145.9
click at [99, 107] on strong "Projects" at bounding box center [95, 109] width 23 height 8
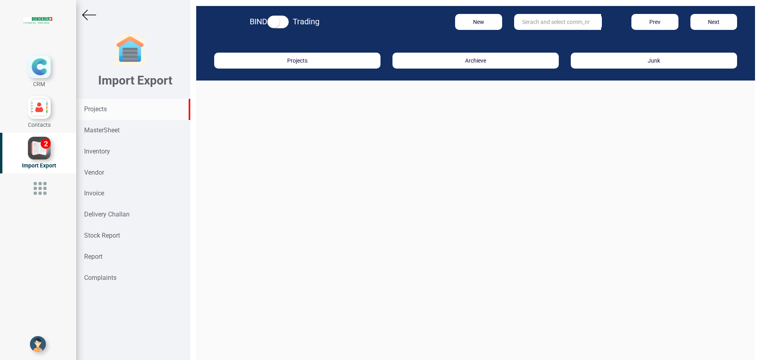
click at [553, 24] on input "text" at bounding box center [557, 22] width 87 height 16
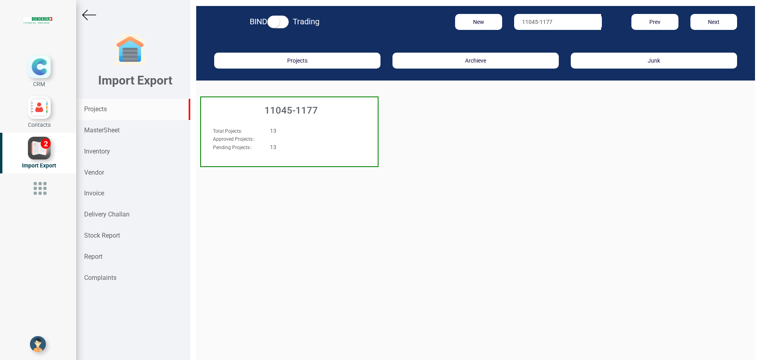
type input "11045-1177"
click at [301, 115] on h3 "11045-1177" at bounding box center [291, 110] width 173 height 10
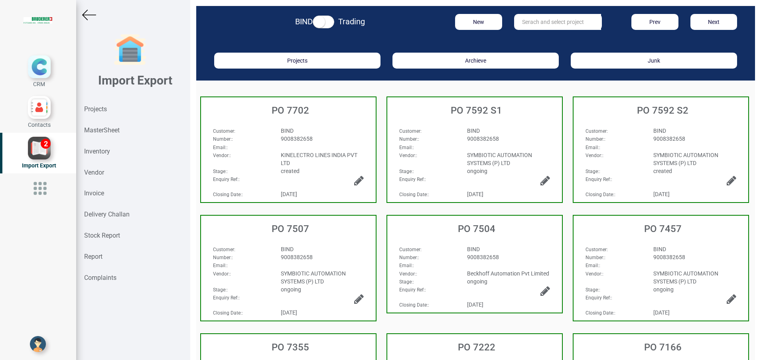
click at [315, 133] on div "BIND" at bounding box center [322, 131] width 95 height 8
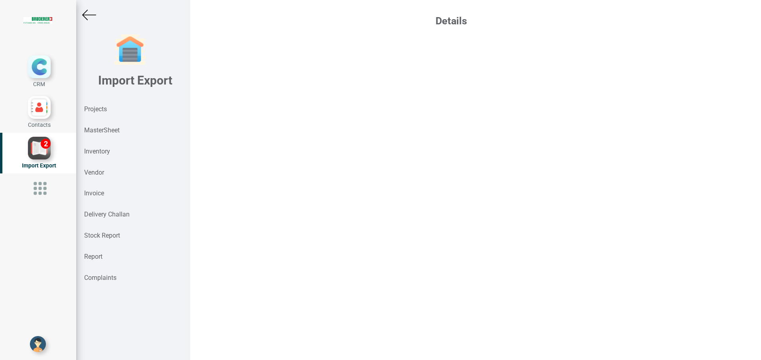
select select "INR"
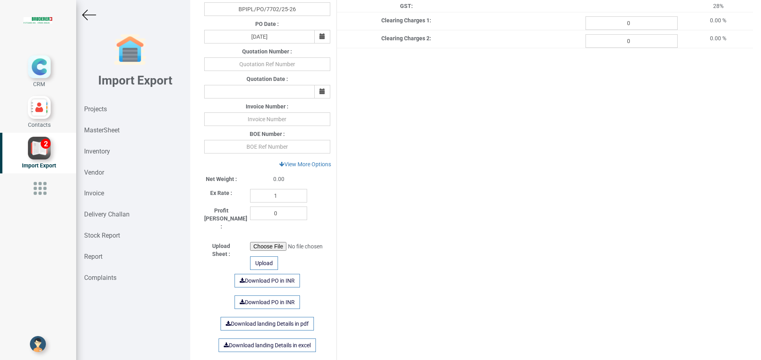
scroll to position [239, 0]
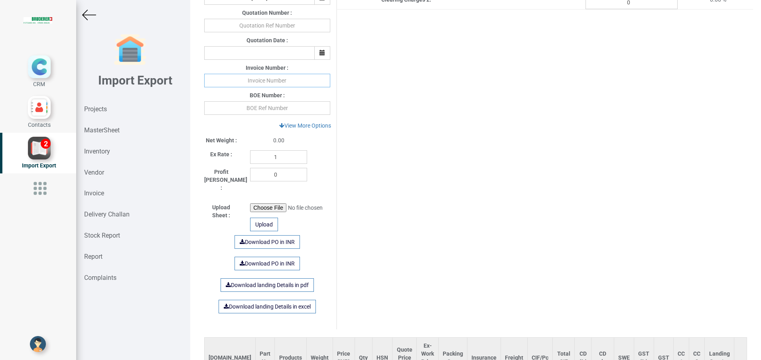
click at [258, 76] on input "text" at bounding box center [267, 81] width 126 height 14
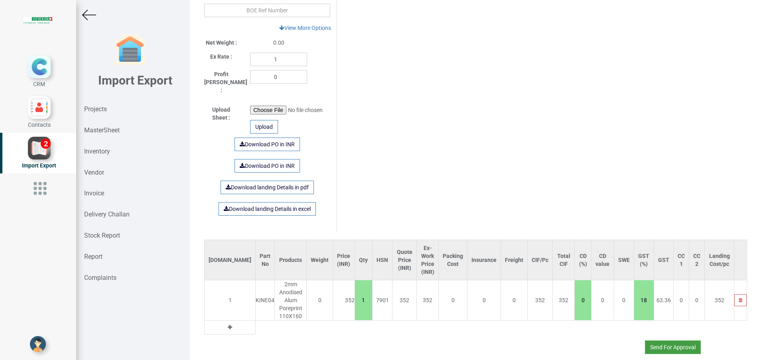
type input "3942 240925"
click at [655, 341] on button "Send For Approval" at bounding box center [673, 348] width 56 height 14
click at [641, 315] on button "Yes" at bounding box center [648, 318] width 25 height 14
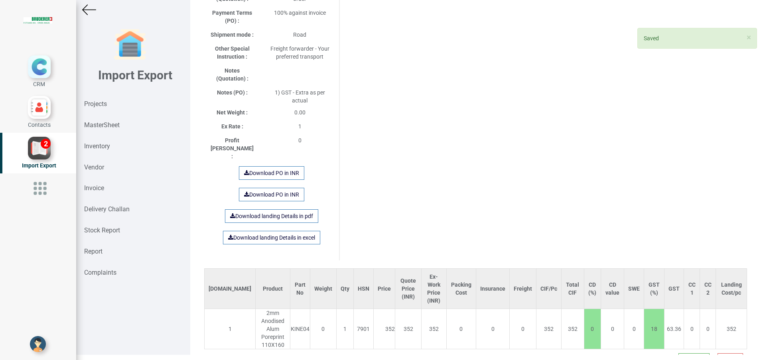
scroll to position [6, 0]
click at [680, 352] on button "Approve" at bounding box center [693, 359] width 31 height 14
click at [667, 309] on button "Yes" at bounding box center [668, 308] width 25 height 14
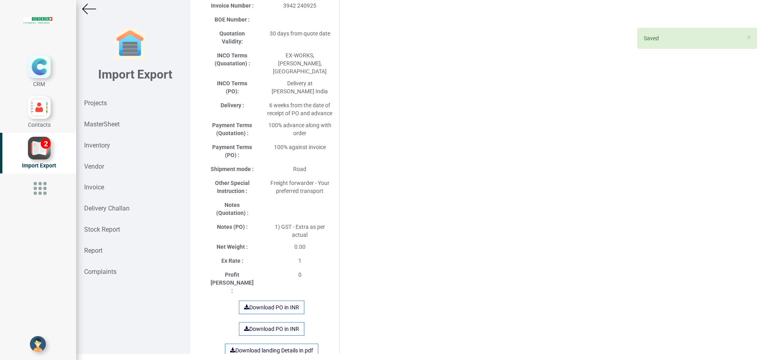
select select "INR"
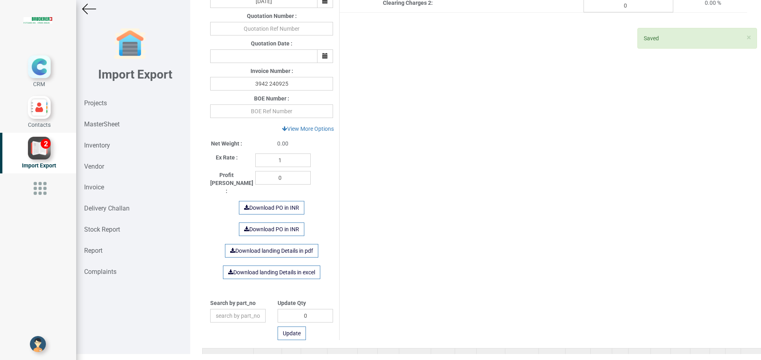
scroll to position [331, 0]
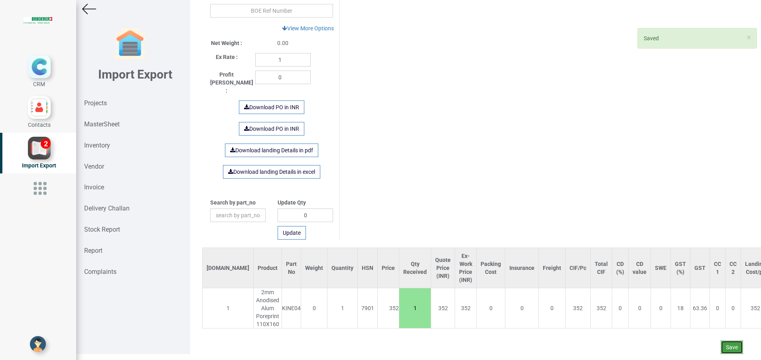
click at [727, 346] on button "Save" at bounding box center [732, 348] width 22 height 14
click at [703, 324] on button "Yes" at bounding box center [707, 326] width 25 height 14
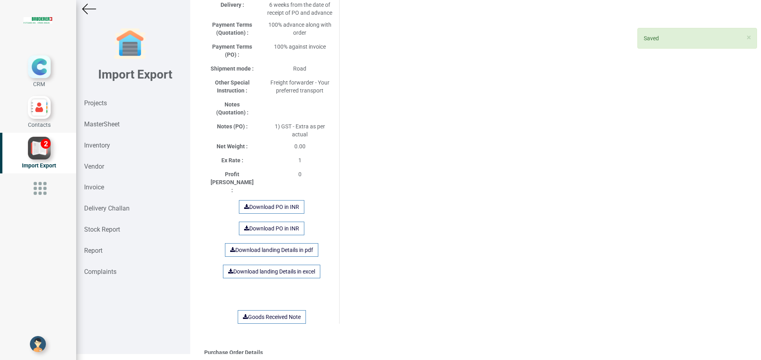
scroll to position [0, 0]
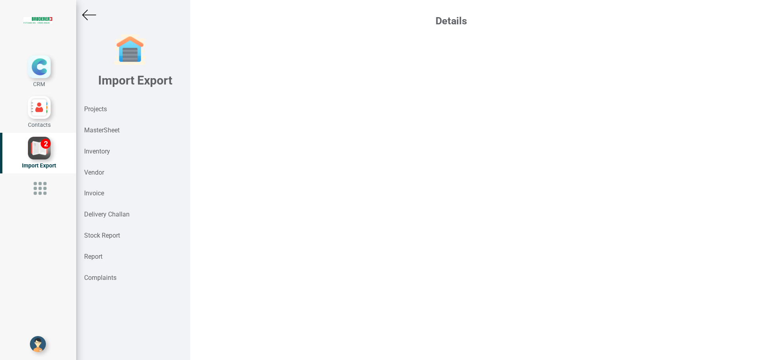
scroll to position [6, 0]
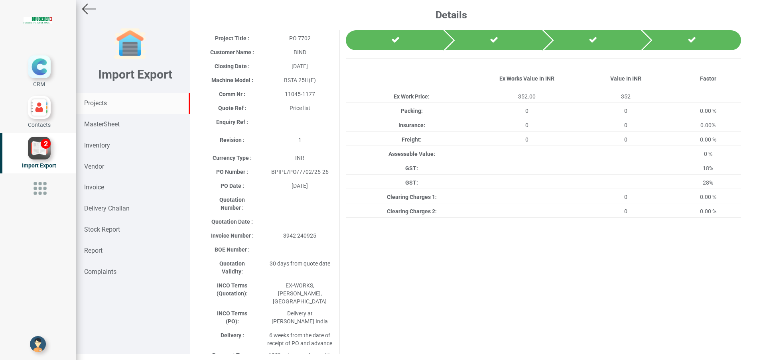
click at [96, 106] on strong "Projects" at bounding box center [95, 103] width 23 height 8
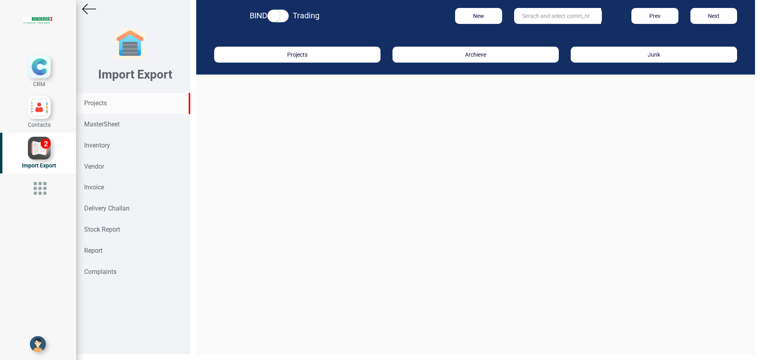
click at [524, 15] on input "text" at bounding box center [557, 16] width 87 height 16
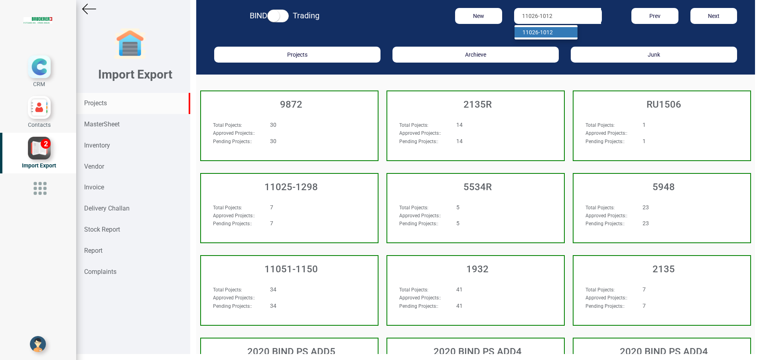
type input "11026-1012"
click at [528, 33] on strong "11026-1012" at bounding box center [537, 32] width 30 height 6
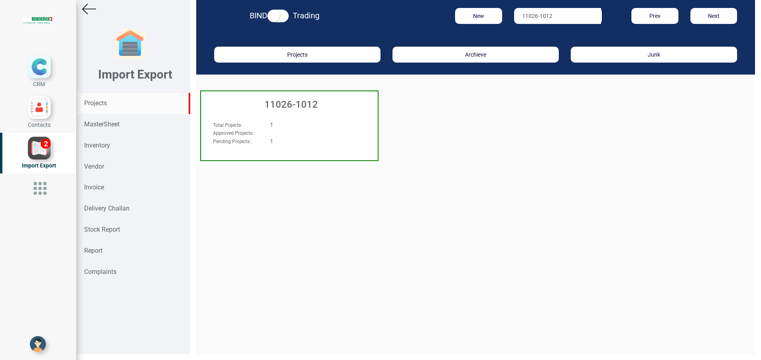
click at [300, 111] on div "11026-1012" at bounding box center [289, 102] width 177 height 22
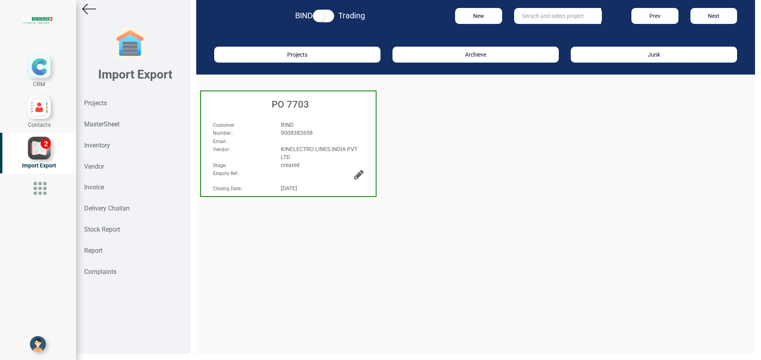
click at [336, 149] on span "KINELECTRO LINES INDIA PVT LTD" at bounding box center [319, 153] width 77 height 14
select select "INR"
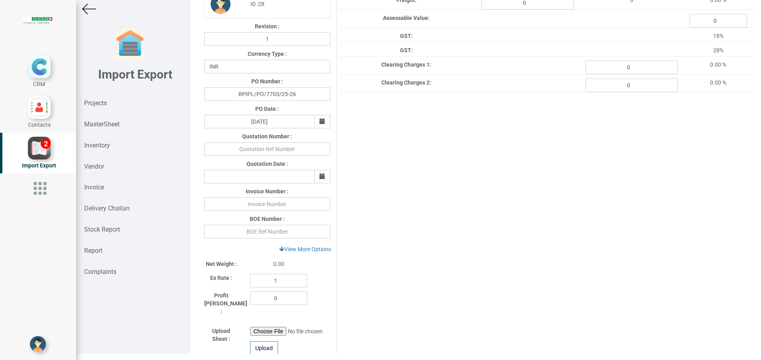
scroll to position [179, 0]
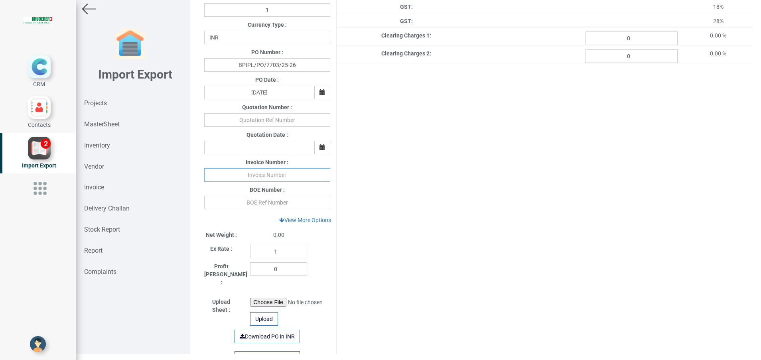
click at [281, 172] on input "text" at bounding box center [267, 175] width 126 height 14
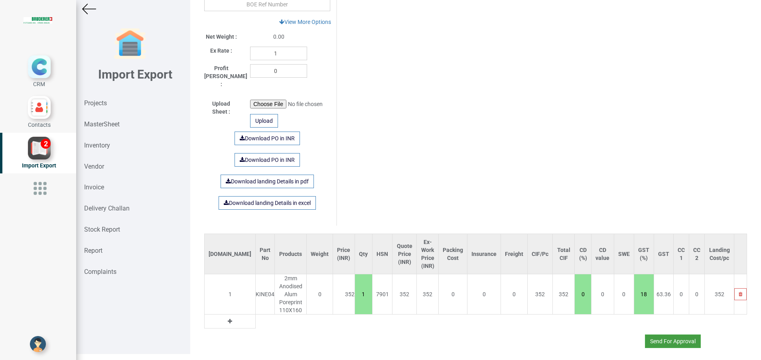
type input "3942 240925"
click at [661, 335] on button "Send For Approval" at bounding box center [673, 342] width 56 height 14
click at [645, 314] on button "Yes" at bounding box center [648, 312] width 25 height 14
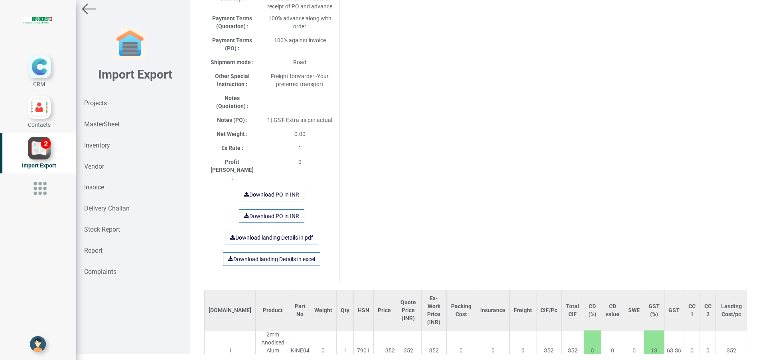
scroll to position [400, 0]
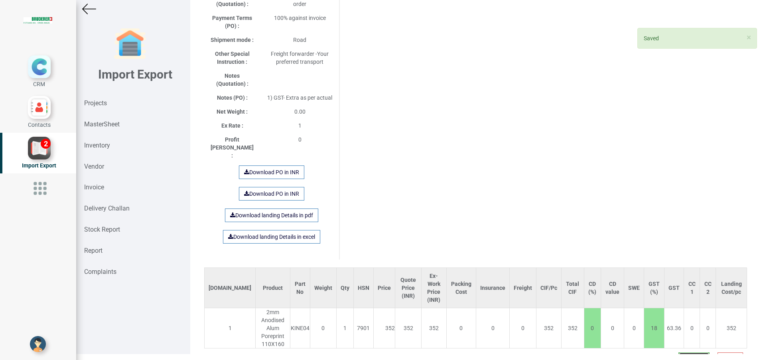
drag, startPoint x: 675, startPoint y: 331, endPoint x: 673, endPoint y: 327, distance: 4.5
click at [678, 352] on button "Approve" at bounding box center [693, 359] width 31 height 14
click at [662, 314] on button "Yes" at bounding box center [668, 308] width 25 height 14
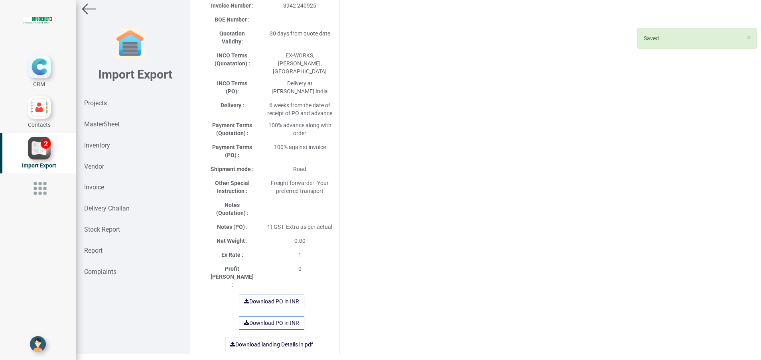
select select "INR"
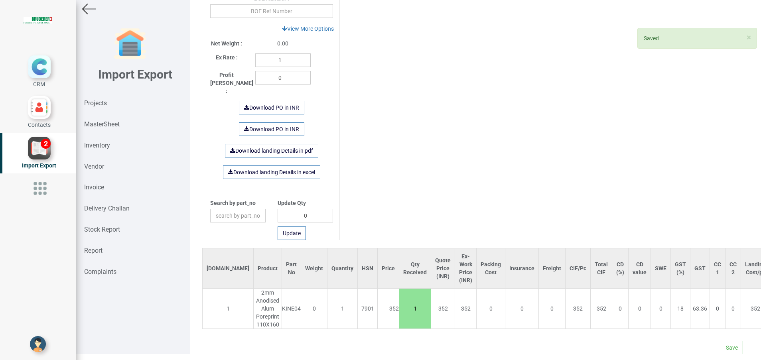
scroll to position [371, 0]
click at [721, 342] on button "Save" at bounding box center [732, 348] width 22 height 14
click at [706, 325] on button "Yes" at bounding box center [707, 326] width 25 height 14
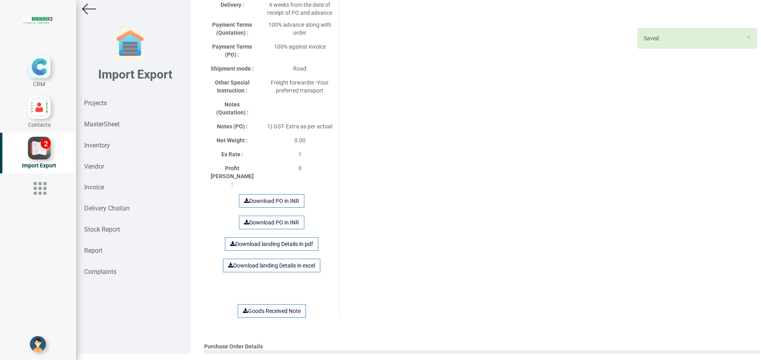
scroll to position [0, 0]
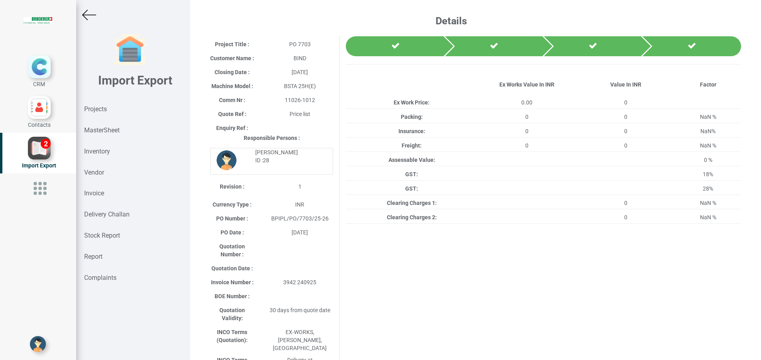
scroll to position [6, 0]
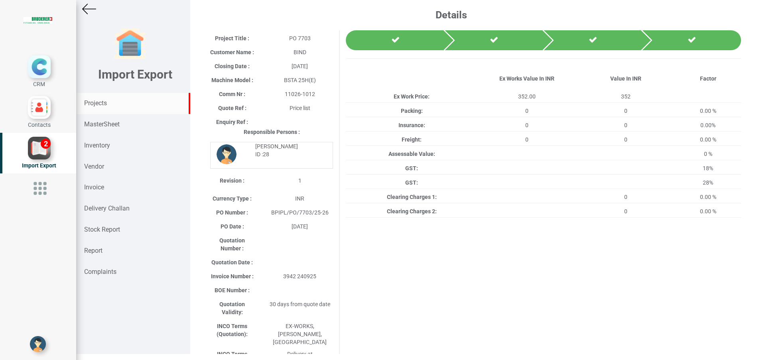
click at [91, 102] on strong "Projects" at bounding box center [95, 103] width 23 height 8
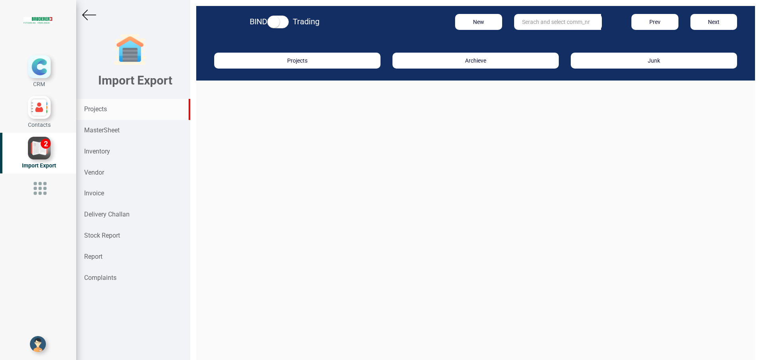
click at [541, 26] on input "text" at bounding box center [557, 22] width 87 height 16
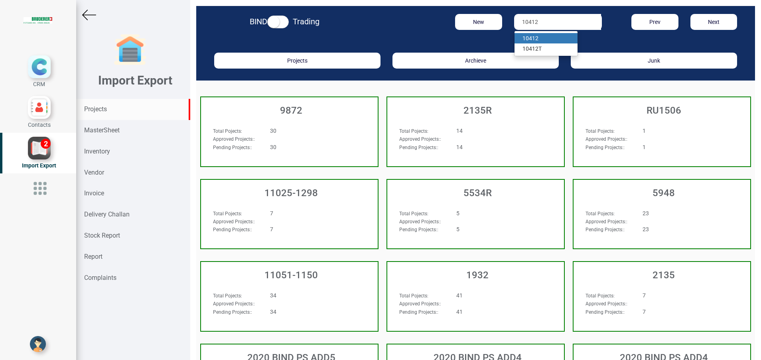
type input "10412"
click at [534, 37] on link "10412" at bounding box center [545, 38] width 63 height 10
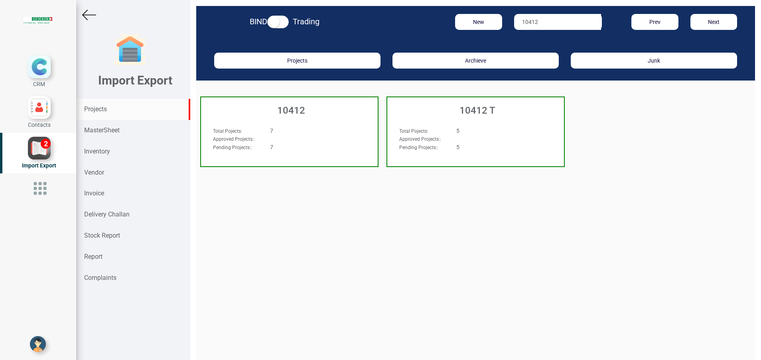
click at [290, 110] on h3 "10412" at bounding box center [291, 110] width 173 height 10
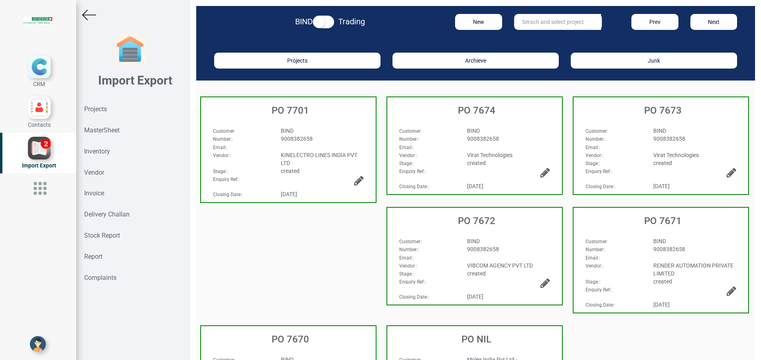
click at [290, 110] on h3 "PO 7701" at bounding box center [290, 110] width 171 height 10
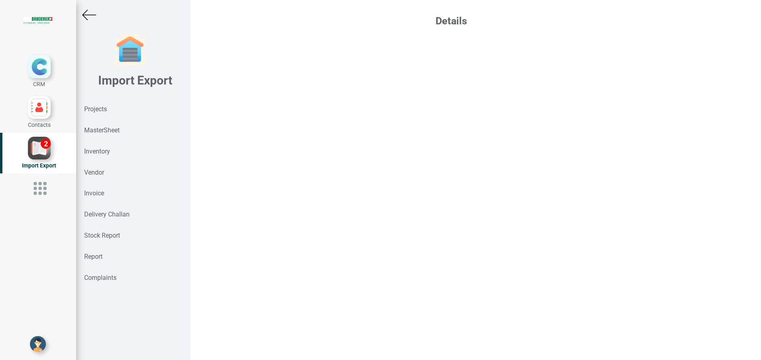
select select "INR"
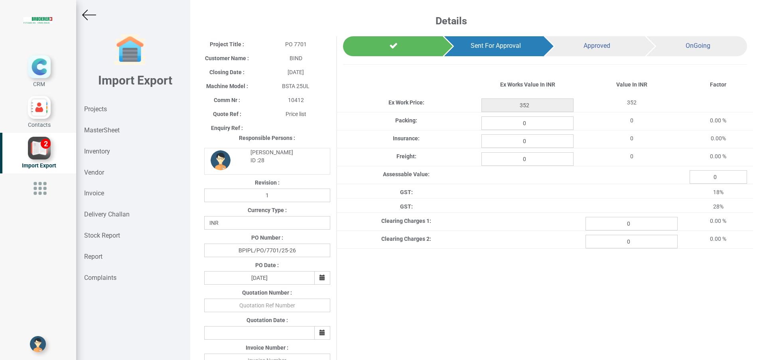
scroll to position [120, 0]
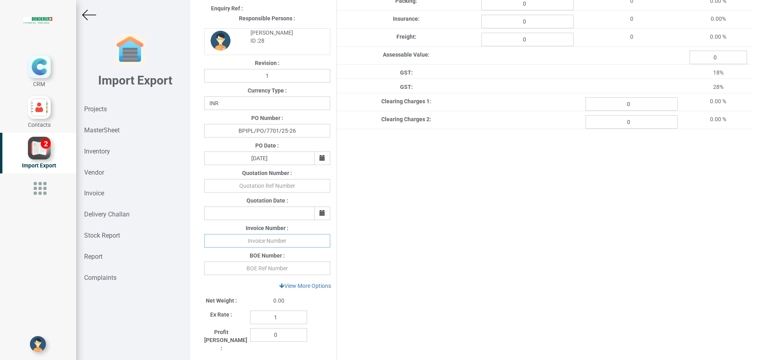
click at [273, 242] on input "text" at bounding box center [267, 241] width 126 height 14
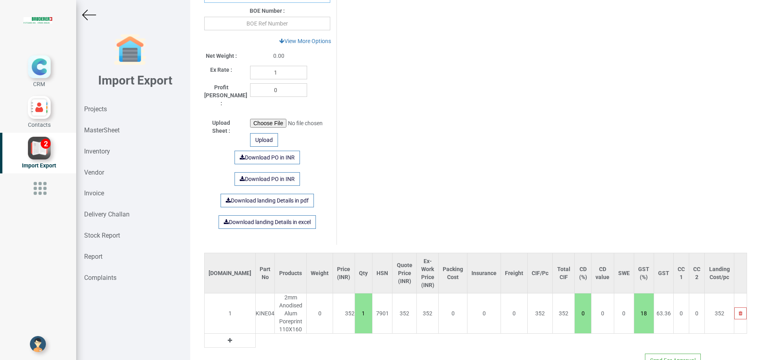
scroll to position [368, 0]
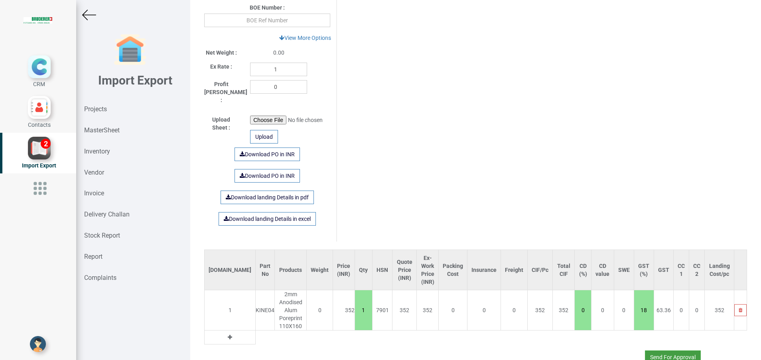
type input "38=943 240925"
click at [648, 350] on button "Send For Approval" at bounding box center [673, 357] width 56 height 14
click at [643, 326] on button "Yes" at bounding box center [648, 328] width 25 height 14
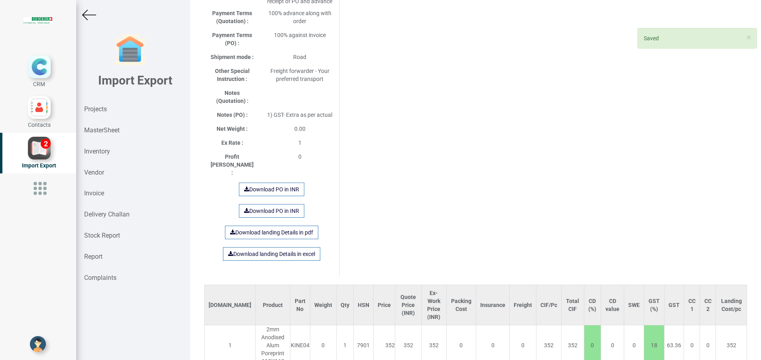
scroll to position [400, 0]
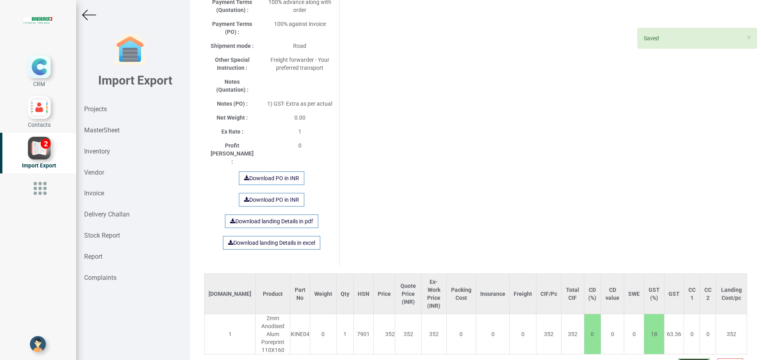
click at [681, 358] on button "Approve" at bounding box center [693, 365] width 31 height 14
click at [663, 313] on button "Yes" at bounding box center [668, 314] width 25 height 14
select select "INR"
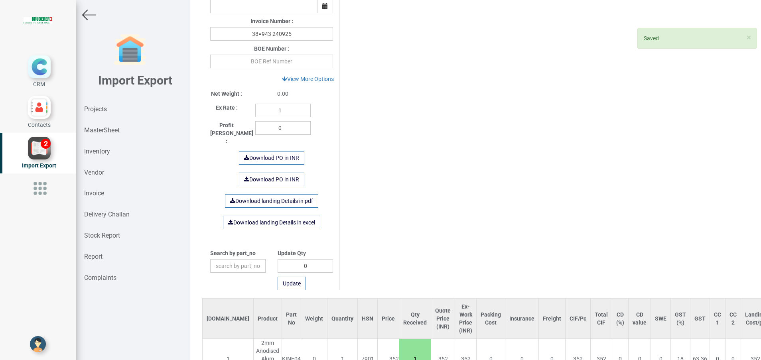
scroll to position [371, 0]
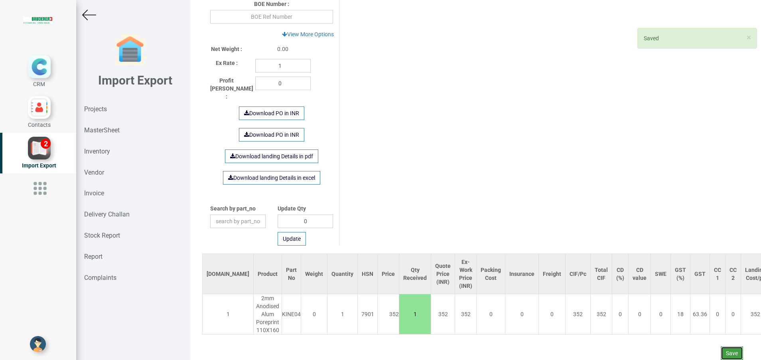
click at [721, 350] on button "Save" at bounding box center [732, 353] width 22 height 14
click at [704, 331] on button "Yes" at bounding box center [707, 332] width 25 height 14
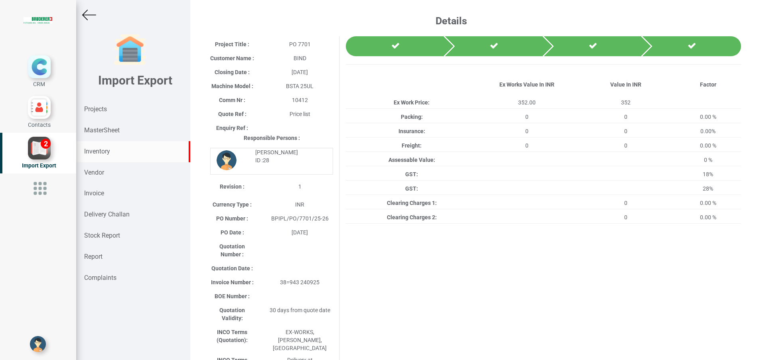
click at [106, 156] on div "Inventory" at bounding box center [133, 151] width 114 height 21
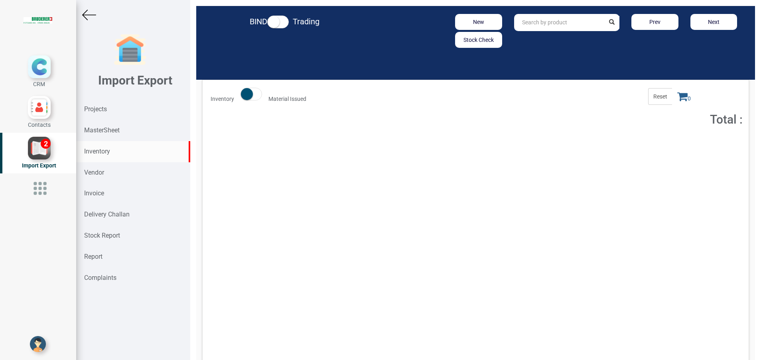
click at [528, 26] on input "text" at bounding box center [559, 22] width 91 height 17
type input "i"
type input "KINE04"
click at [671, 147] on button "Add to Cart" at bounding box center [671, 146] width 34 height 12
click at [677, 98] on icon at bounding box center [682, 96] width 10 height 11
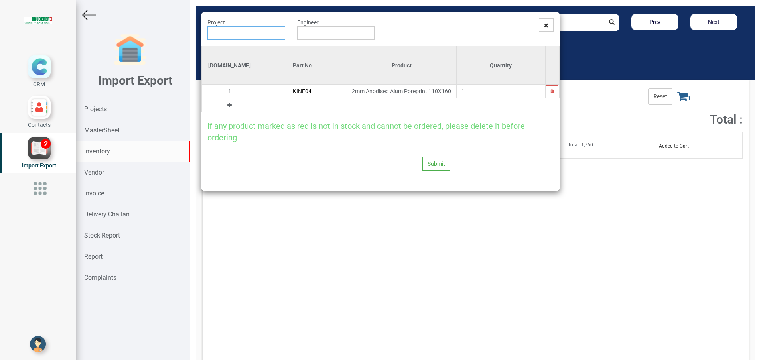
click at [252, 37] on input "text" at bounding box center [246, 33] width 78 height 14
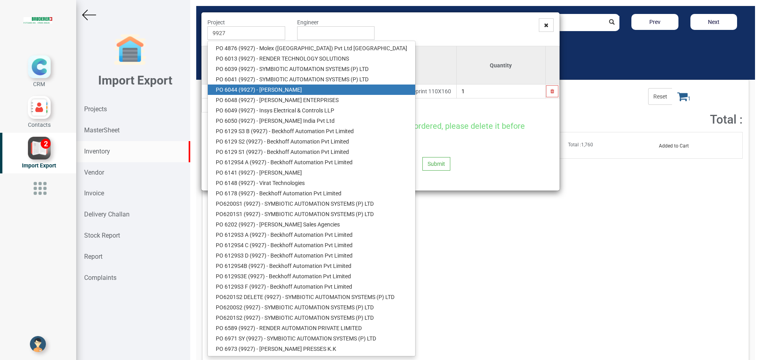
click at [291, 92] on link "PO 6044 ( 9927 ) - BRUDERER AG" at bounding box center [311, 90] width 207 height 10
type input "PO 6044 ( 9927 ) - BRUDERER AG"
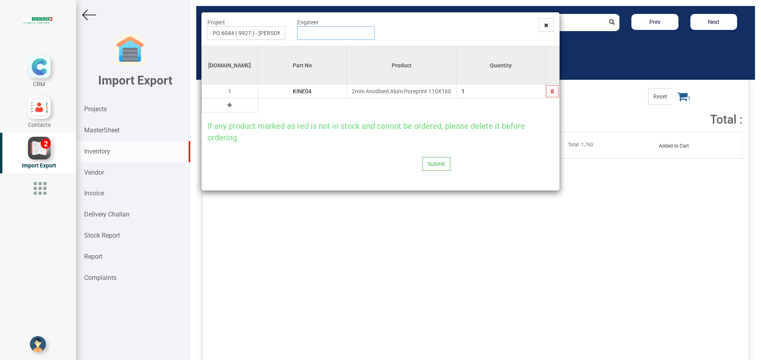
click at [317, 36] on input "text" at bounding box center [336, 33] width 78 height 14
click at [319, 47] on link "G opinath Anandan" at bounding box center [328, 48] width 63 height 10
type input "Gopinath Anandan"
click at [429, 164] on button "Submit" at bounding box center [436, 164] width 28 height 14
click at [417, 139] on button "Yes" at bounding box center [420, 143] width 25 height 14
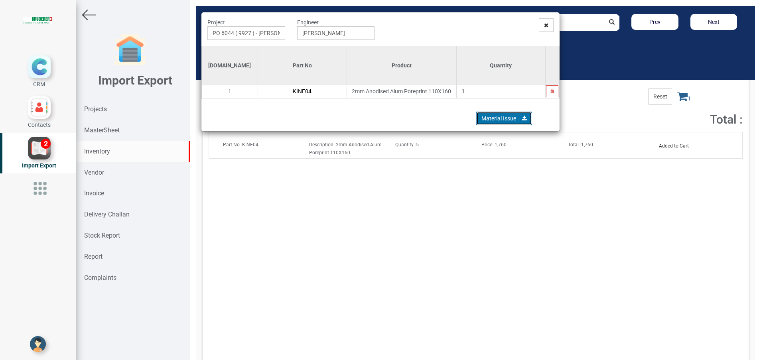
click at [506, 116] on link "Material Issue" at bounding box center [504, 119] width 56 height 14
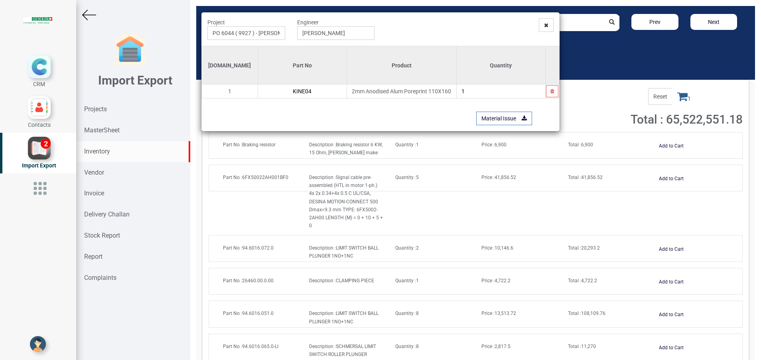
click at [549, 22] on span at bounding box center [546, 25] width 15 height 14
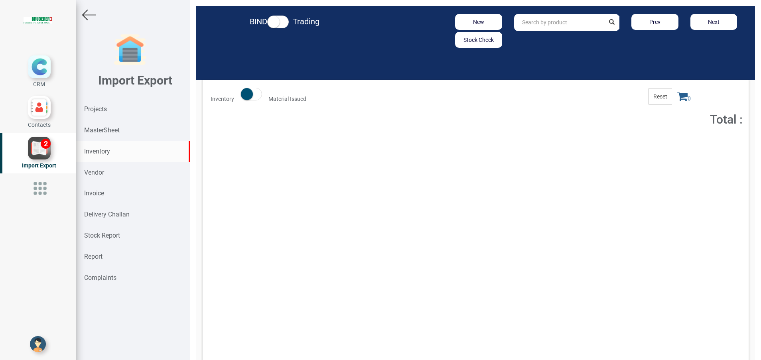
drag, startPoint x: 569, startPoint y: 21, endPoint x: 562, endPoint y: 25, distance: 7.5
click at [566, 22] on input "text" at bounding box center [559, 22] width 91 height 17
type input "KINE04"
click at [572, 143] on strong "Total :" at bounding box center [574, 145] width 13 height 6
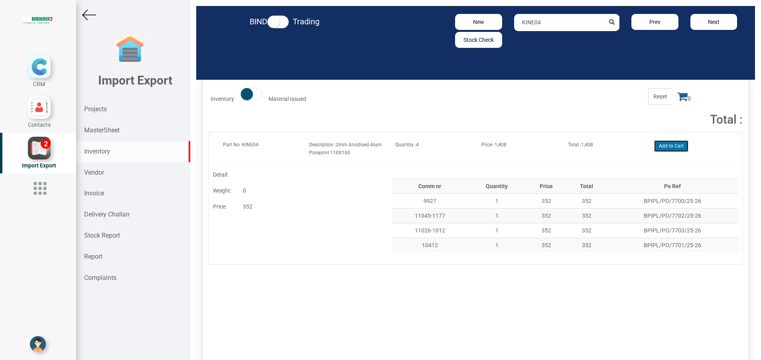
click at [671, 149] on button "Add to Cart" at bounding box center [671, 146] width 34 height 12
click at [677, 96] on icon at bounding box center [682, 96] width 10 height 11
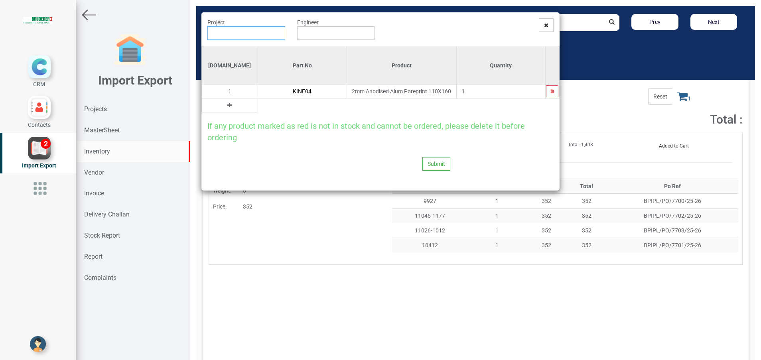
click at [222, 33] on input "text" at bounding box center [246, 33] width 78 height 14
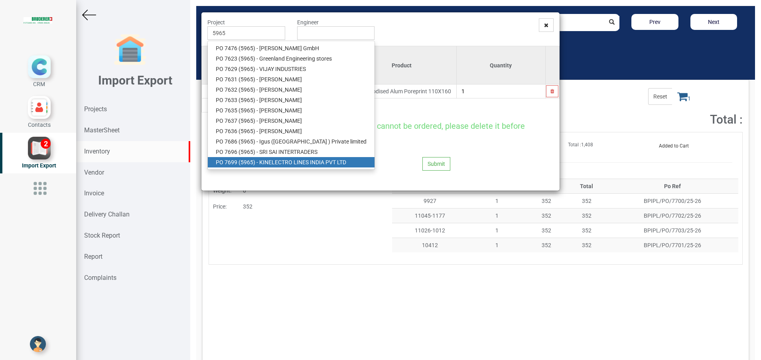
click at [271, 160] on link "PO 7699 ( 5965 ) - KINELECTRO LINES INDIA PVT LTD" at bounding box center [291, 162] width 167 height 10
type input "PO 7699 ( 5965 ) - KINELECTRO LINES INDIA PVT LTD"
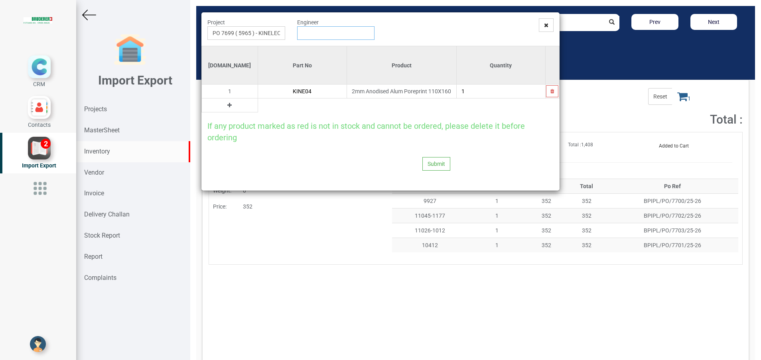
click at [311, 34] on input "text" at bounding box center [336, 33] width 78 height 14
click at [315, 49] on link "G opinath [PERSON_NAME]" at bounding box center [328, 48] width 63 height 10
type input "[PERSON_NAME]"
click at [428, 163] on button "Submit" at bounding box center [436, 164] width 28 height 14
click at [416, 145] on button "Yes" at bounding box center [420, 143] width 25 height 14
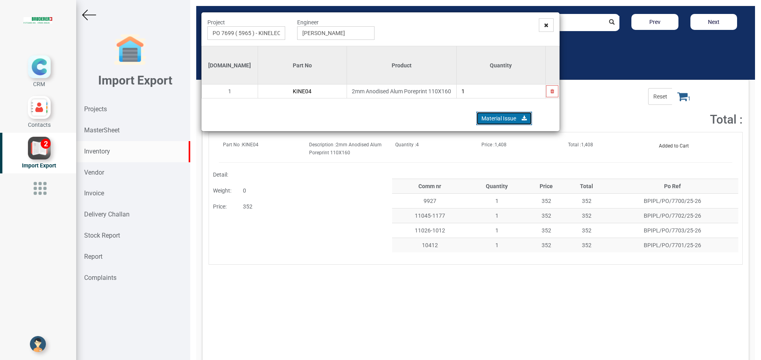
click at [502, 120] on link "Material Issue" at bounding box center [504, 119] width 56 height 14
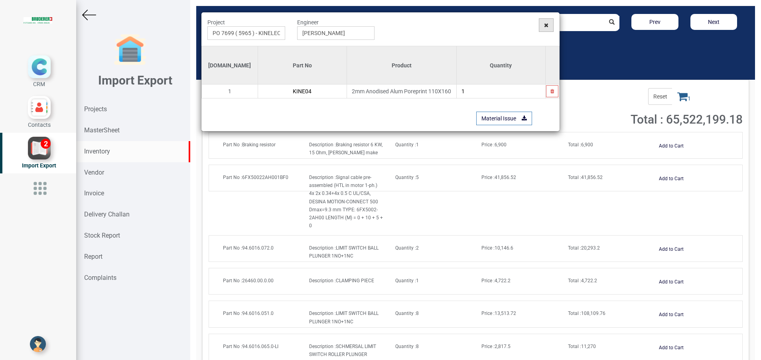
click at [546, 29] on span at bounding box center [546, 25] width 15 height 14
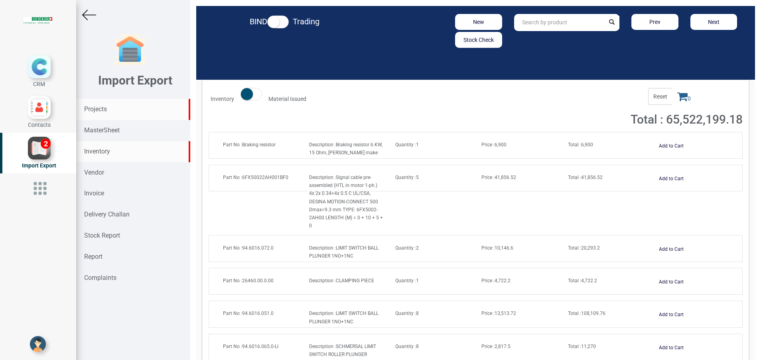
click at [108, 107] on div "Projects" at bounding box center [133, 109] width 114 height 21
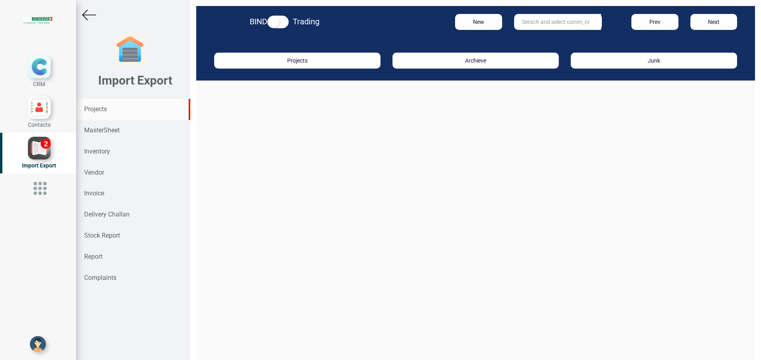
click at [563, 28] on input "text" at bounding box center [557, 22] width 87 height 16
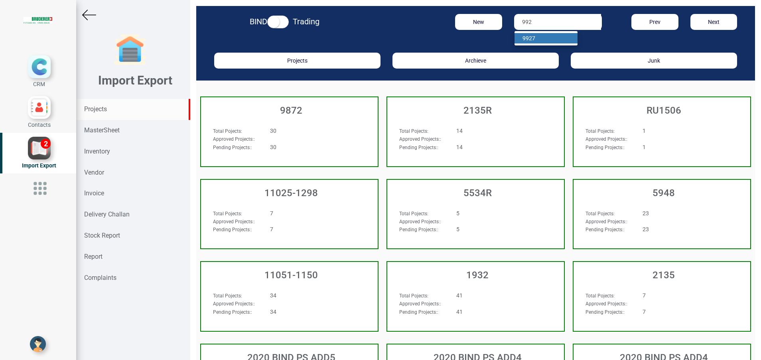
click at [535, 39] on link "992 7" at bounding box center [545, 38] width 63 height 10
type input "9927"
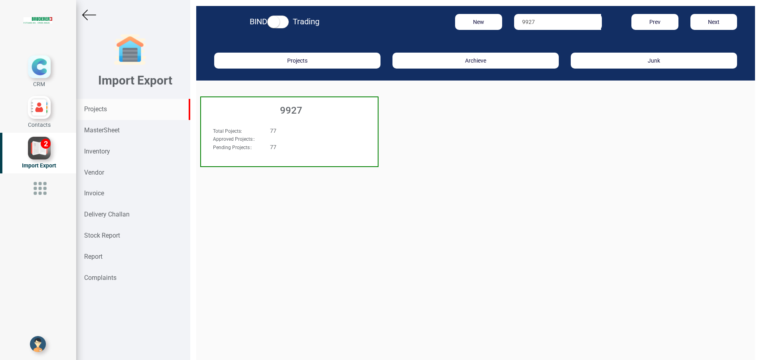
click at [283, 111] on h3 "9927" at bounding box center [291, 110] width 173 height 10
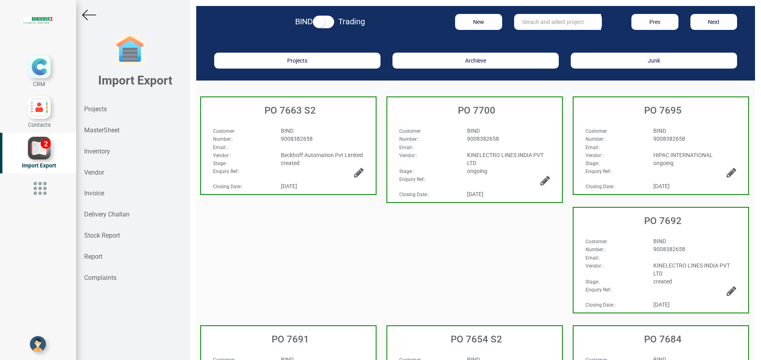
click at [545, 22] on input "text" at bounding box center [557, 22] width 87 height 16
click at [546, 36] on link "PO 7658" at bounding box center [545, 38] width 63 height 10
type input "PO 7658"
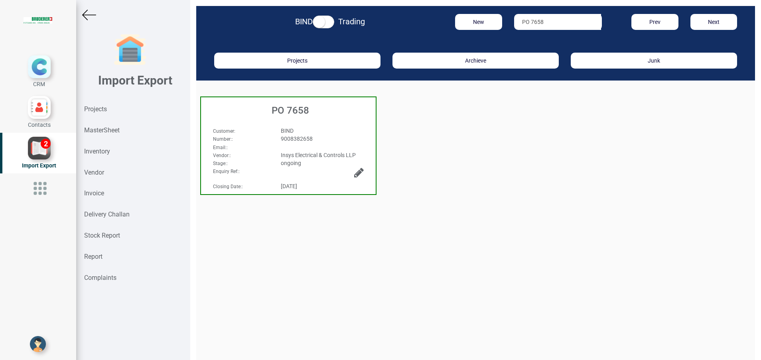
click at [299, 118] on div "PO 7658" at bounding box center [288, 108] width 175 height 22
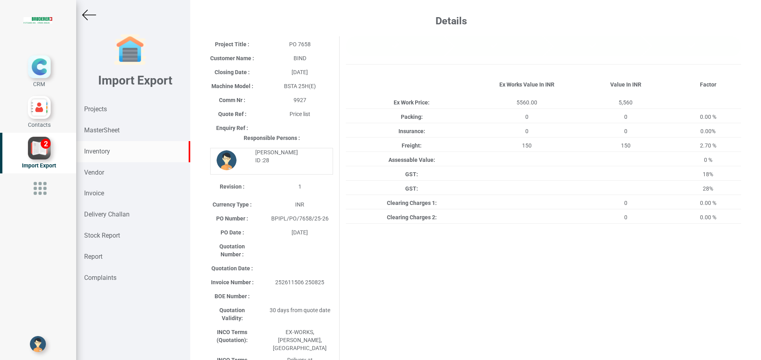
click at [92, 152] on strong "Inventory" at bounding box center [97, 152] width 26 height 8
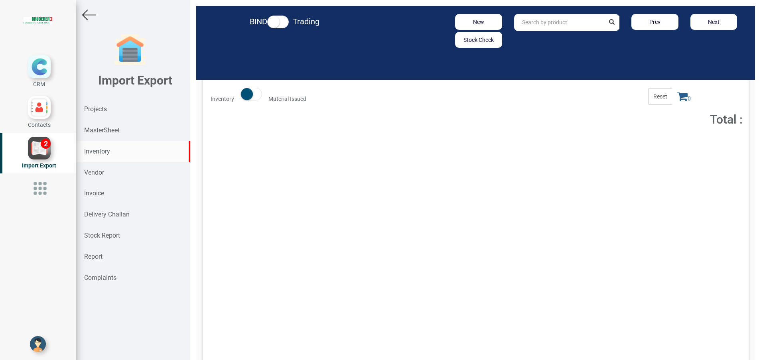
click at [538, 24] on input "text" at bounding box center [559, 22] width 91 height 17
paste input "94.6016.065.0"
click at [547, 39] on strong "94.6016.065.0" at bounding box center [540, 39] width 37 height 6
type input "94.6016.065.0-LI"
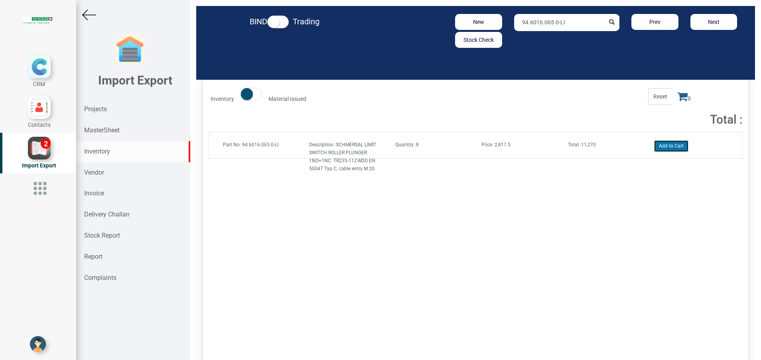
click at [667, 146] on button "Add to Cart" at bounding box center [671, 146] width 34 height 12
click at [591, 146] on div "Total : 11,270" at bounding box center [605, 144] width 86 height 8
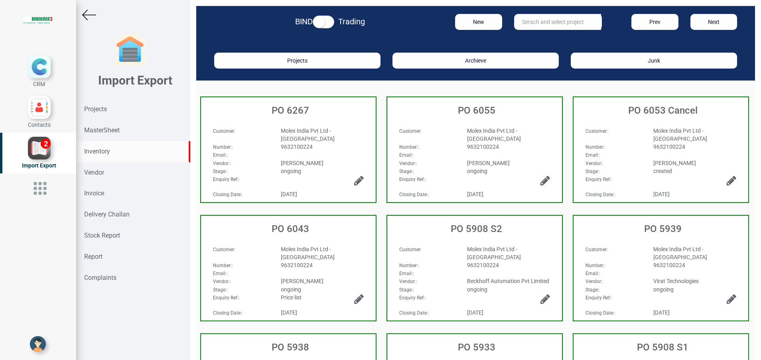
click at [104, 153] on strong "Inventory" at bounding box center [97, 152] width 26 height 8
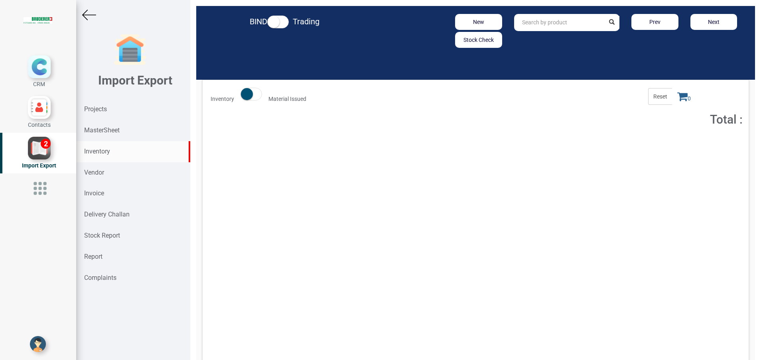
click at [535, 20] on input "text" at bounding box center [559, 22] width 91 height 17
paste input "94.6016.051.0"
click at [592, 142] on span "Total : 108,109.76" at bounding box center [586, 145] width 37 height 6
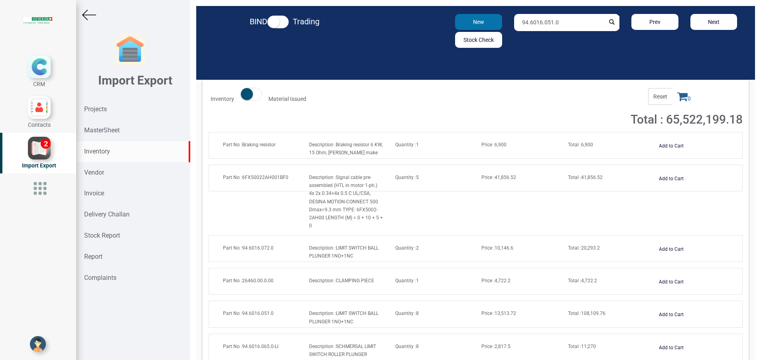
drag, startPoint x: 558, startPoint y: 24, endPoint x: 477, endPoint y: 24, distance: 80.5
click at [477, 24] on div "New Stock Check 94.6016.051.0 Prev Next" at bounding box center [566, 31] width 364 height 34
paste input "4310.100"
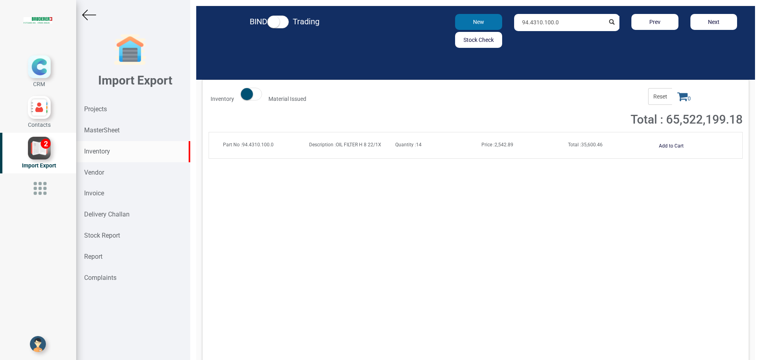
type input "94.4310.100.0"
click at [570, 149] on div "Part No : 94.4310.100.0 Description : OIL FILTER H 8 22/1X Quantity : 14 Price …" at bounding box center [475, 146] width 529 height 12
